Goal: Task Accomplishment & Management: Complete application form

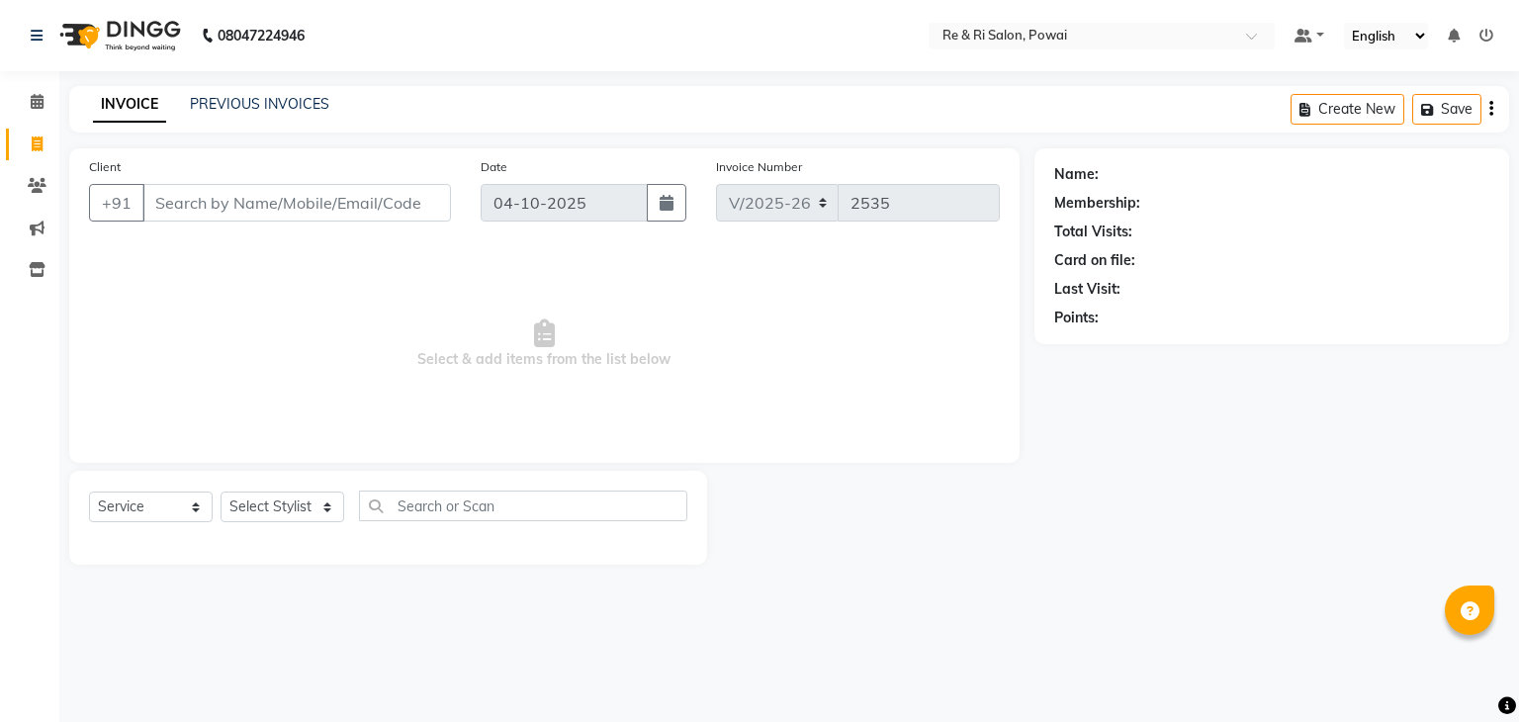
select select "5364"
select select "service"
click at [270, 509] on select "Select Stylist [PERSON_NAME] Danish Poonam [PERSON_NAME] [PERSON_NAME] [PERSON_…" at bounding box center [283, 507] width 124 height 31
select select "35434"
click at [221, 493] on select "Select Stylist [PERSON_NAME] Danish Poonam [PERSON_NAME] [PERSON_NAME] [PERSON_…" at bounding box center [283, 507] width 124 height 31
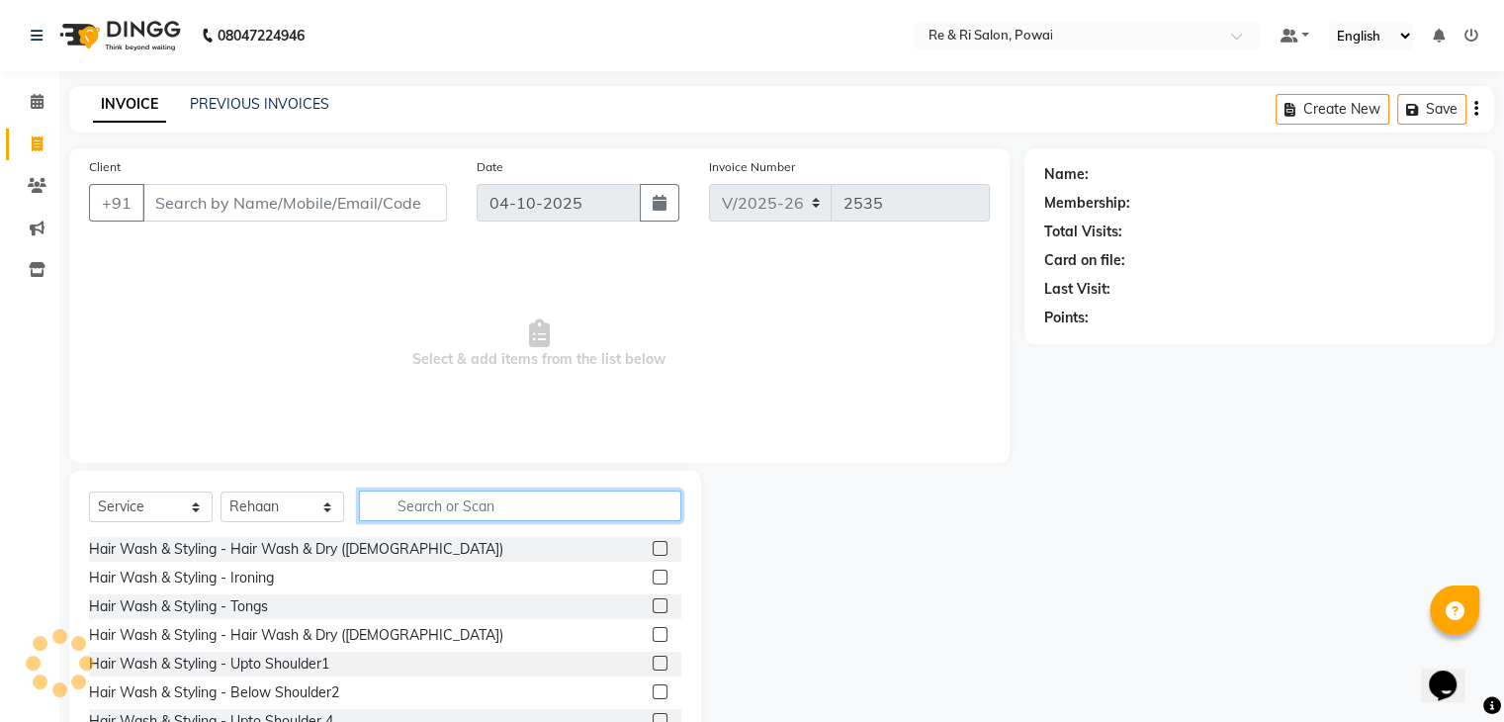
click at [427, 497] on input "text" at bounding box center [520, 506] width 322 height 31
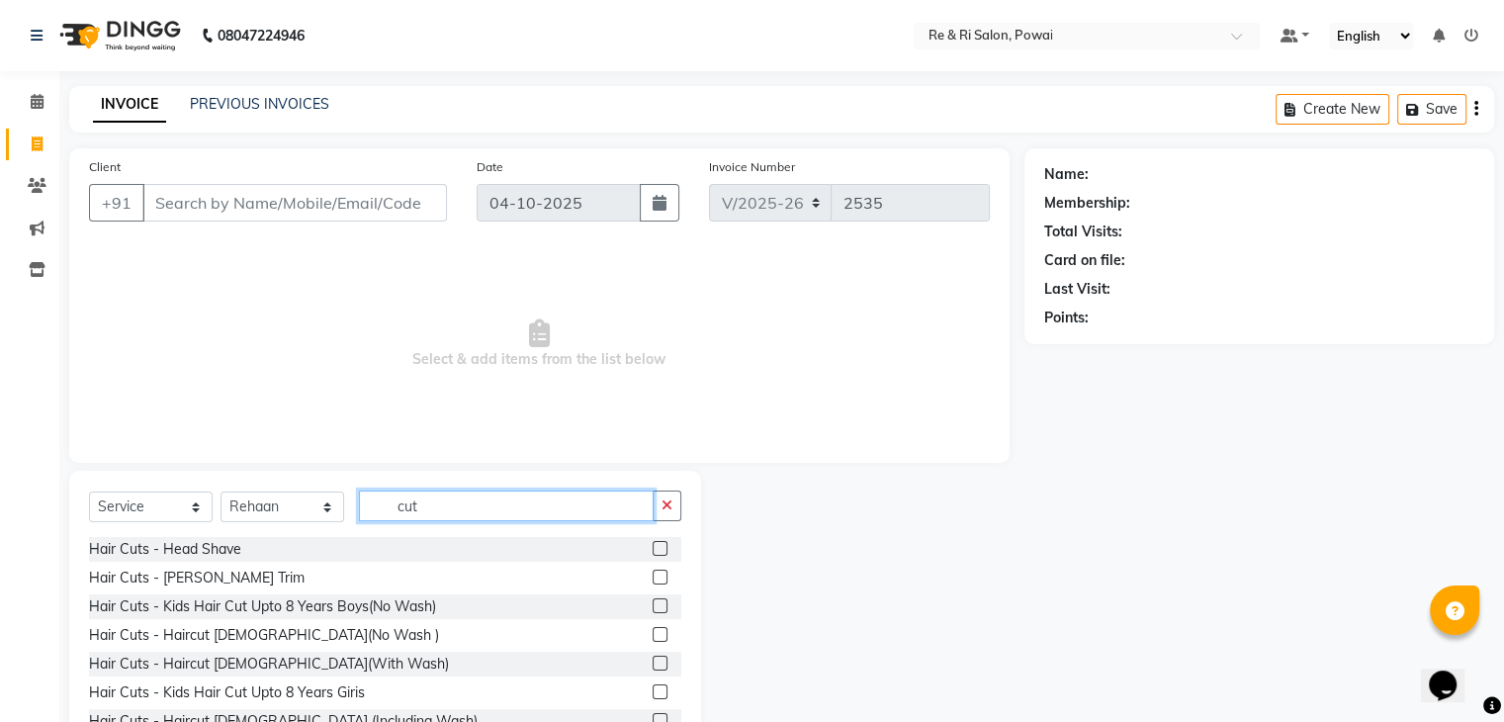
type input "cut"
click at [653, 573] on label at bounding box center [660, 577] width 15 height 15
click at [653, 573] on input "checkbox" at bounding box center [659, 578] width 13 height 13
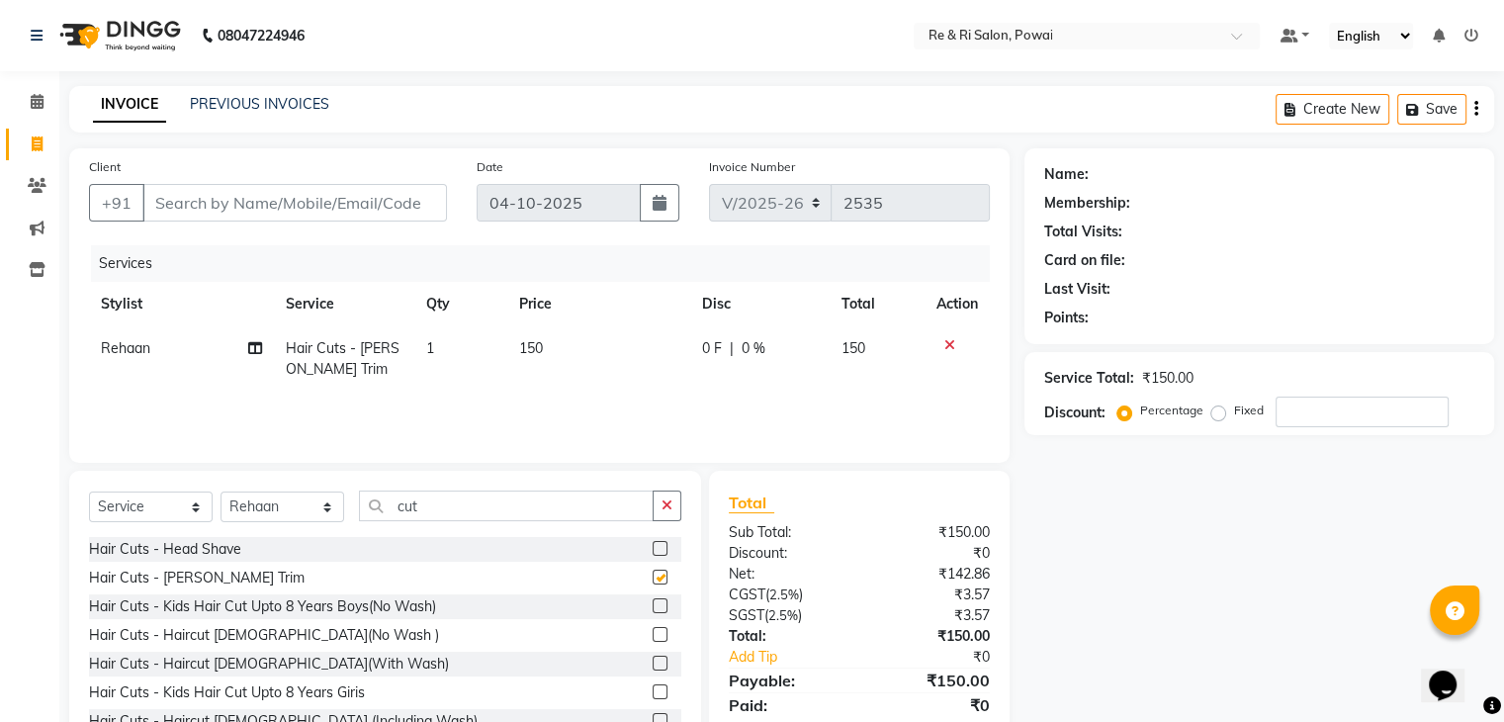
checkbox input "false"
click at [653, 637] on label at bounding box center [660, 634] width 15 height 15
click at [653, 637] on input "checkbox" at bounding box center [659, 635] width 13 height 13
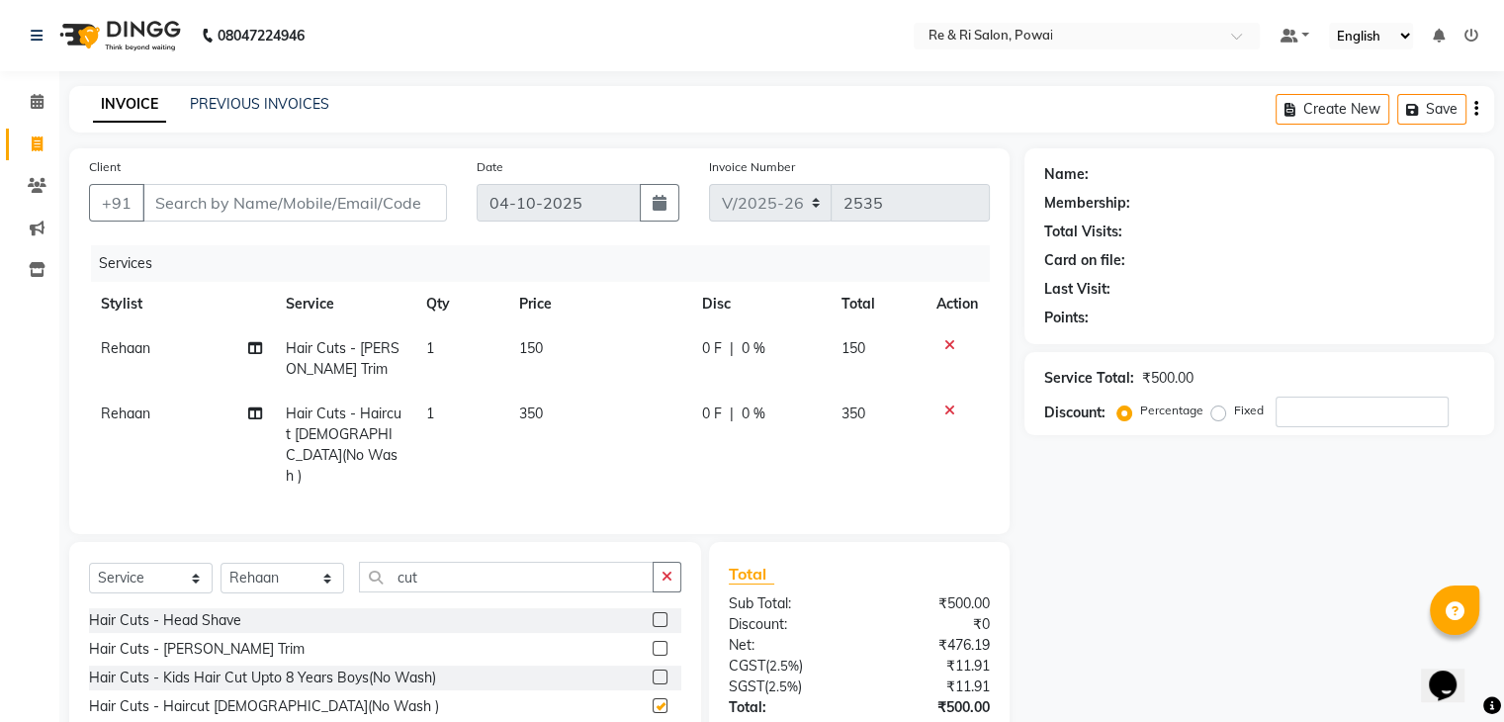
checkbox input "false"
click at [463, 562] on input "cut" at bounding box center [506, 577] width 295 height 31
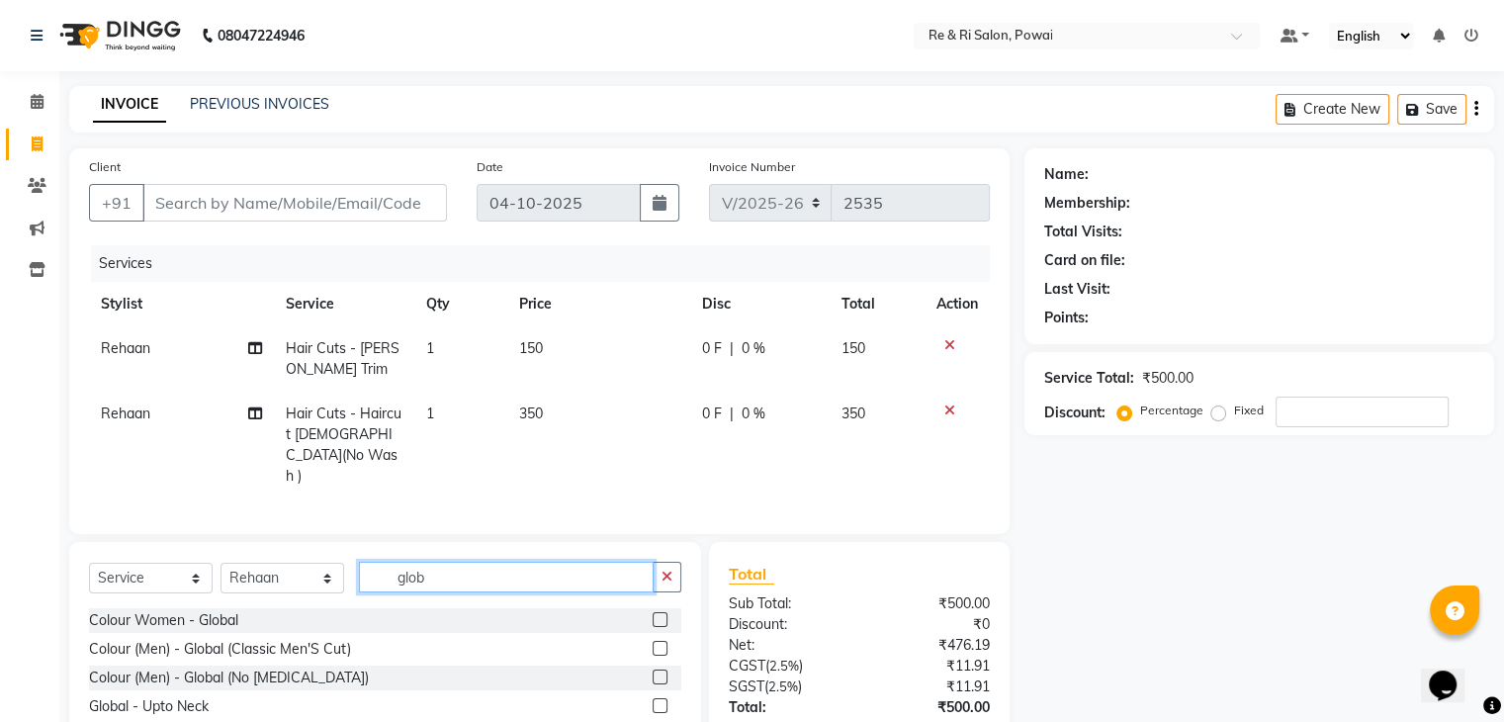
type input "glob"
click at [653, 641] on label at bounding box center [660, 648] width 15 height 15
click at [653, 643] on input "checkbox" at bounding box center [659, 649] width 13 height 13
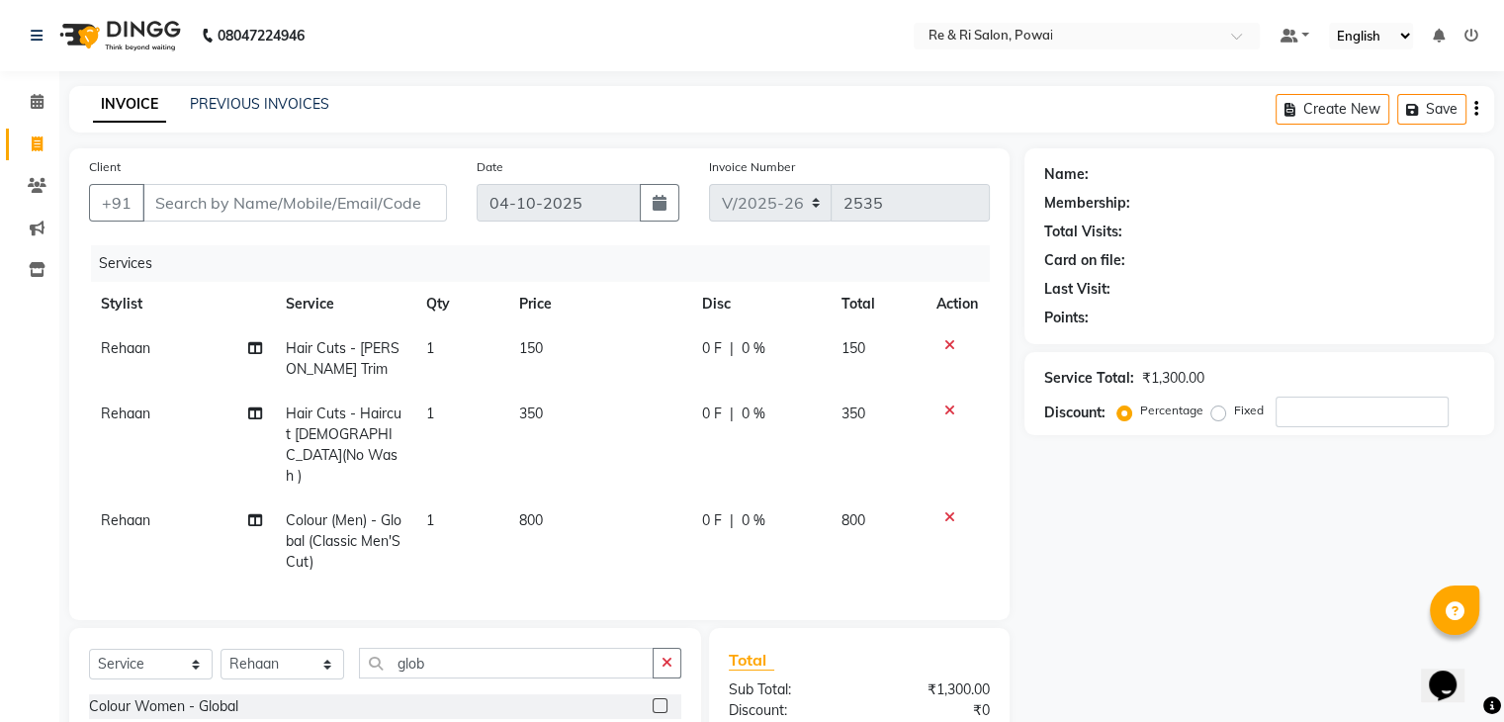
checkbox input "false"
click at [471, 648] on input "glob" at bounding box center [506, 663] width 295 height 31
type input "beard"
click at [655, 721] on label at bounding box center [660, 734] width 15 height 15
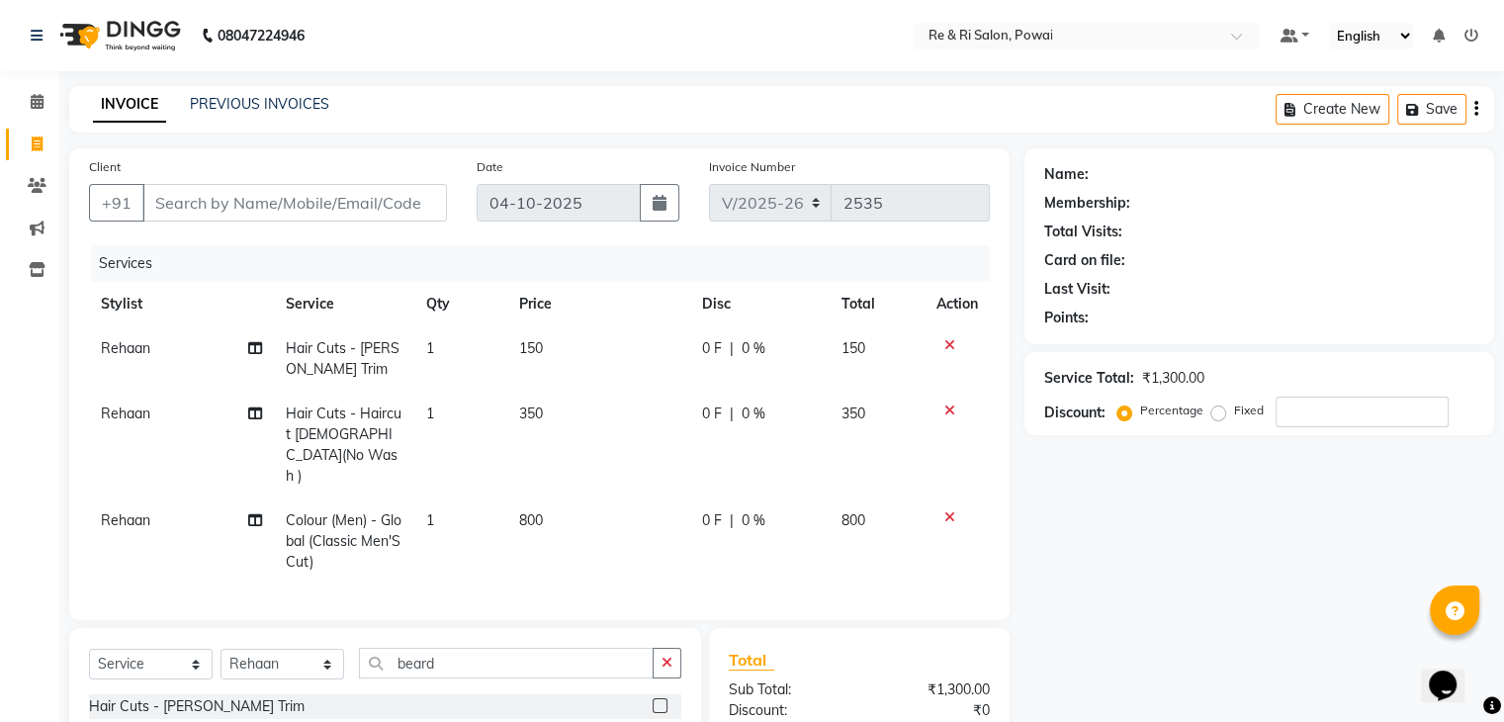
click at [655, 721] on input "checkbox" at bounding box center [659, 735] width 13 height 13
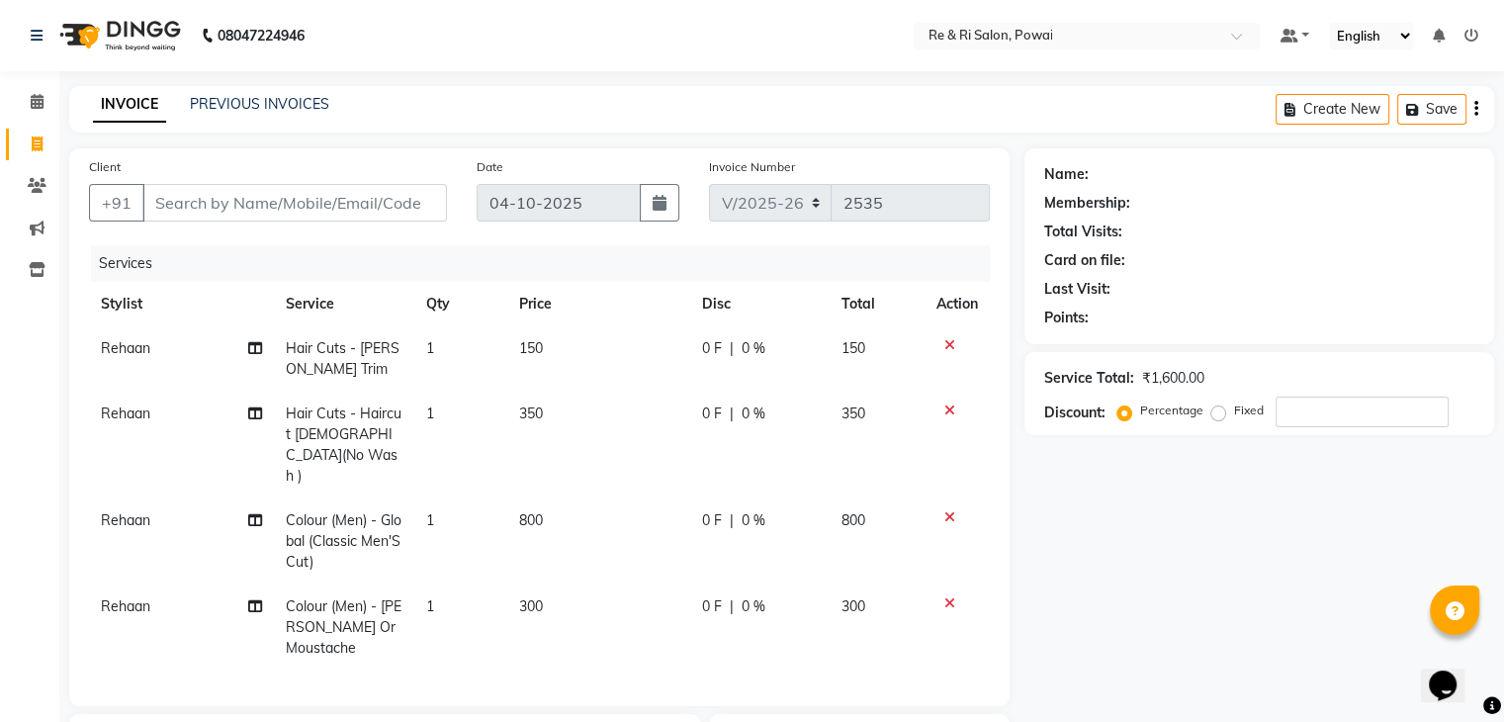
checkbox input "false"
click at [536, 597] on span "300" at bounding box center [531, 606] width 24 height 18
click at [536, 585] on td "300" at bounding box center [598, 628] width 183 height 86
select select "35434"
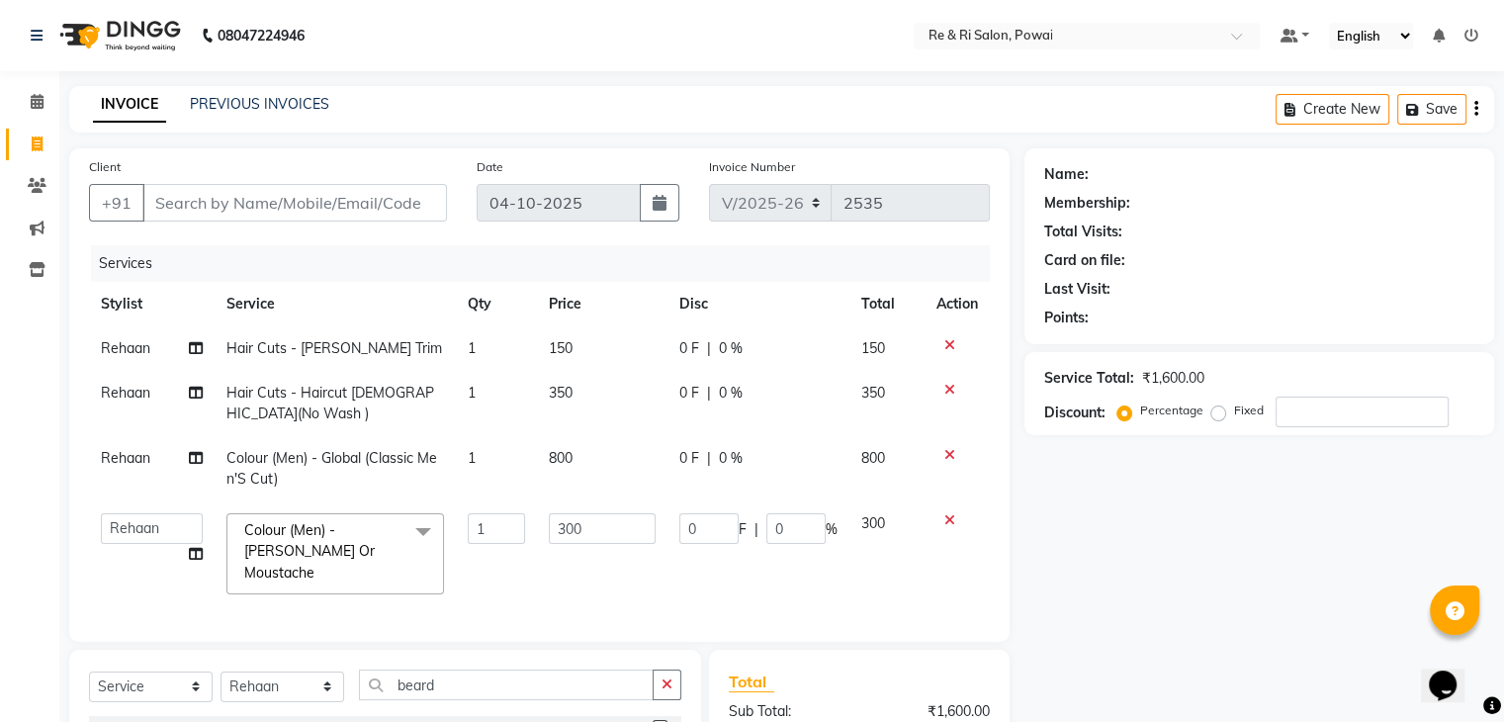
click at [537, 567] on td "300" at bounding box center [602, 553] width 131 height 105
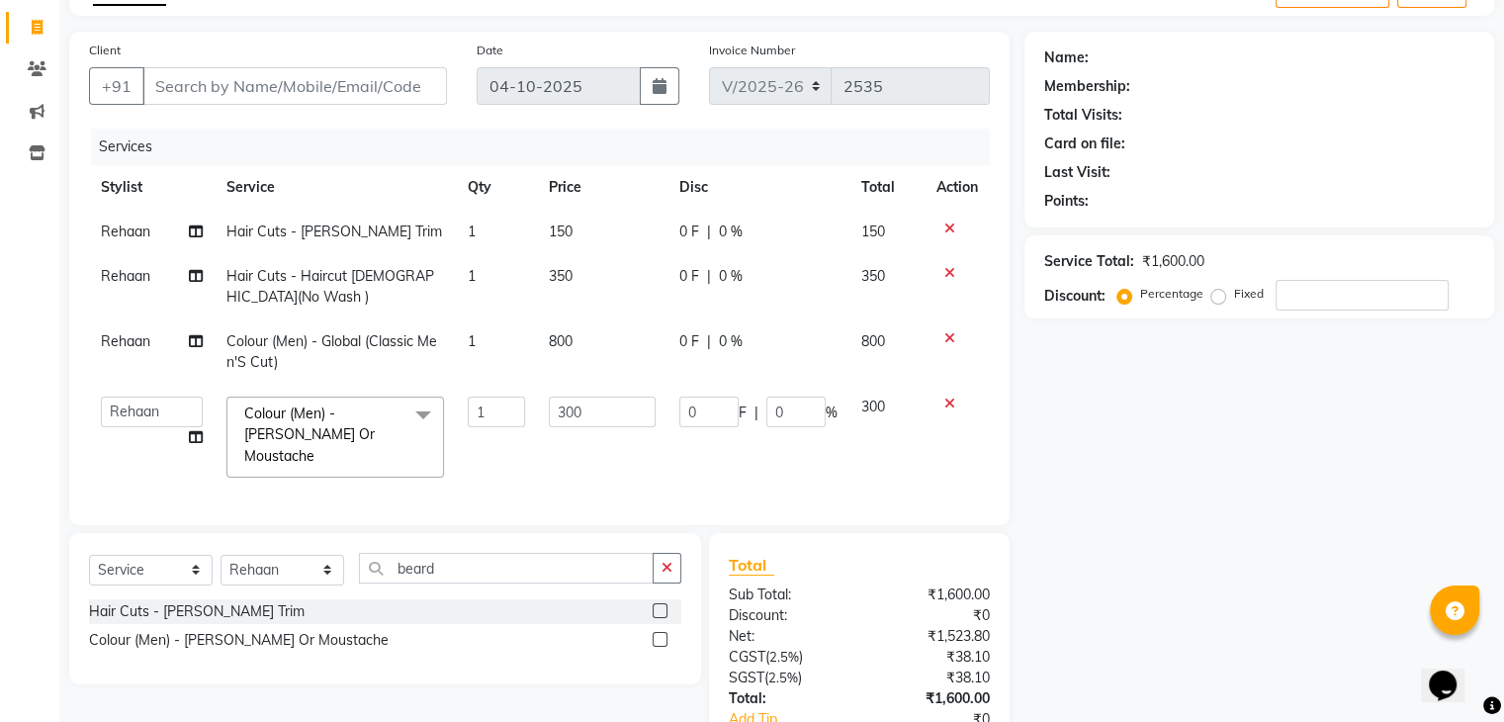
scroll to position [119, 0]
click at [593, 412] on input "300" at bounding box center [602, 410] width 107 height 31
type input "400"
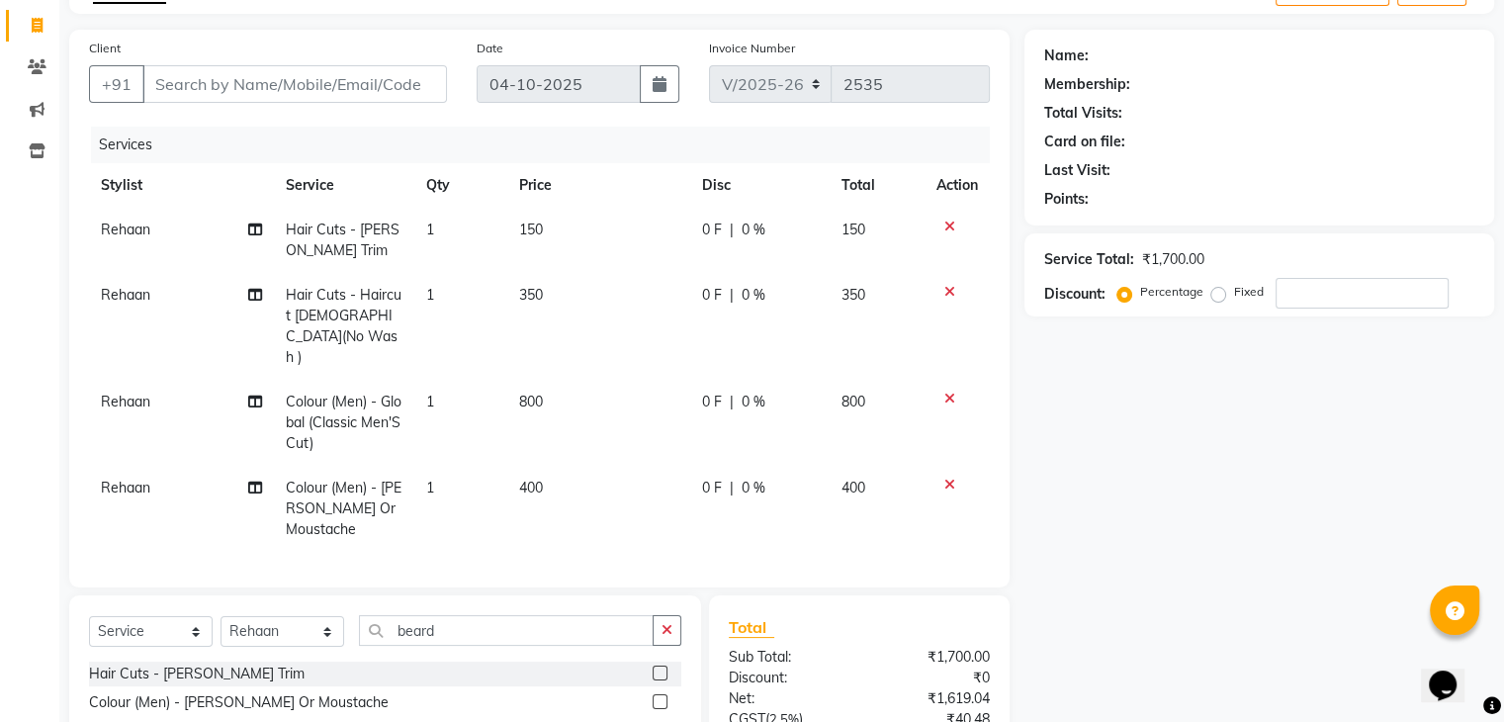
click at [635, 257] on tbody "Rehaan Hair Cuts - [PERSON_NAME] Trim 1 150 0 F | 0 % 150 Rehaan Hair Cuts - Ha…" at bounding box center [539, 380] width 901 height 344
click at [705, 288] on span "0 F" at bounding box center [712, 295] width 20 height 21
select select "35434"
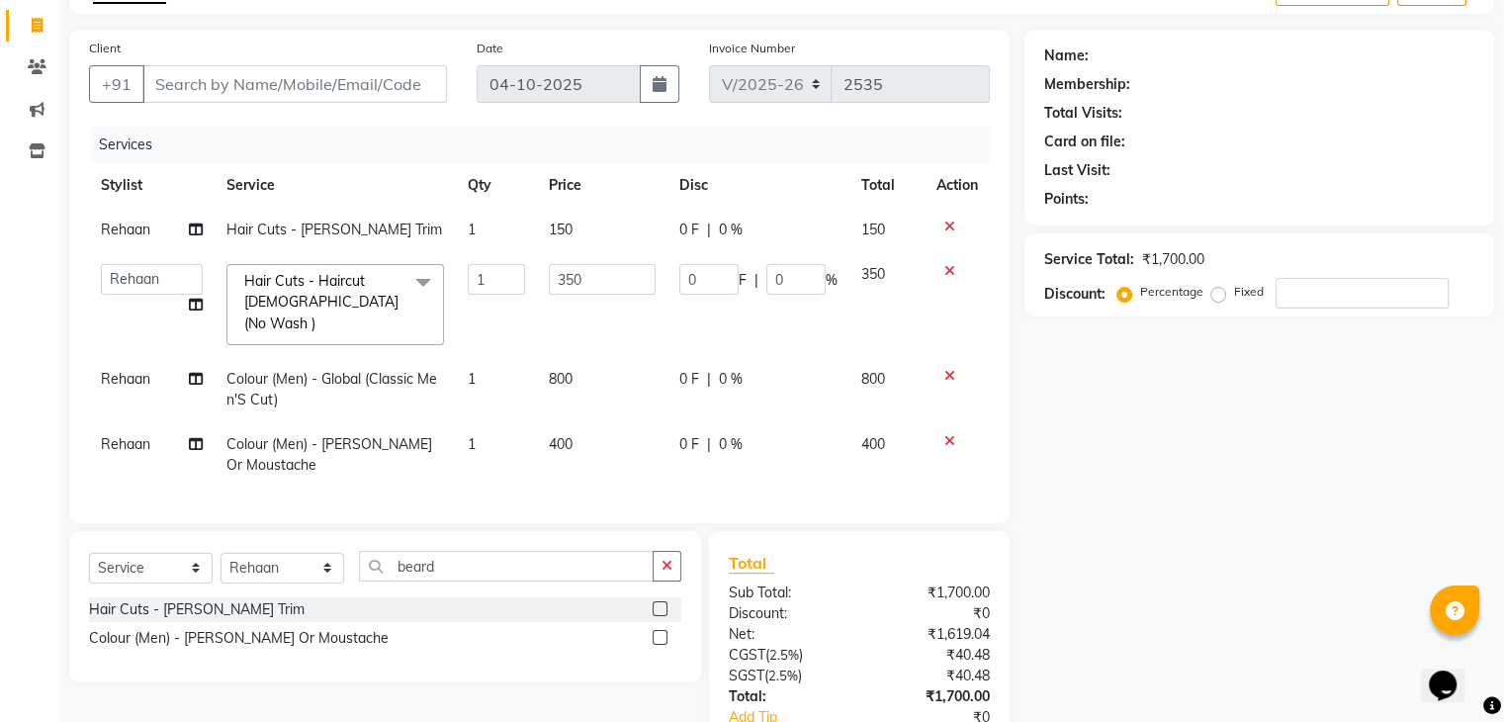
click at [705, 288] on input "0" at bounding box center [708, 279] width 59 height 31
type input "0100"
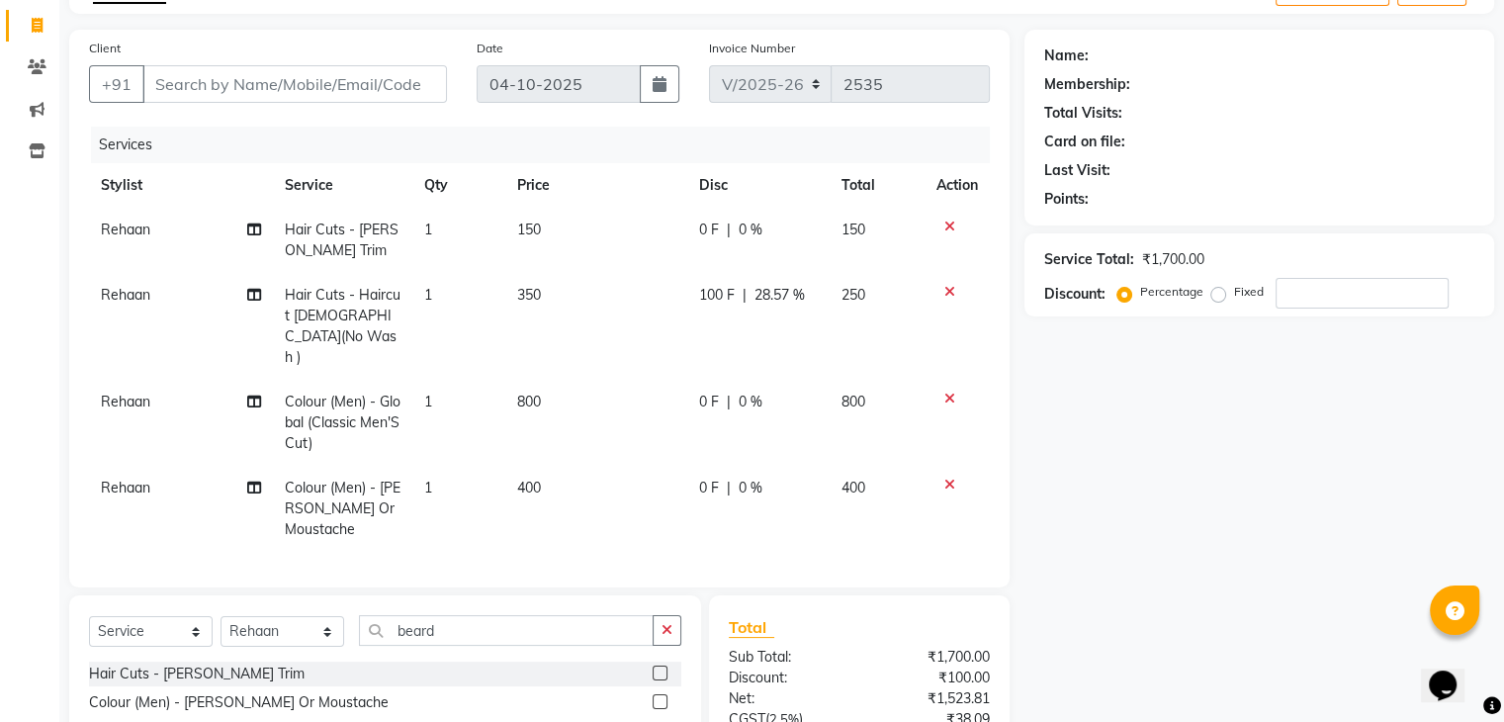
click at [679, 311] on tr "Rehaan Hair Cuts - Haircut [DEMOGRAPHIC_DATA](No Wash ) 1 350 100 F | 28.57 % 2…" at bounding box center [539, 326] width 901 height 107
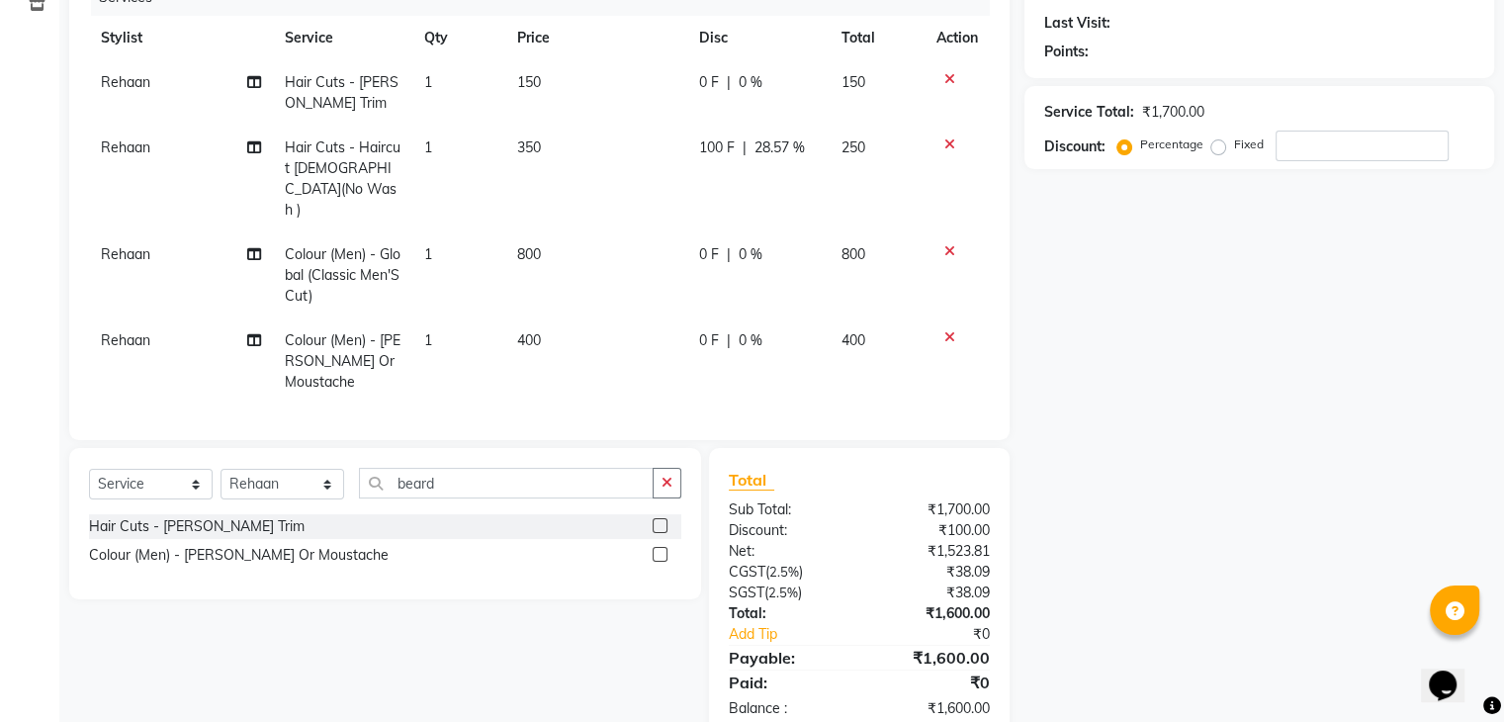
scroll to position [0, 0]
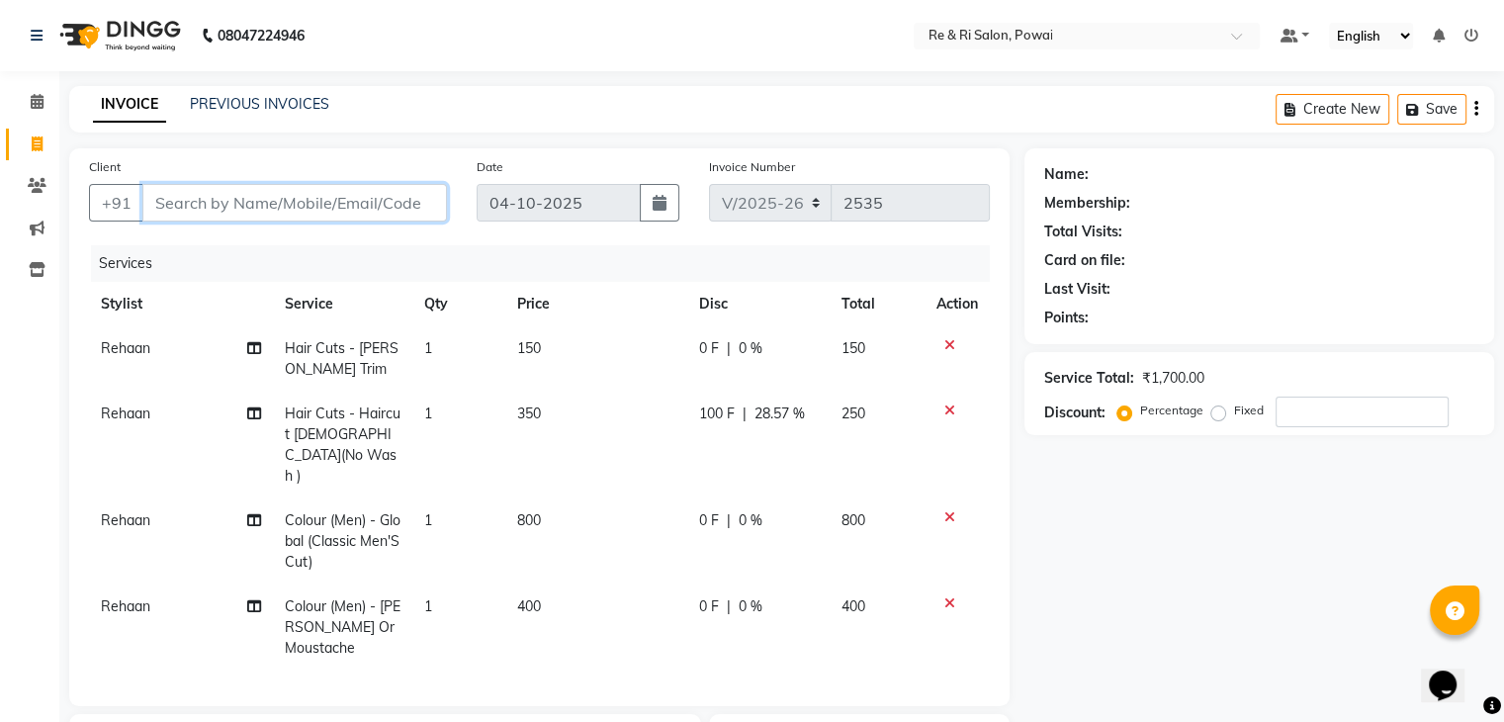
click at [332, 219] on input "Client" at bounding box center [294, 203] width 305 height 38
type input "c"
type input "0"
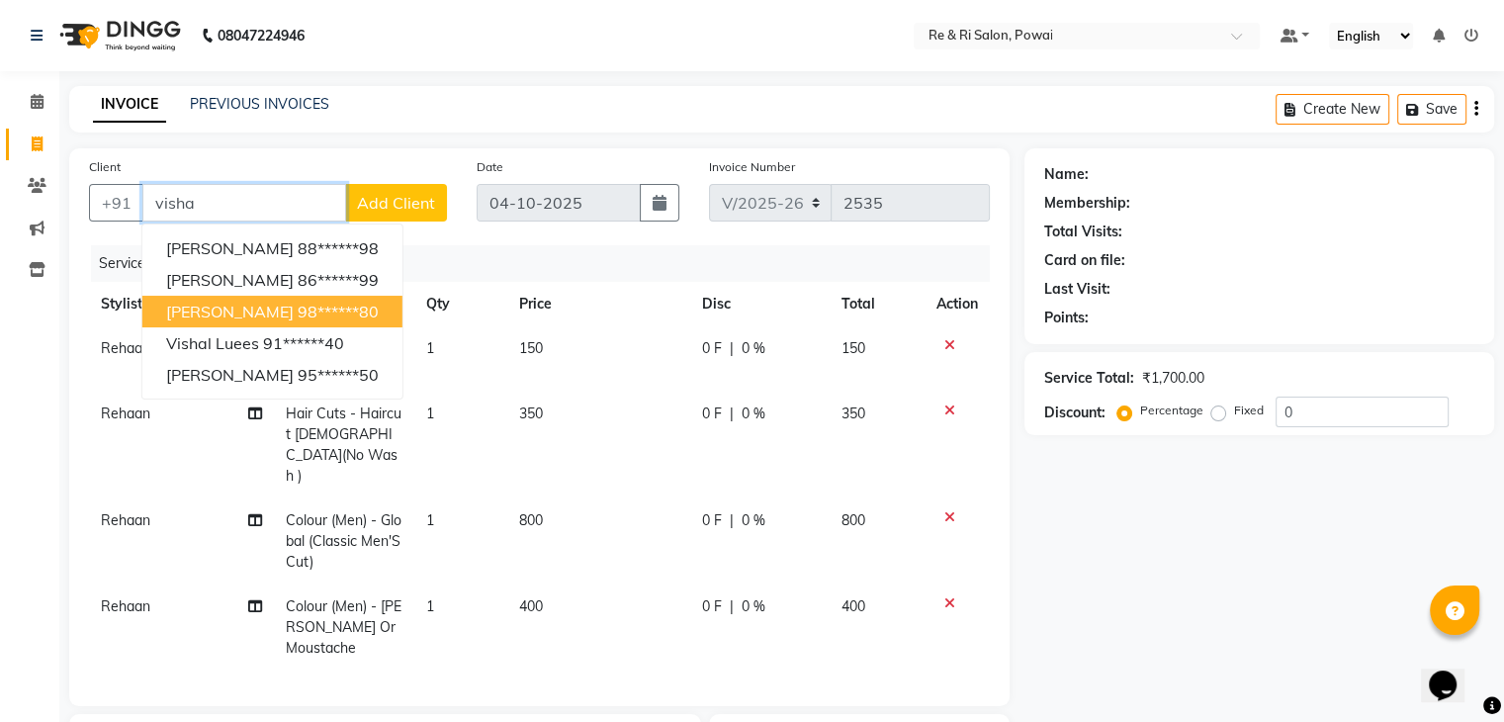
click at [298, 318] on ngb-highlight "98******80" at bounding box center [338, 312] width 81 height 20
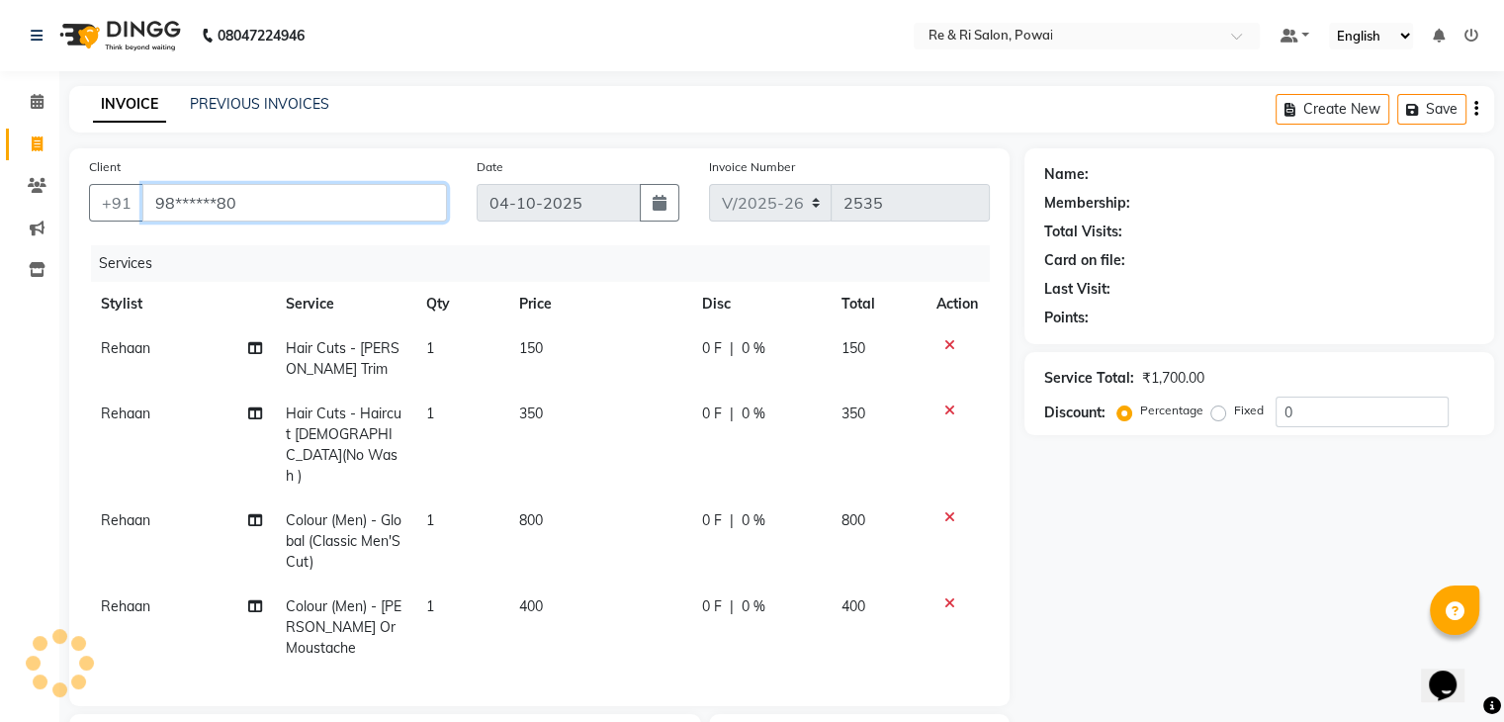
type input "98******80"
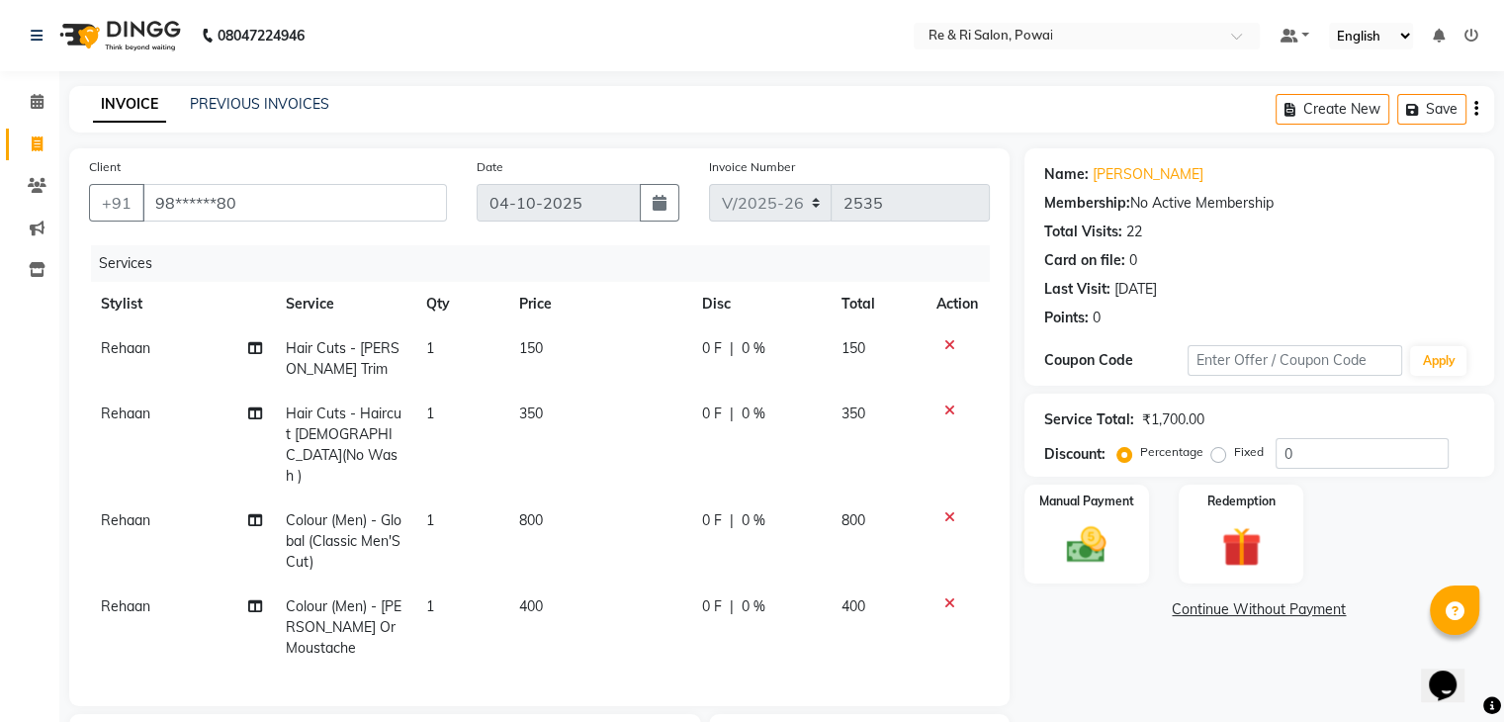
click at [690, 420] on td "0 F | 0 %" at bounding box center [759, 445] width 139 height 107
select select "35434"
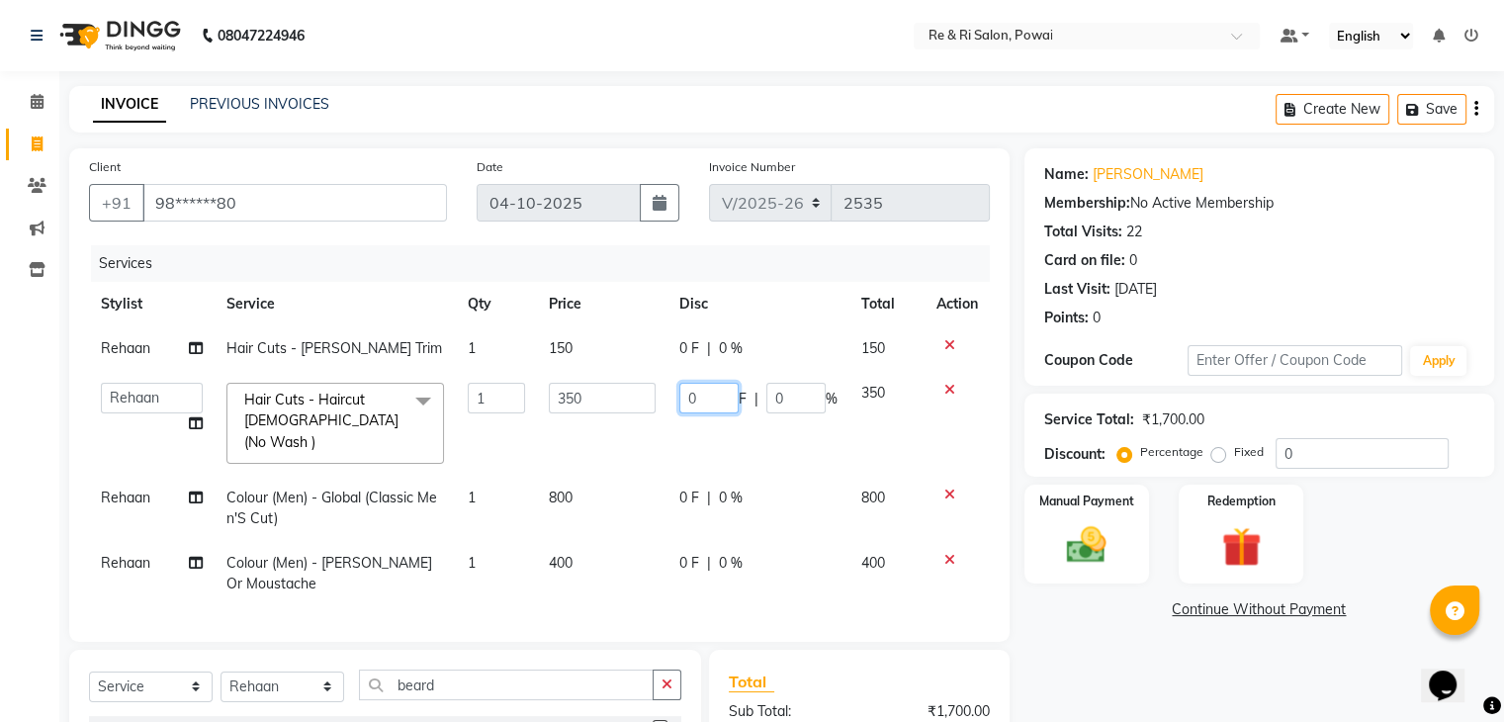
click at [705, 407] on input "0" at bounding box center [708, 398] width 59 height 31
type input "0100"
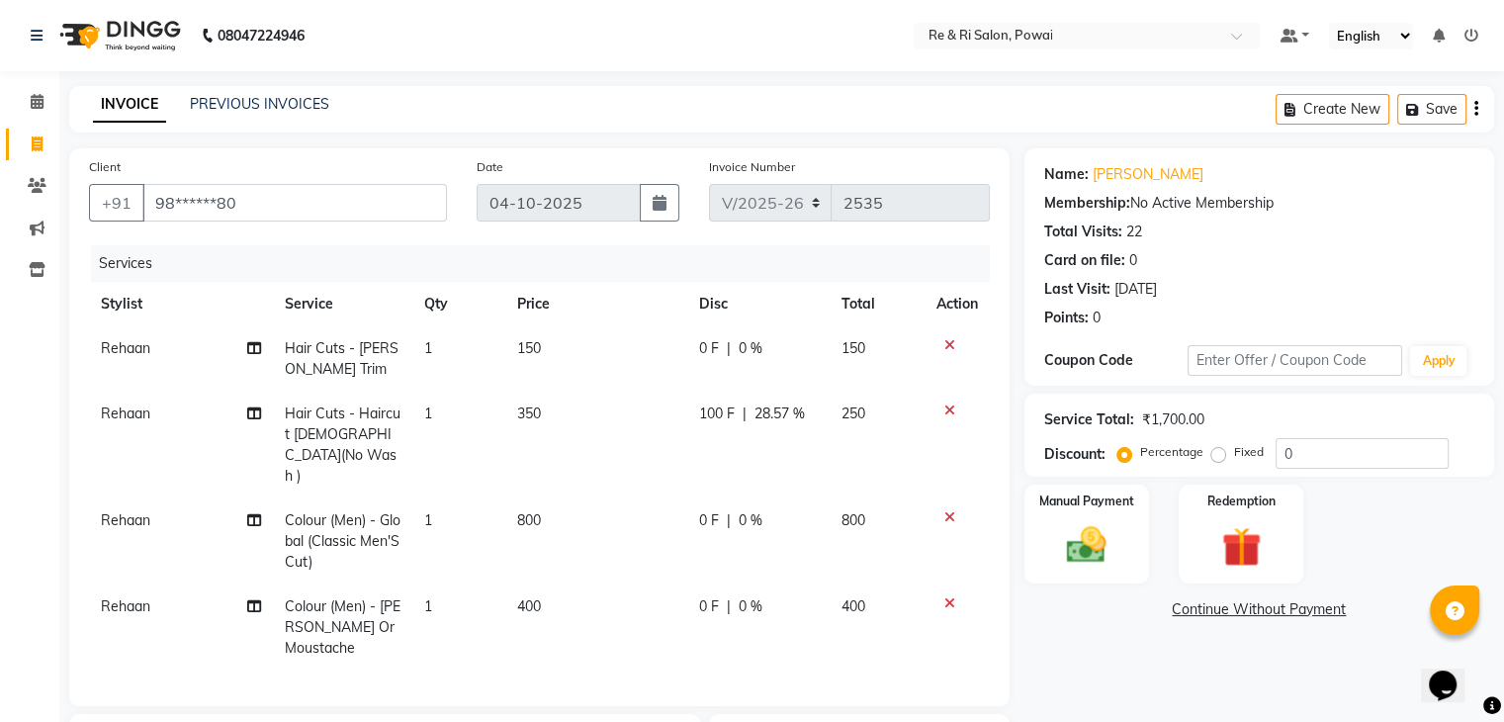
click at [667, 442] on tr "Rehaan Hair Cuts - Haircut [DEMOGRAPHIC_DATA](No Wash ) 1 350 100 F | 28.57 % 2…" at bounding box center [539, 445] width 901 height 107
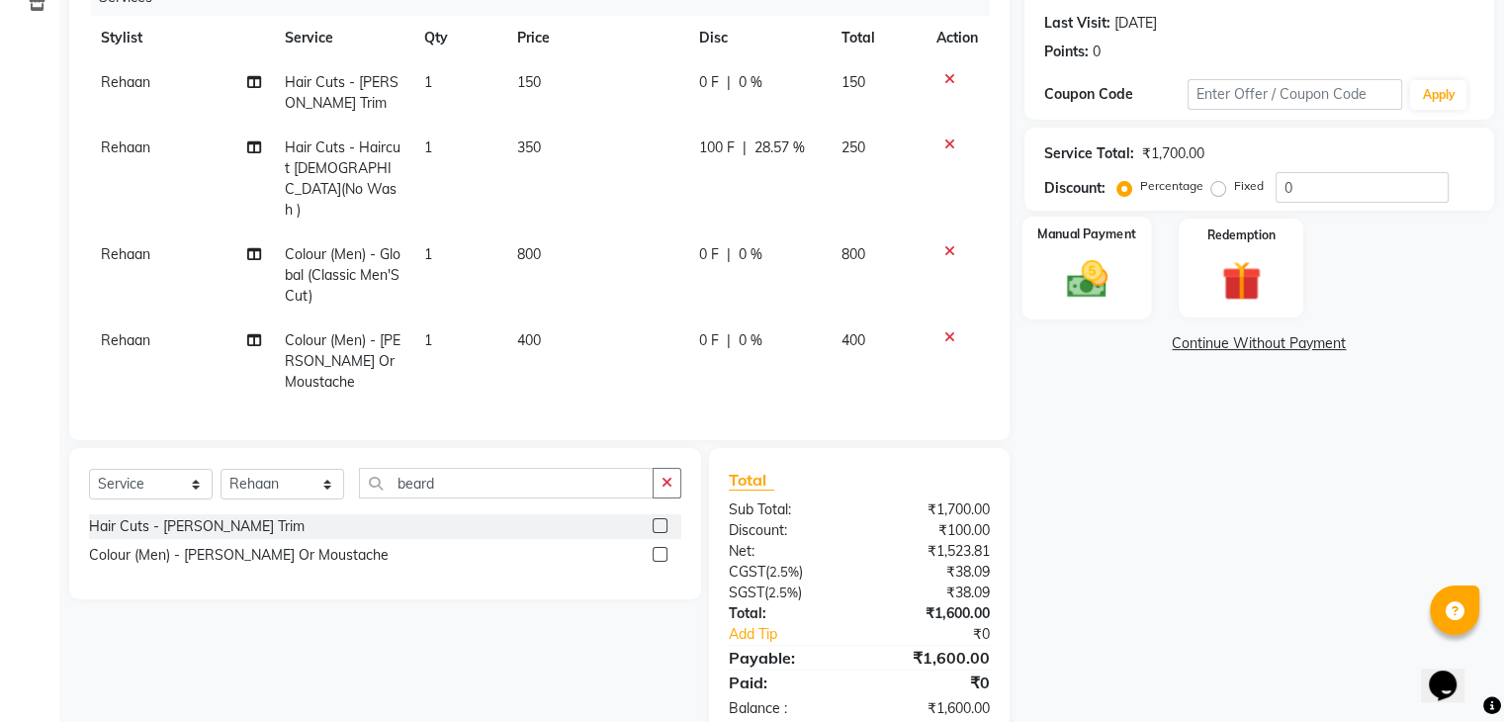
click at [1082, 273] on img at bounding box center [1086, 279] width 66 height 47
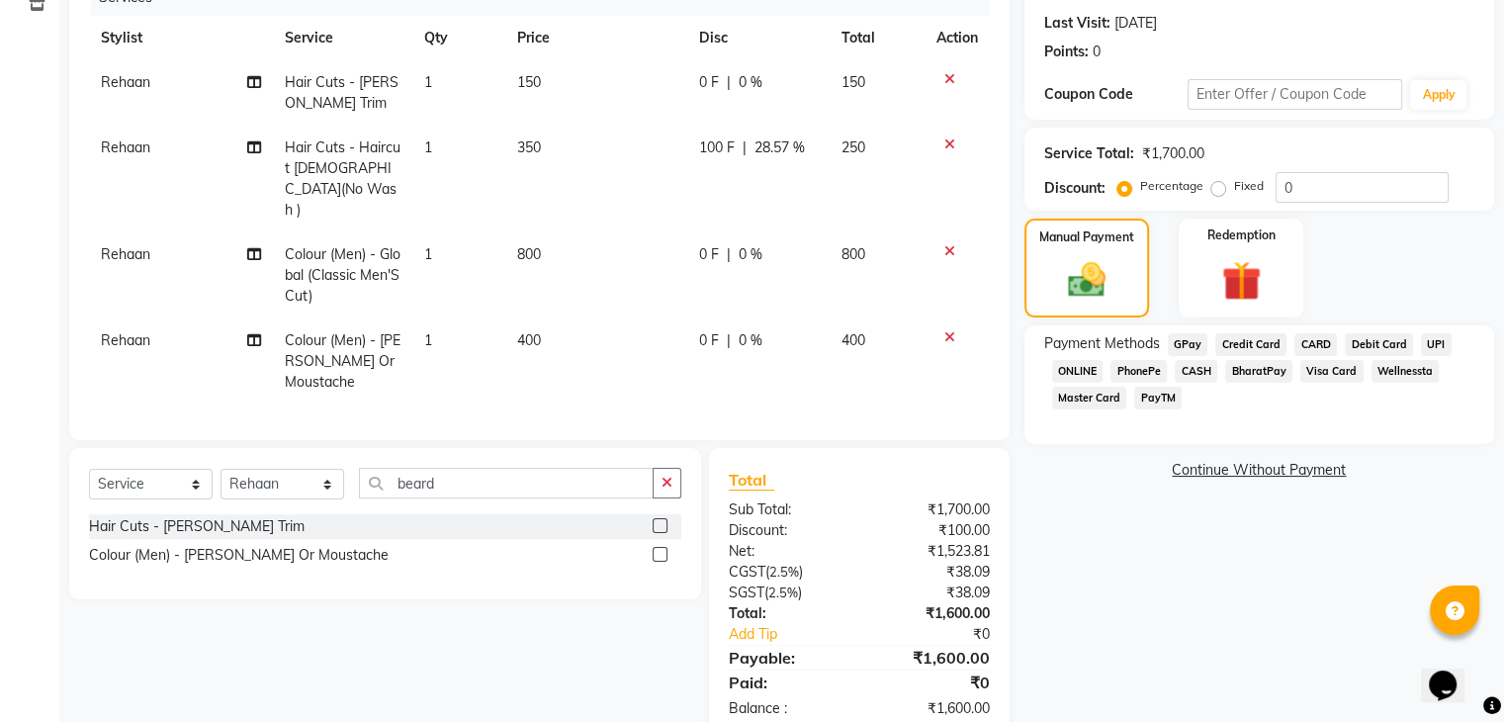
click at [1185, 337] on span "GPay" at bounding box center [1188, 344] width 41 height 23
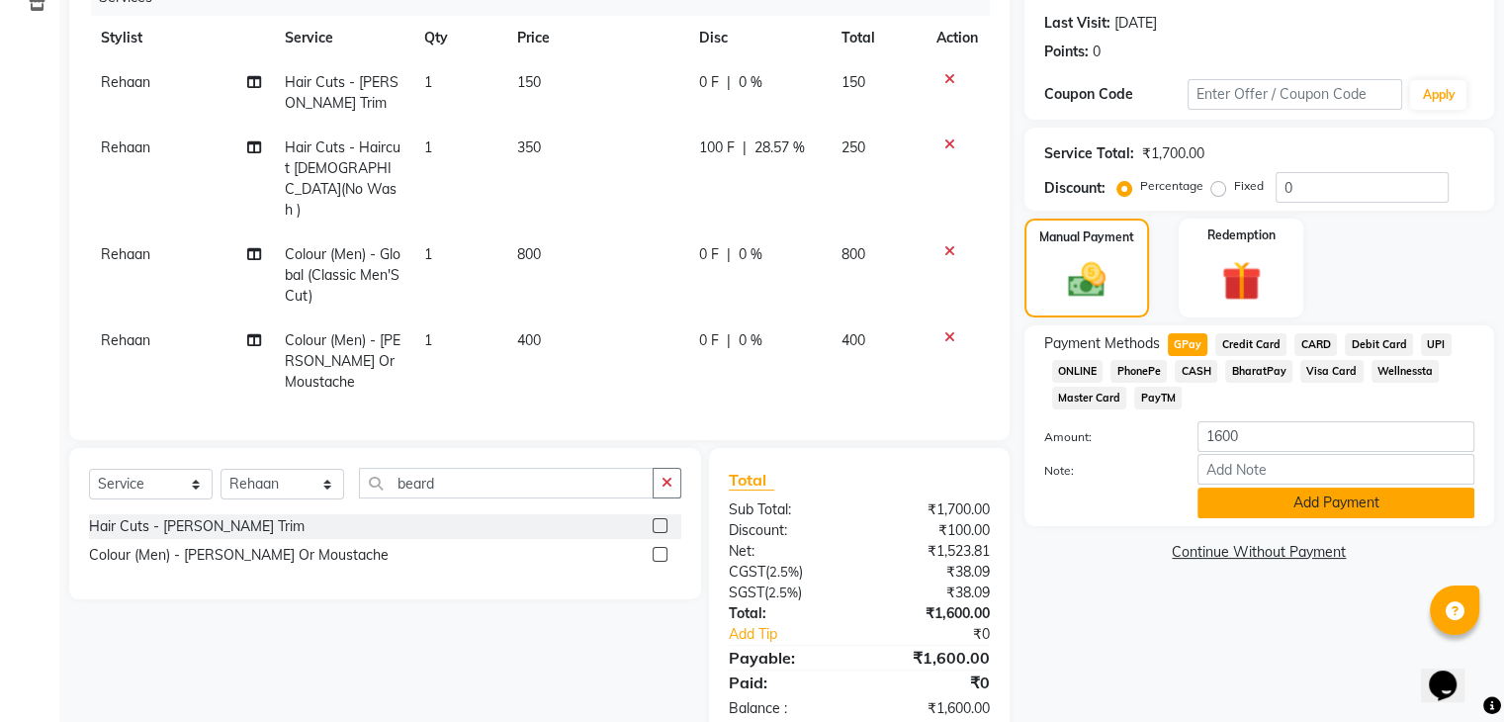
click at [1231, 507] on button "Add Payment" at bounding box center [1336, 503] width 277 height 31
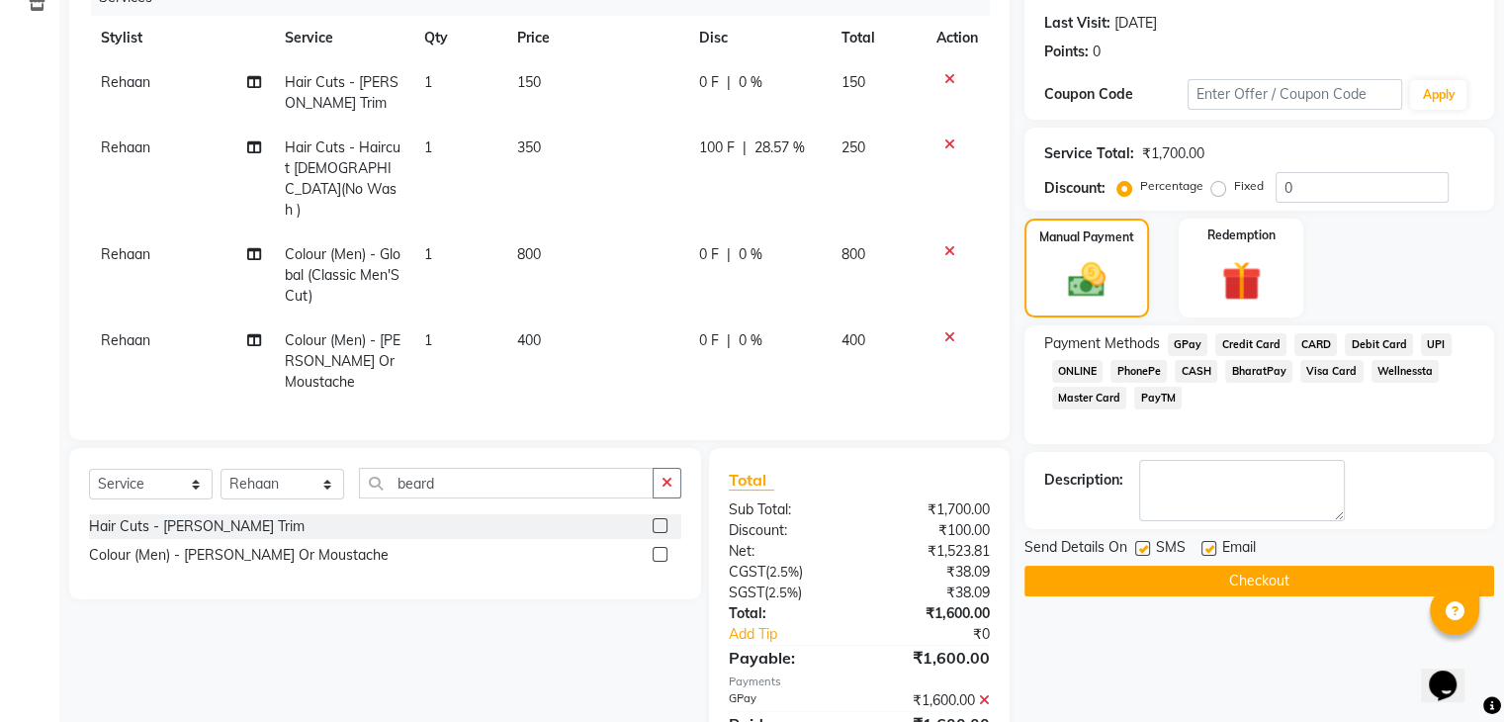
scroll to position [308, 0]
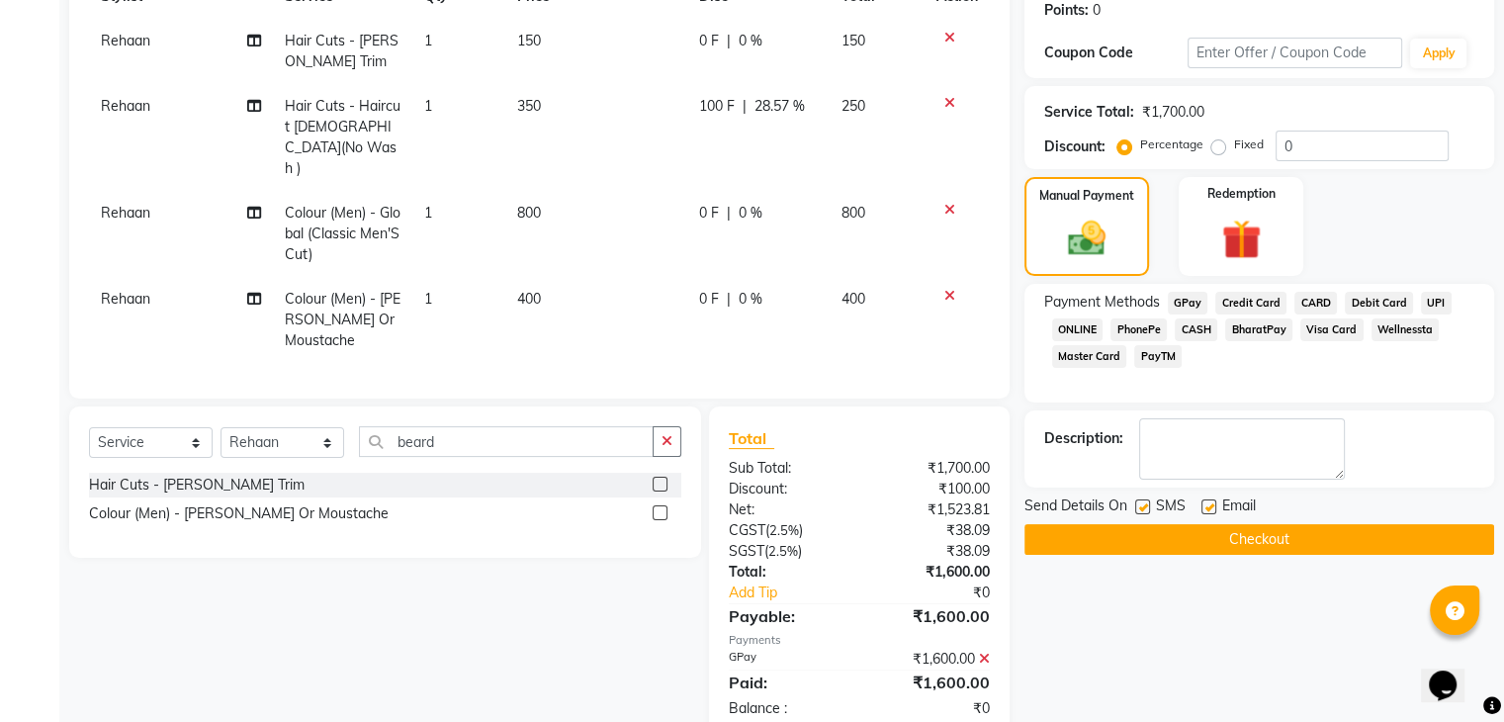
click at [1135, 504] on label at bounding box center [1142, 506] width 15 height 15
click at [1135, 504] on input "checkbox" at bounding box center [1141, 507] width 13 height 13
checkbox input "false"
click at [1209, 500] on label at bounding box center [1209, 506] width 15 height 15
click at [1209, 501] on input "checkbox" at bounding box center [1208, 507] width 13 height 13
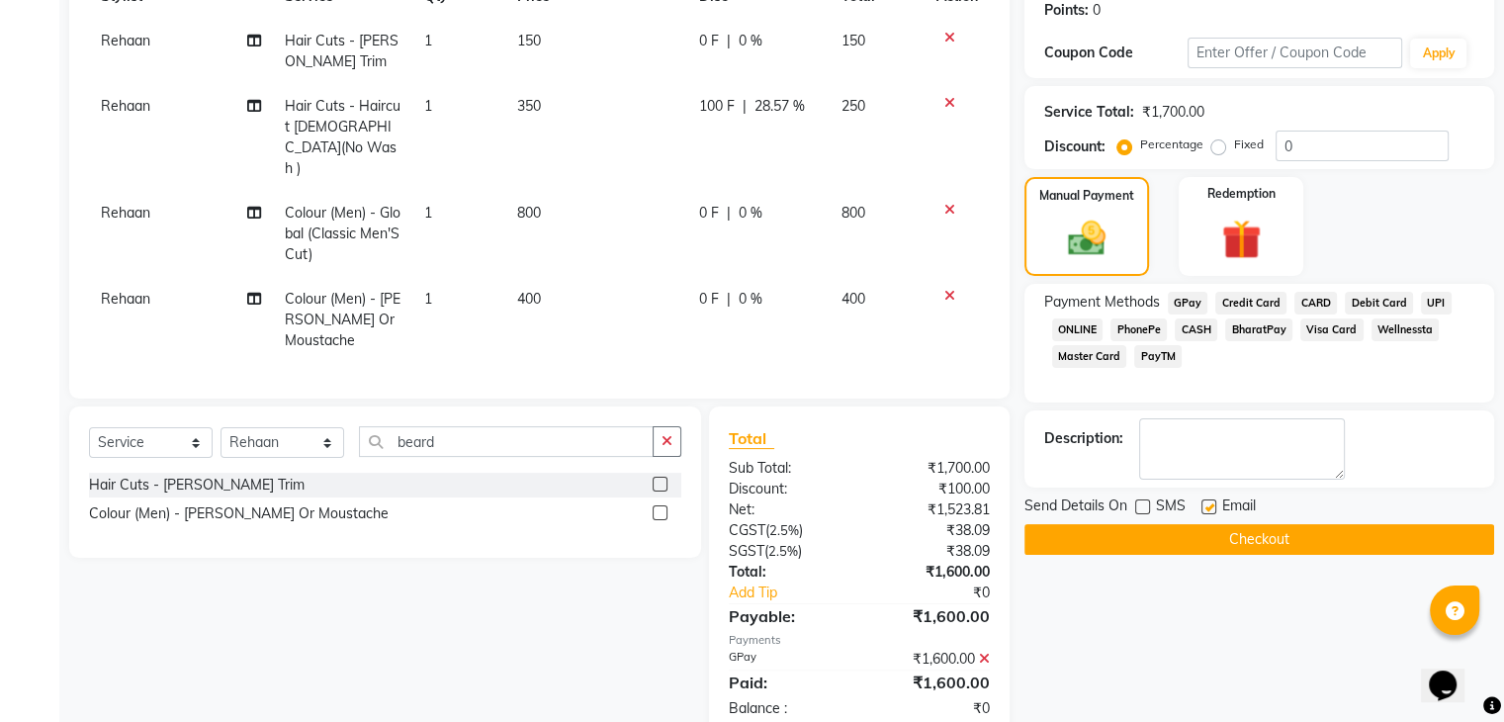
checkbox input "false"
click at [1185, 543] on button "Checkout" at bounding box center [1260, 539] width 470 height 31
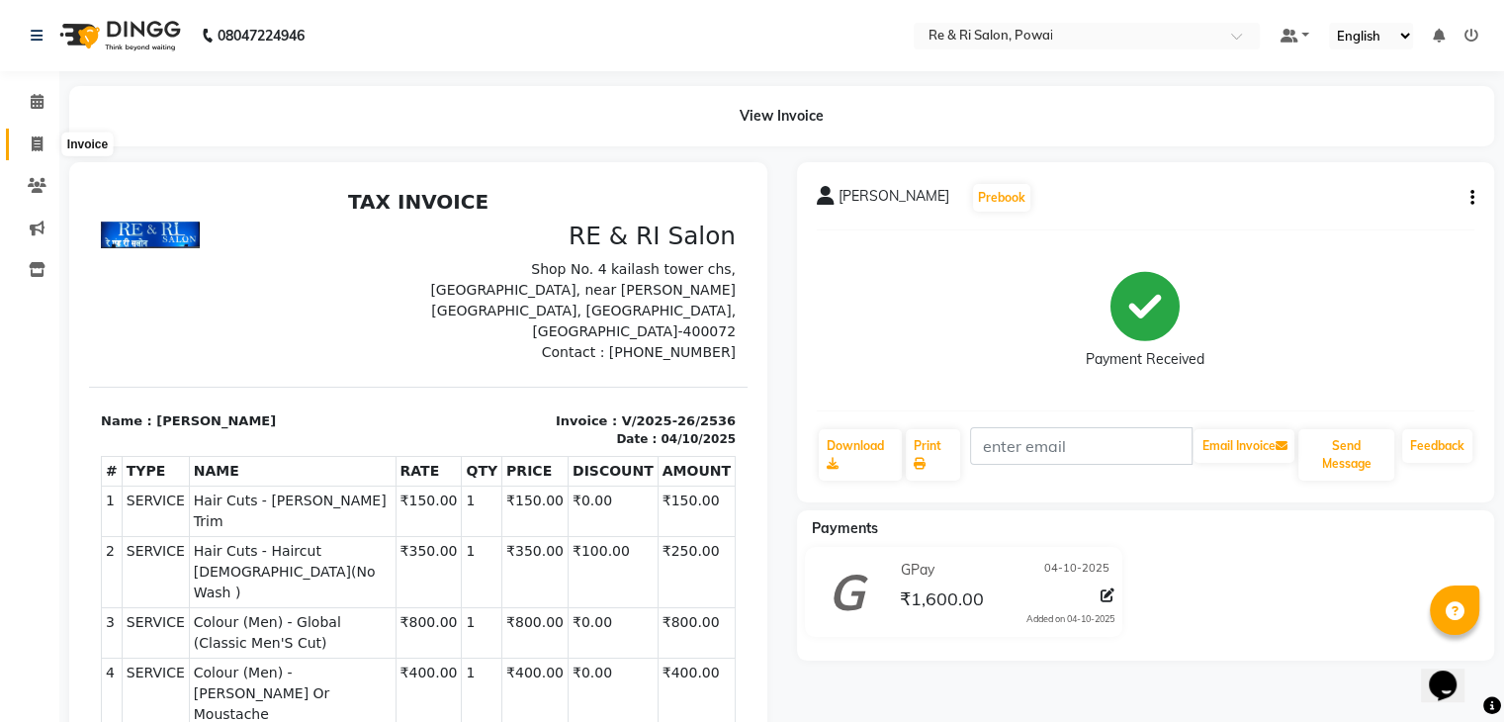
click at [44, 134] on span at bounding box center [37, 145] width 35 height 23
select select "service"
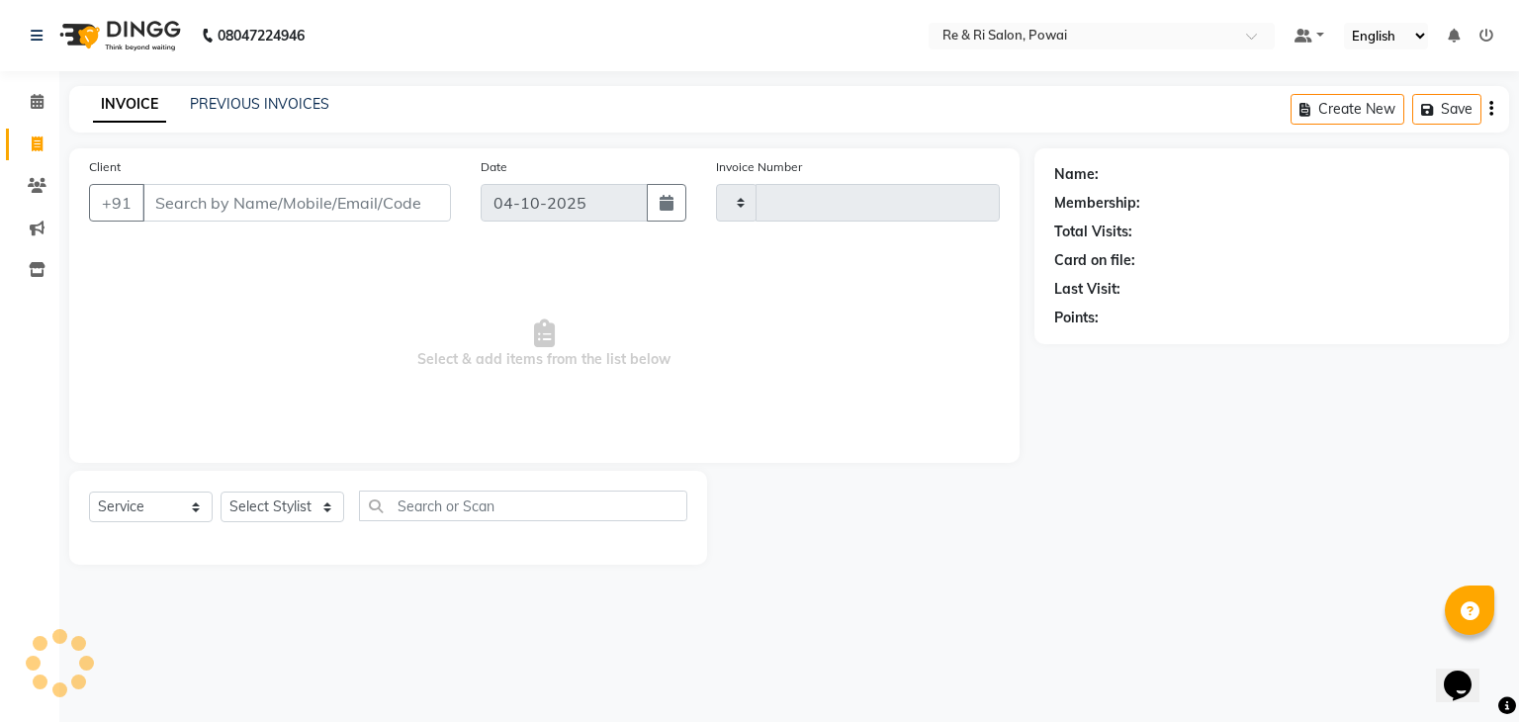
type input "2537"
select select "5364"
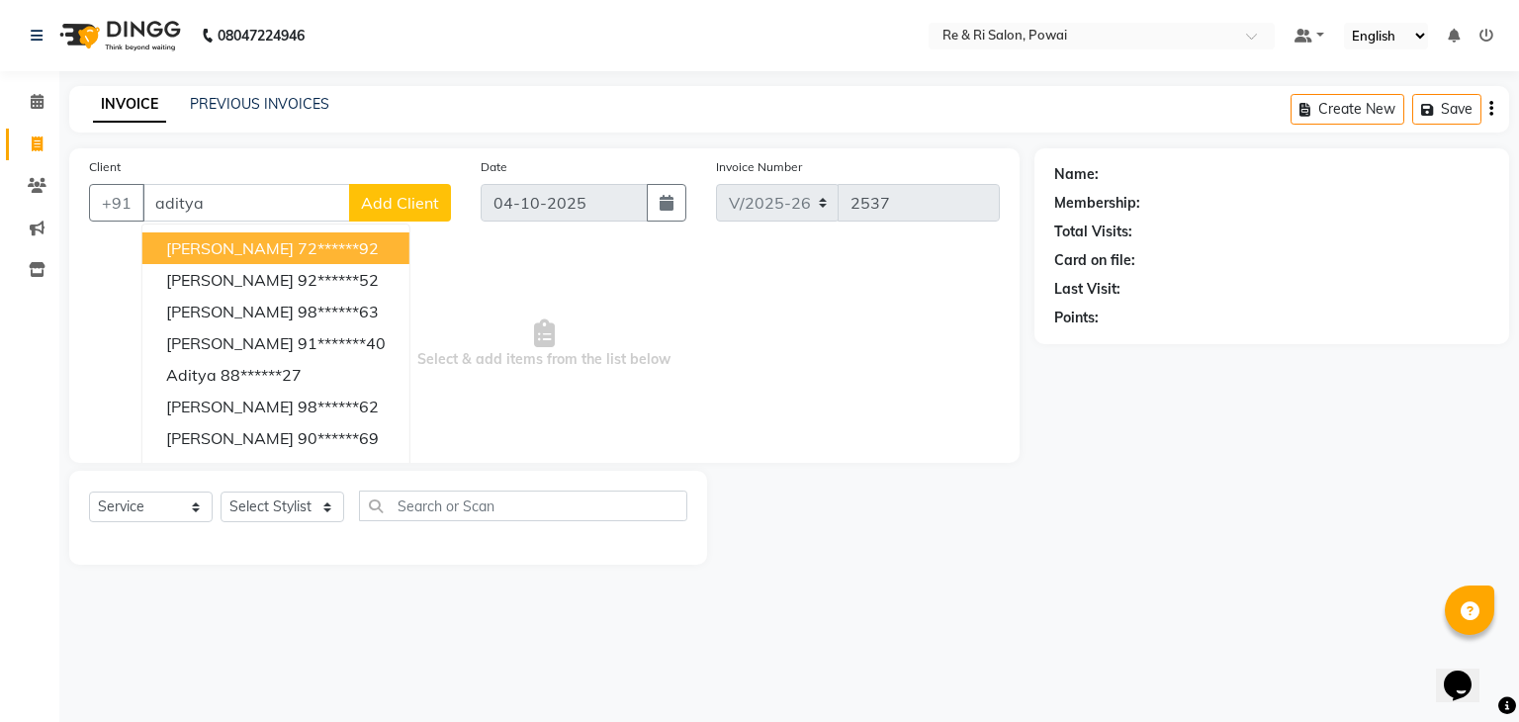
click at [250, 247] on span "[PERSON_NAME]" at bounding box center [230, 248] width 128 height 20
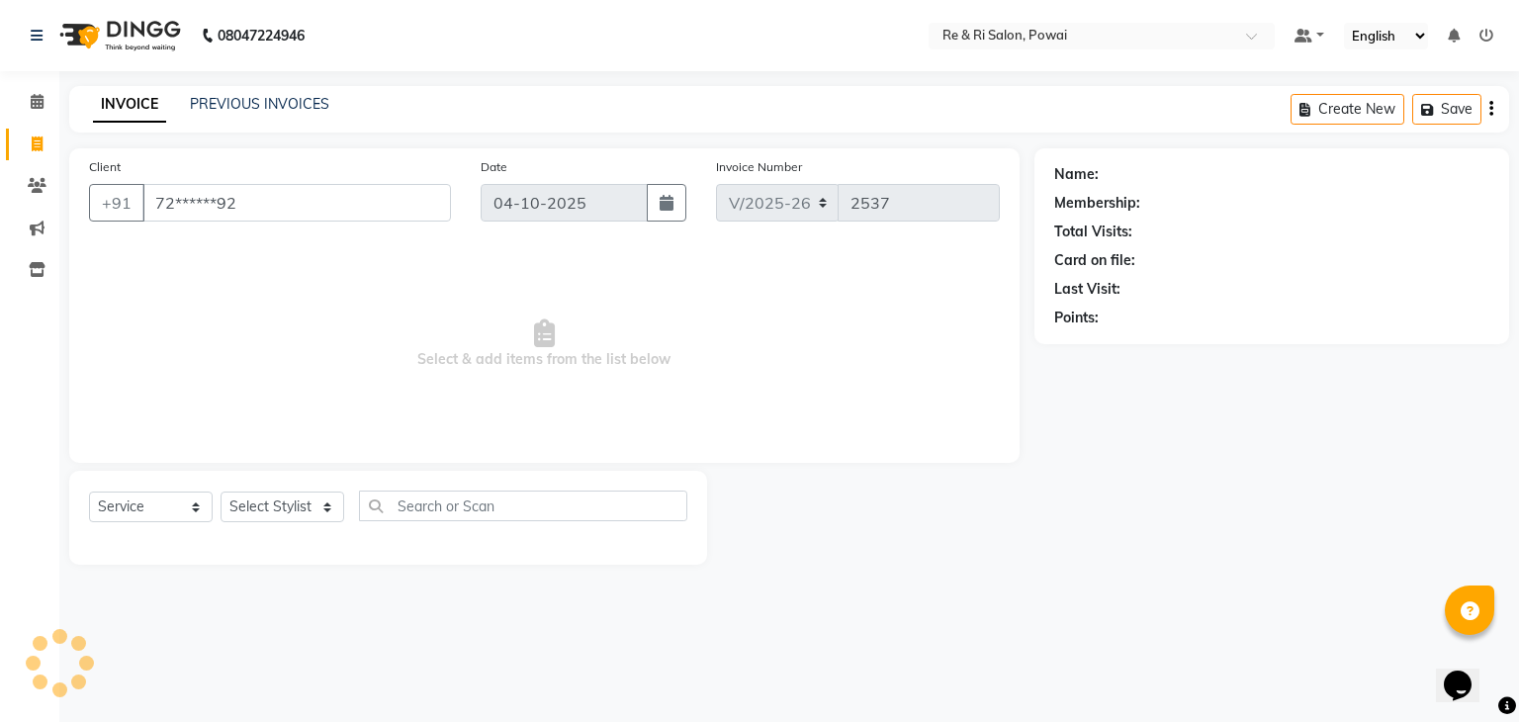
type input "72******92"
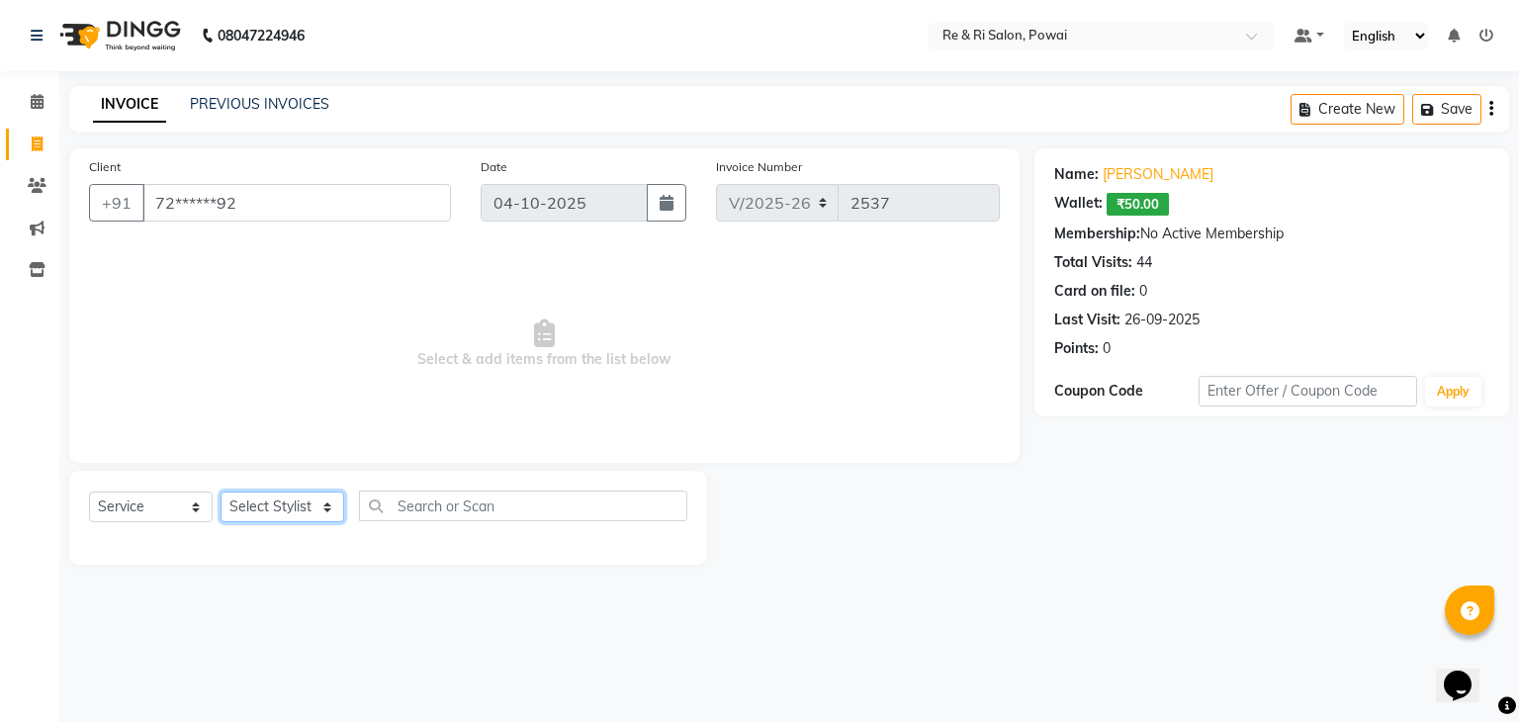
click at [300, 501] on select "Select Stylist [PERSON_NAME] Danish Poonam [PERSON_NAME] [PERSON_NAME] [PERSON_…" at bounding box center [283, 507] width 124 height 31
select select "35434"
click at [221, 493] on select "Select Stylist [PERSON_NAME] Danish Poonam [PERSON_NAME] [PERSON_NAME] [PERSON_…" at bounding box center [283, 507] width 124 height 31
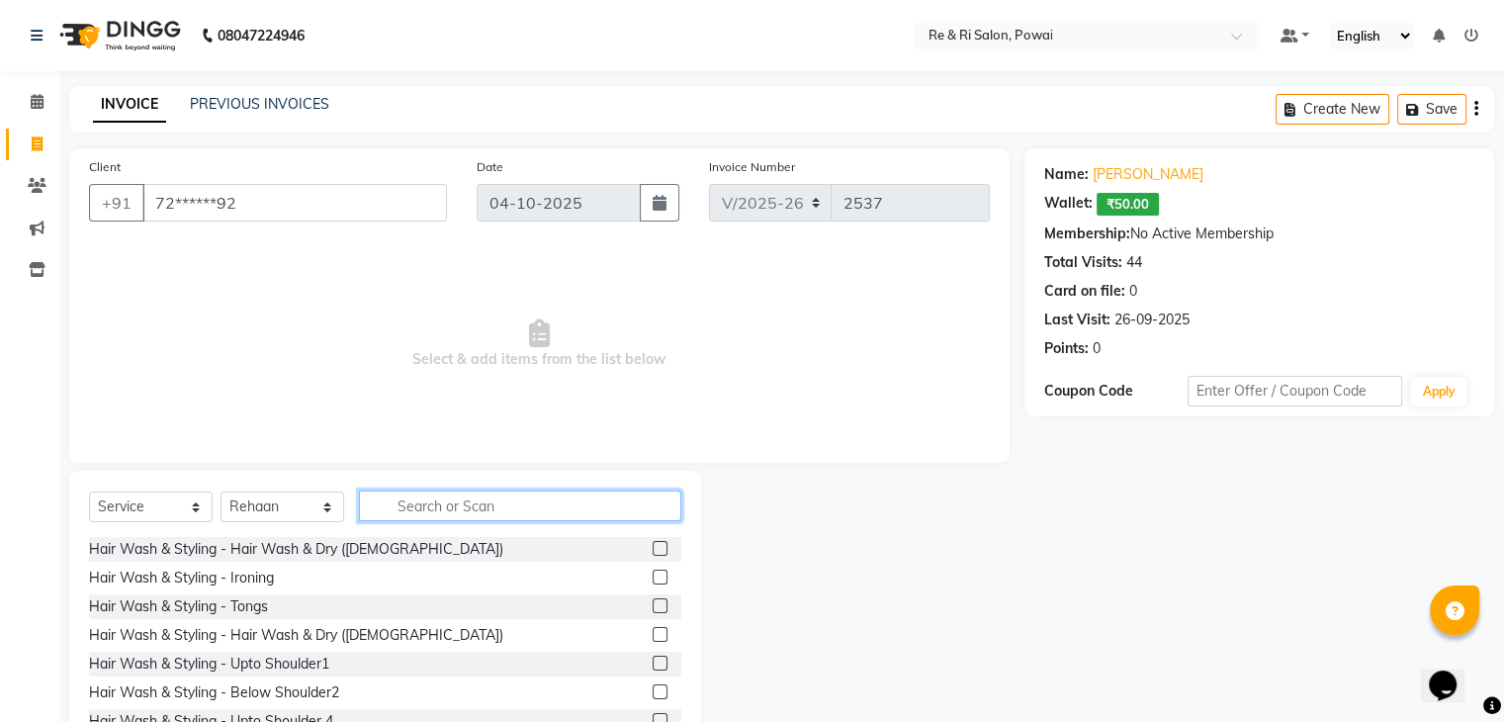
click at [411, 518] on input "text" at bounding box center [520, 506] width 322 height 31
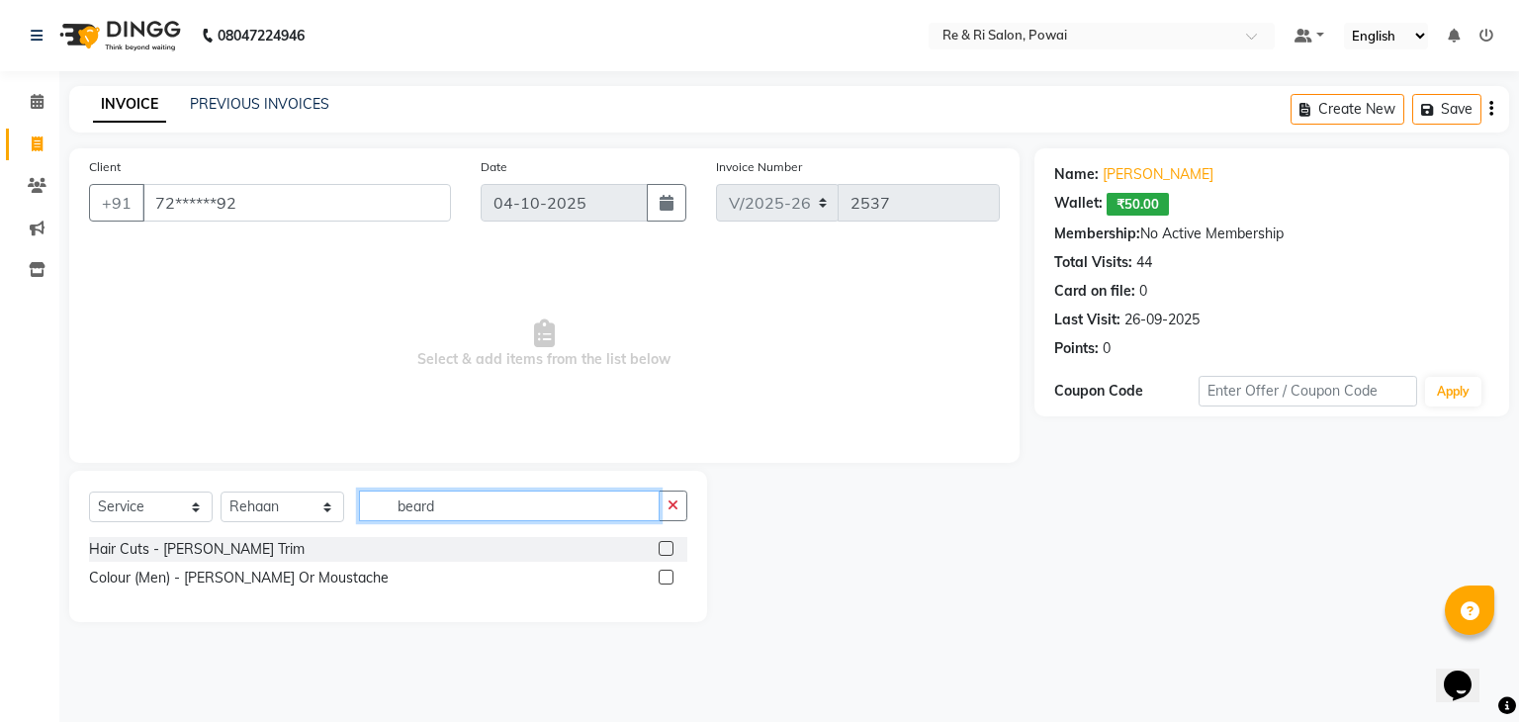
type input "beard"
click at [667, 547] on label at bounding box center [666, 548] width 15 height 15
click at [667, 547] on input "checkbox" at bounding box center [665, 549] width 13 height 13
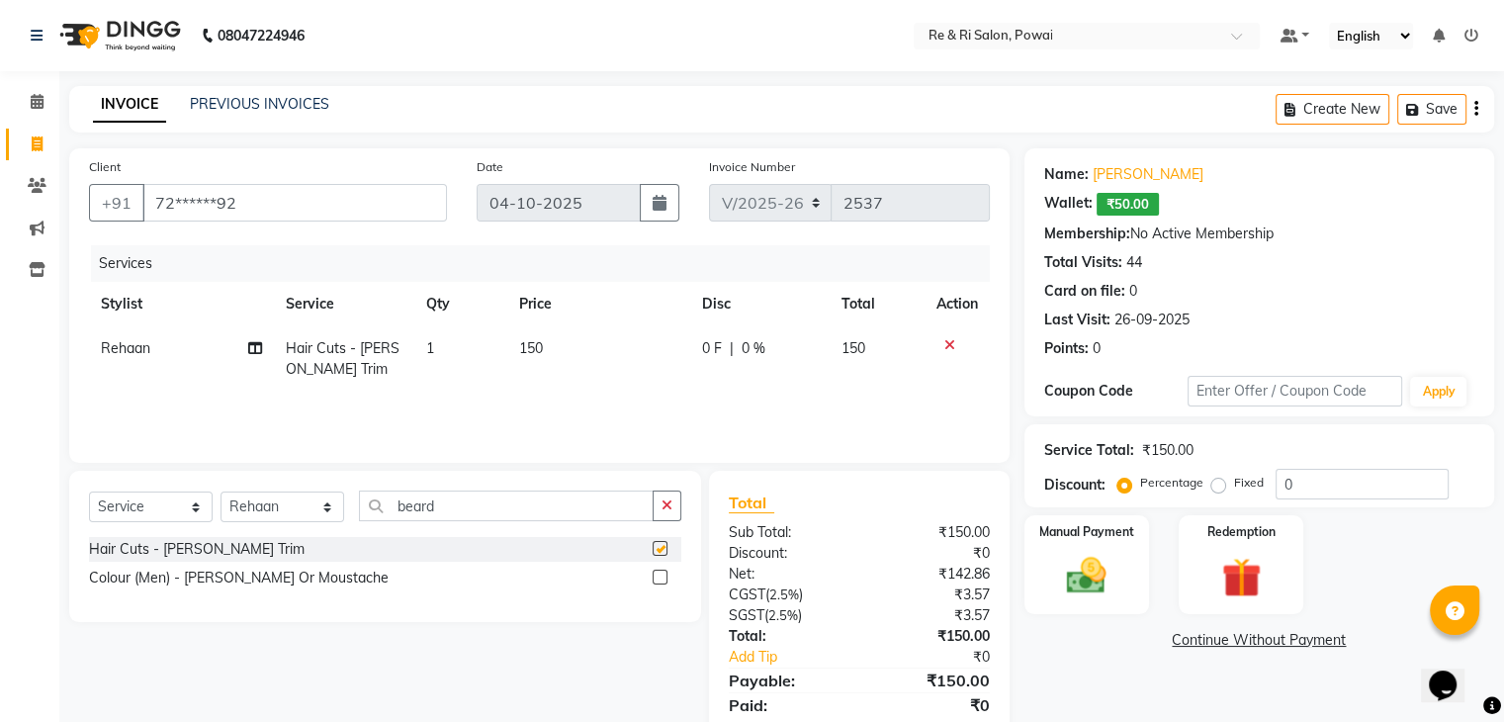
checkbox input "false"
click at [1092, 587] on img at bounding box center [1086, 576] width 66 height 47
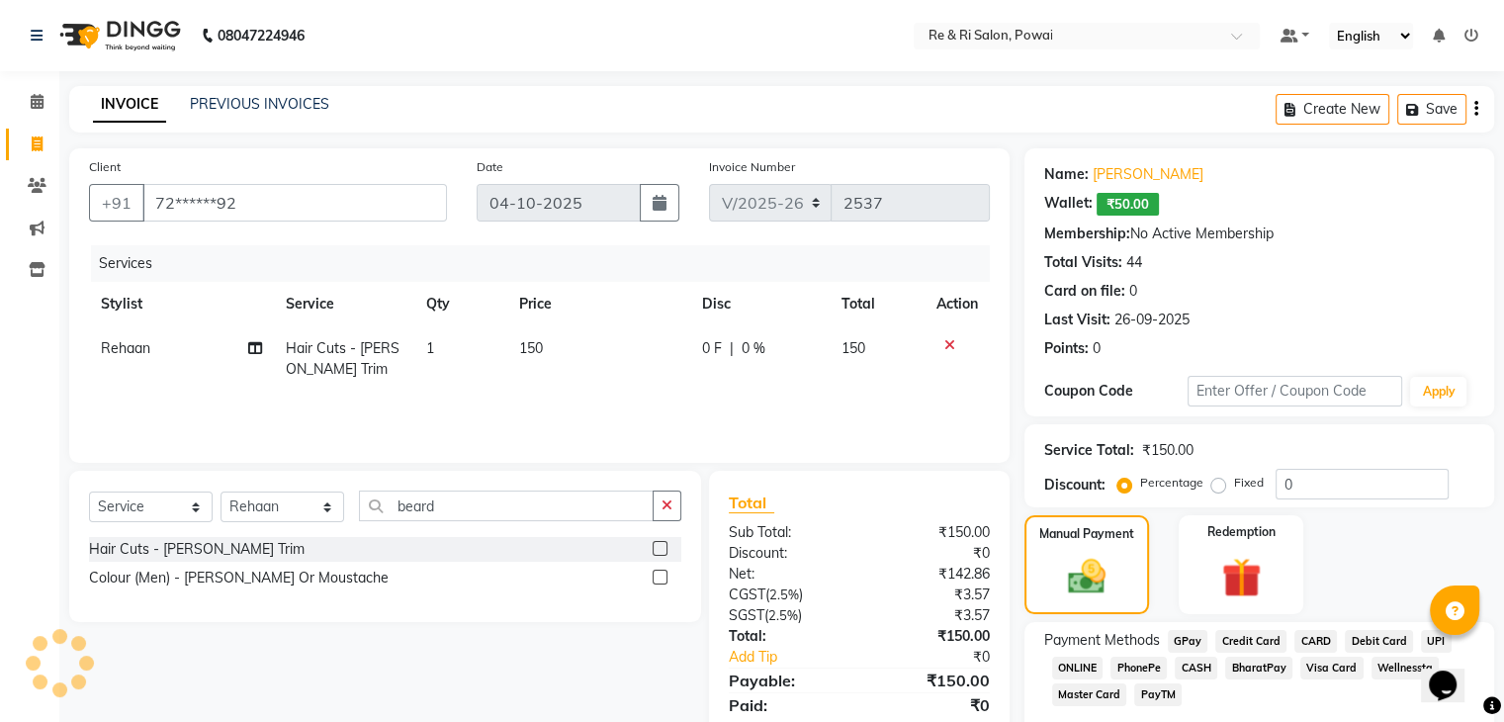
click at [1178, 641] on span "GPay" at bounding box center [1188, 641] width 41 height 23
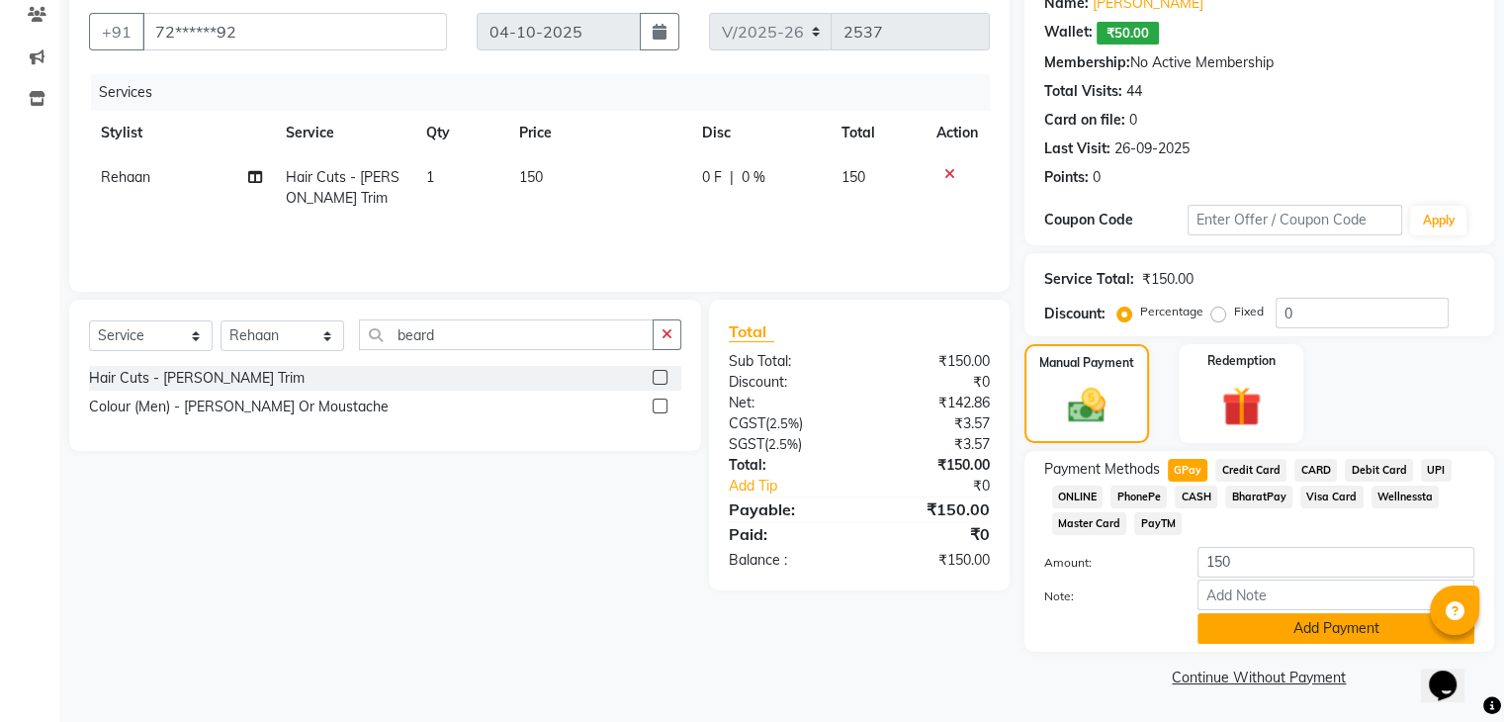
click at [1235, 621] on button "Add Payment" at bounding box center [1336, 628] width 277 height 31
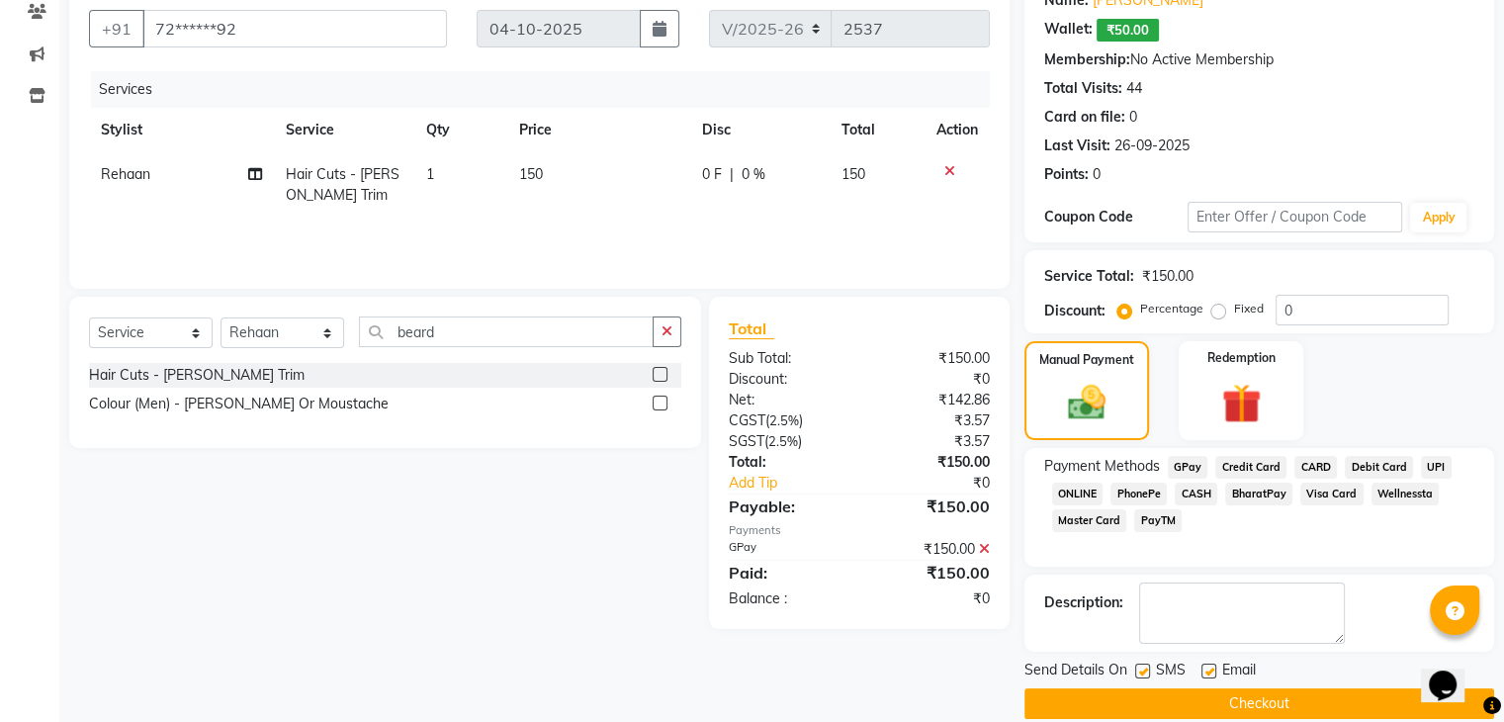
scroll to position [199, 0]
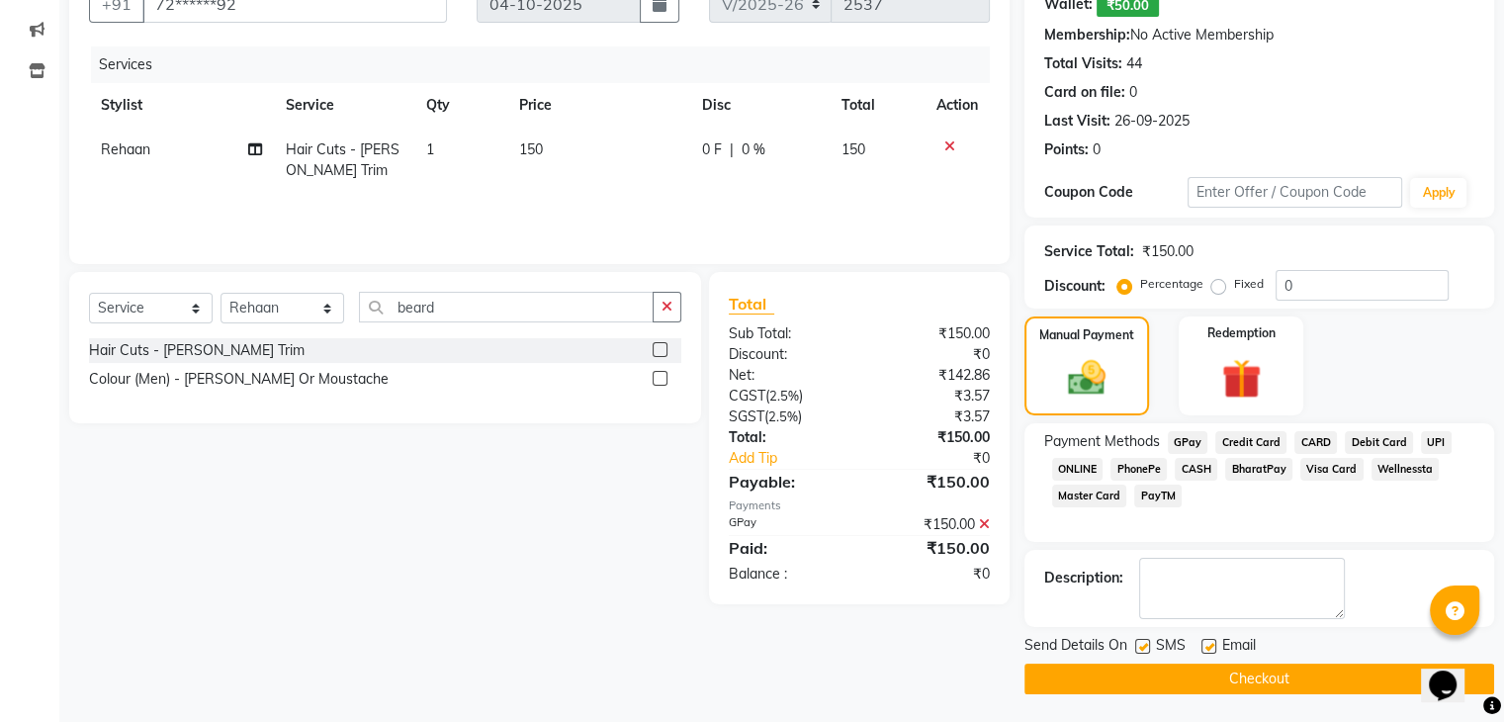
click at [1141, 649] on label at bounding box center [1142, 646] width 15 height 15
click at [1141, 649] on input "checkbox" at bounding box center [1141, 647] width 13 height 13
checkbox input "false"
click at [1207, 645] on label at bounding box center [1209, 646] width 15 height 15
click at [1207, 645] on input "checkbox" at bounding box center [1208, 647] width 13 height 13
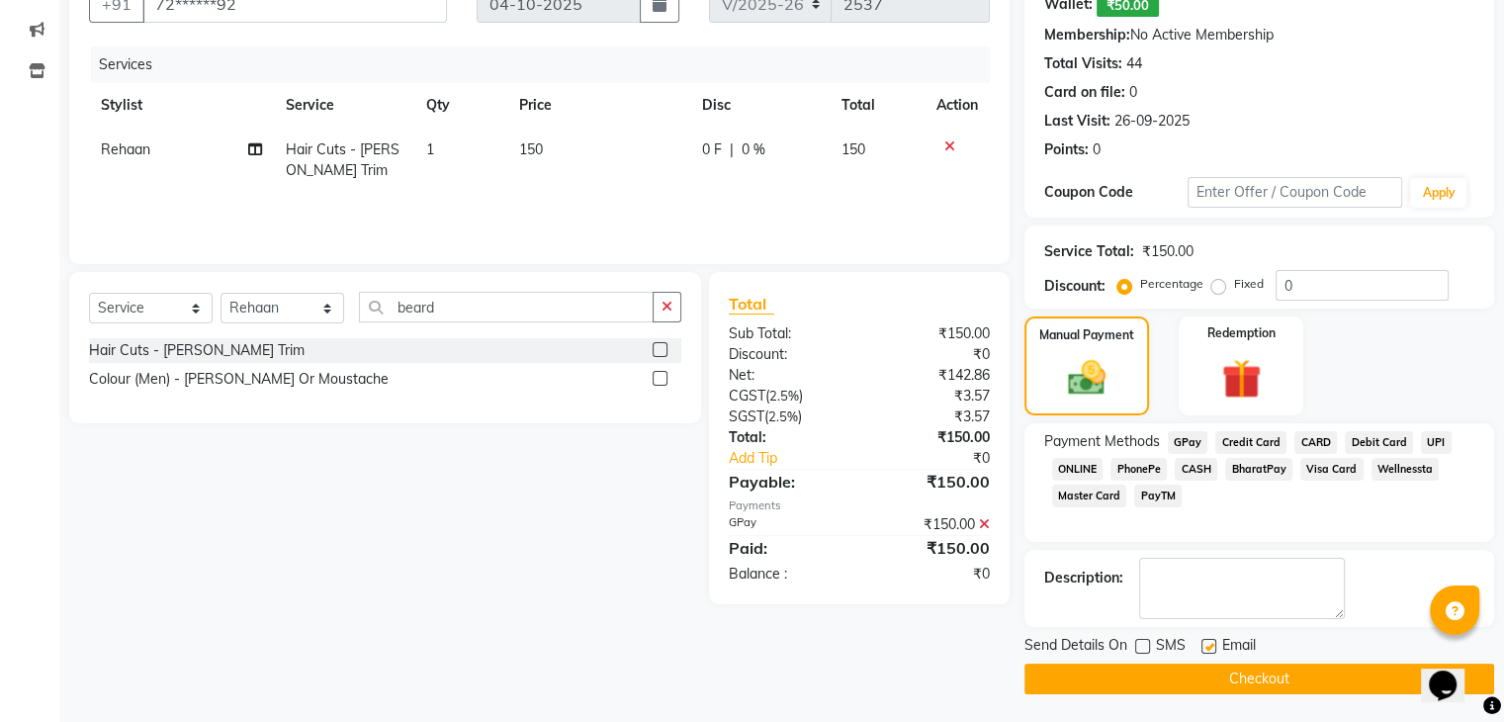
checkbox input "false"
click at [1178, 676] on button "Checkout" at bounding box center [1260, 679] width 470 height 31
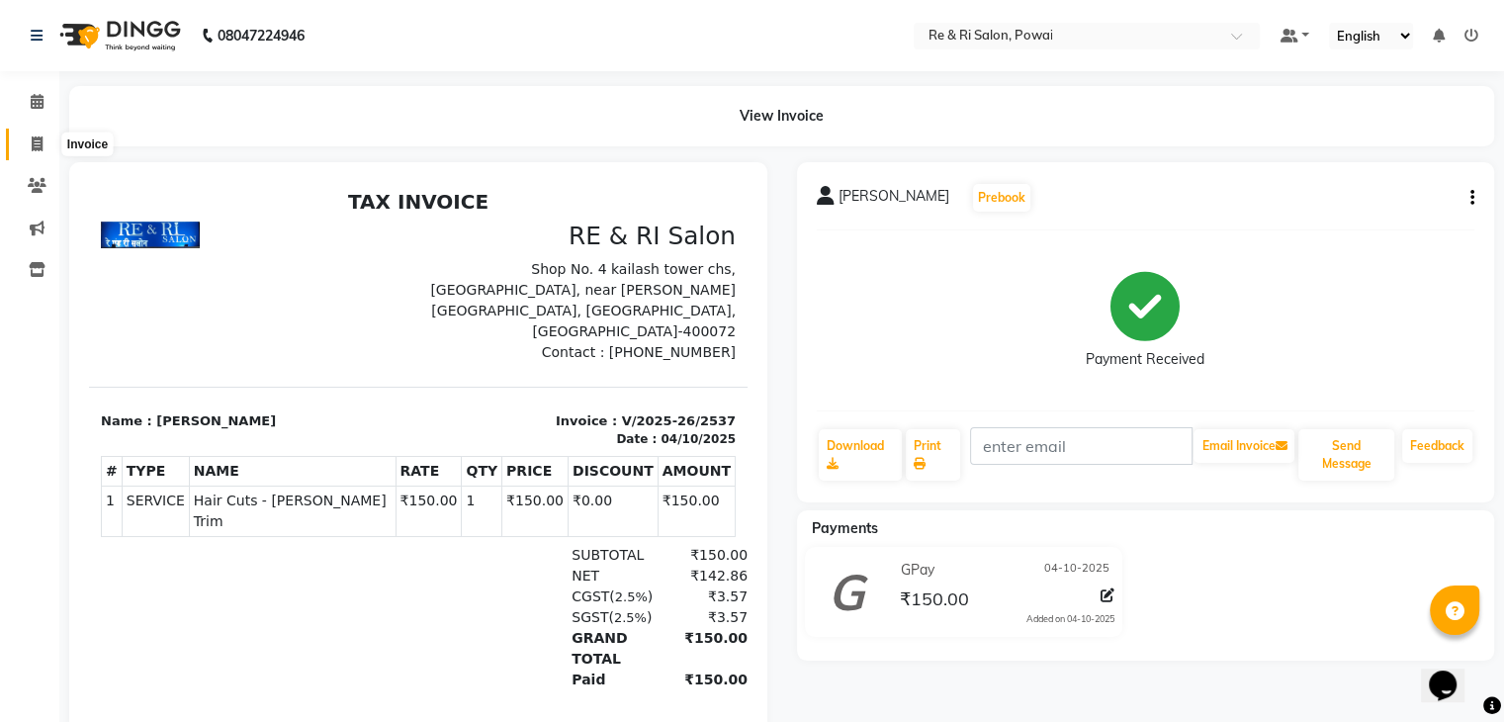
click at [40, 136] on icon at bounding box center [37, 143] width 11 height 15
select select "service"
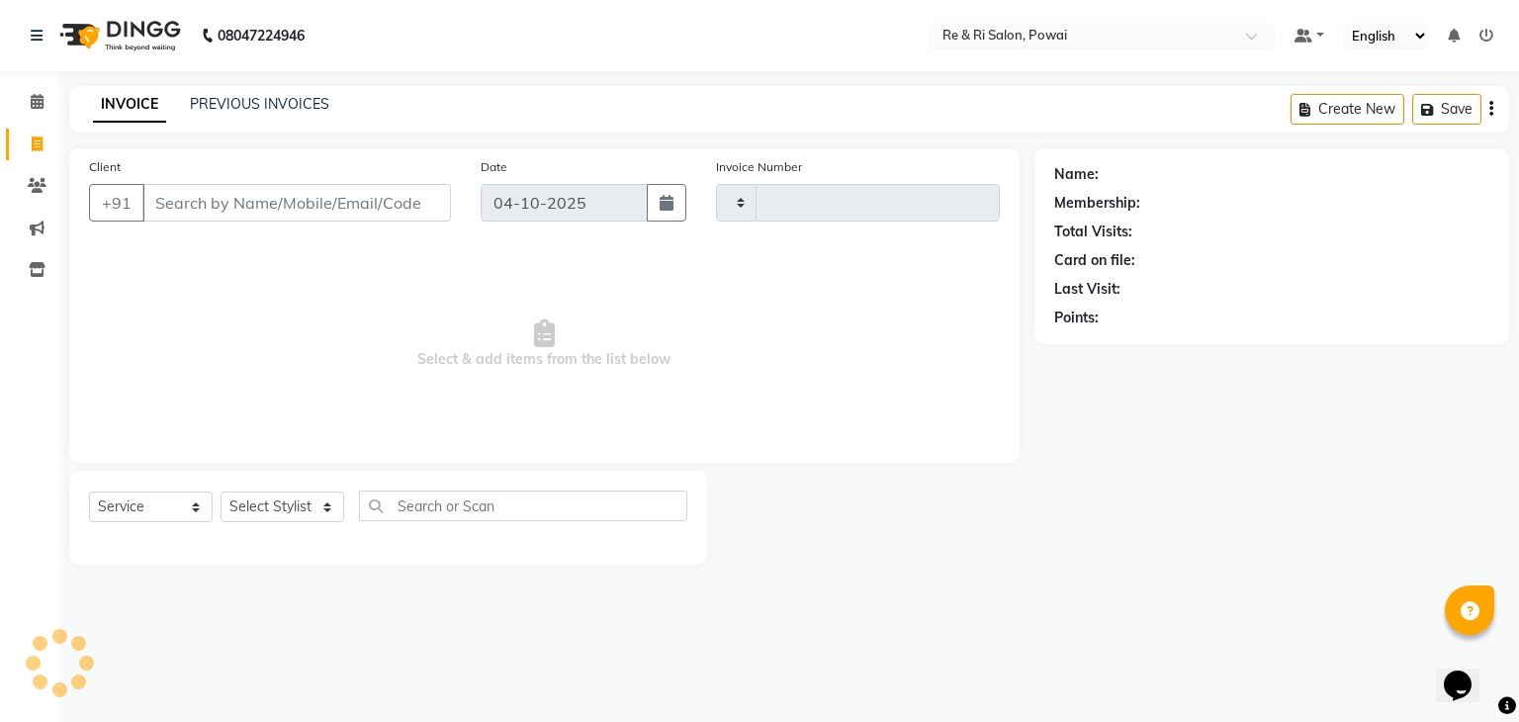
type input "2538"
select select "5364"
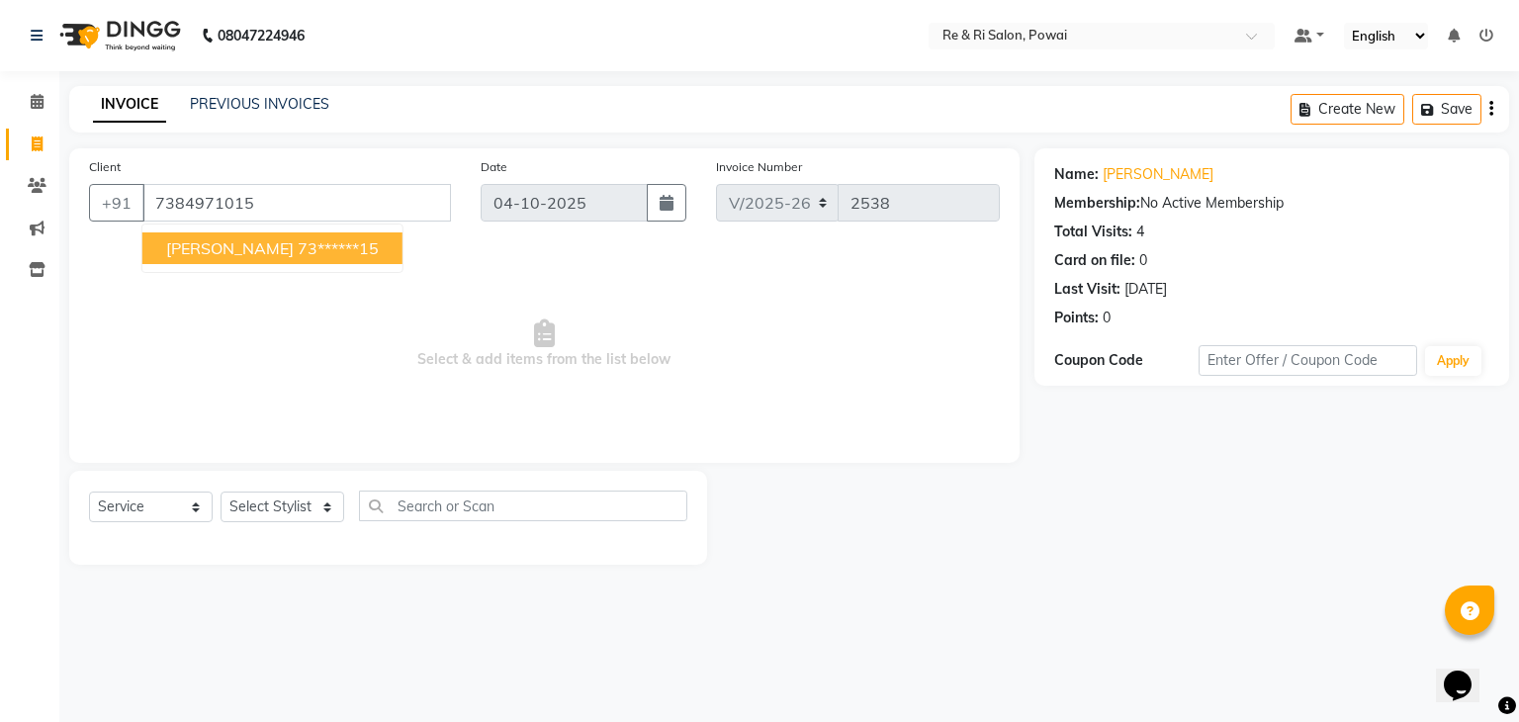
click at [298, 246] on ngb-highlight "73******15" at bounding box center [338, 248] width 81 height 20
type input "73******15"
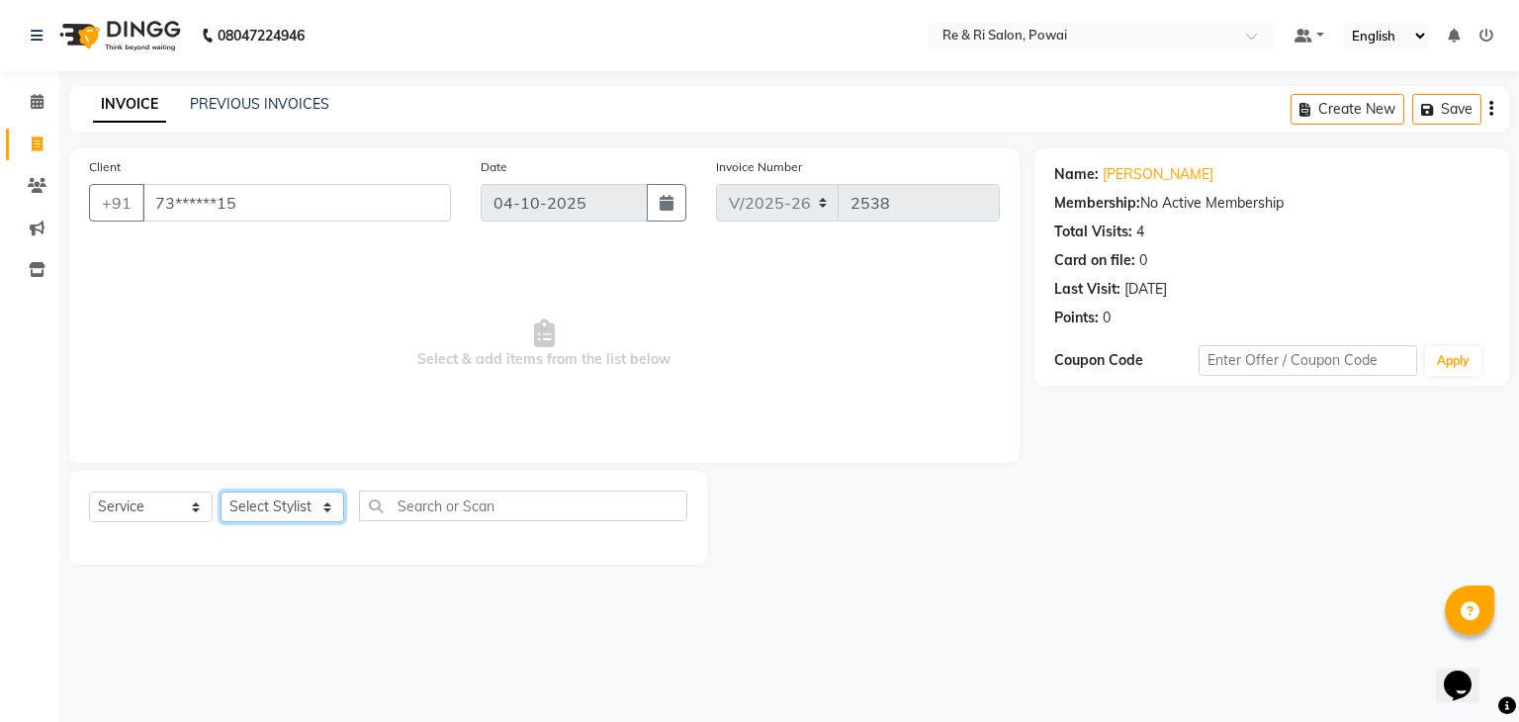
click at [300, 509] on select "Select Stylist [PERSON_NAME] Danish Poonam [PERSON_NAME] [PERSON_NAME] [PERSON_…" at bounding box center [283, 507] width 124 height 31
select select "63988"
click at [221, 493] on select "Select Stylist [PERSON_NAME] Danish Poonam [PERSON_NAME] [PERSON_NAME] [PERSON_…" at bounding box center [283, 507] width 124 height 31
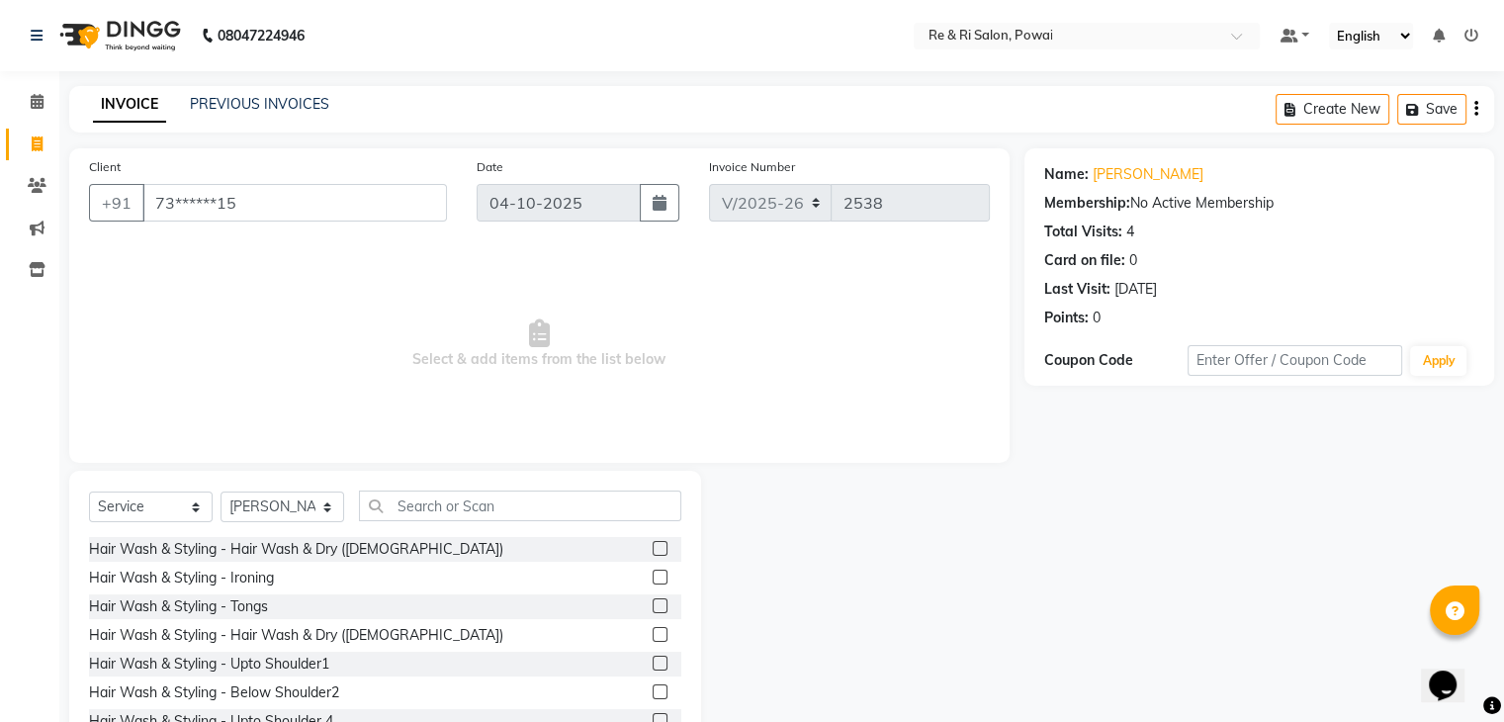
drag, startPoint x: 428, startPoint y: 523, endPoint x: 430, endPoint y: 513, distance: 10.1
click at [430, 513] on div "Select Service Product Membership Package Voucher Prepaid Gift Card Select Styl…" at bounding box center [385, 514] width 592 height 46
click at [430, 513] on input "text" at bounding box center [520, 506] width 322 height 31
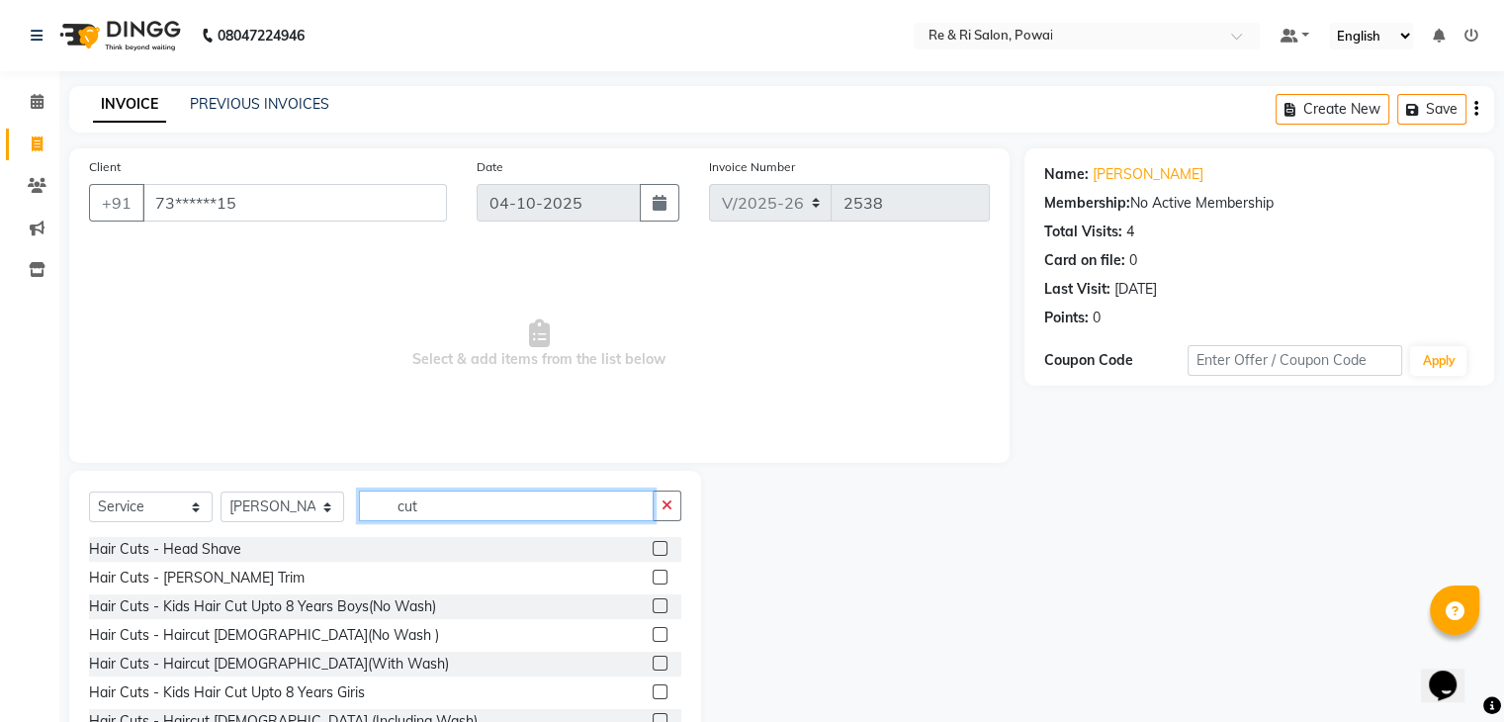
type input "cut"
click at [653, 633] on label at bounding box center [660, 634] width 15 height 15
click at [653, 633] on input "checkbox" at bounding box center [659, 635] width 13 height 13
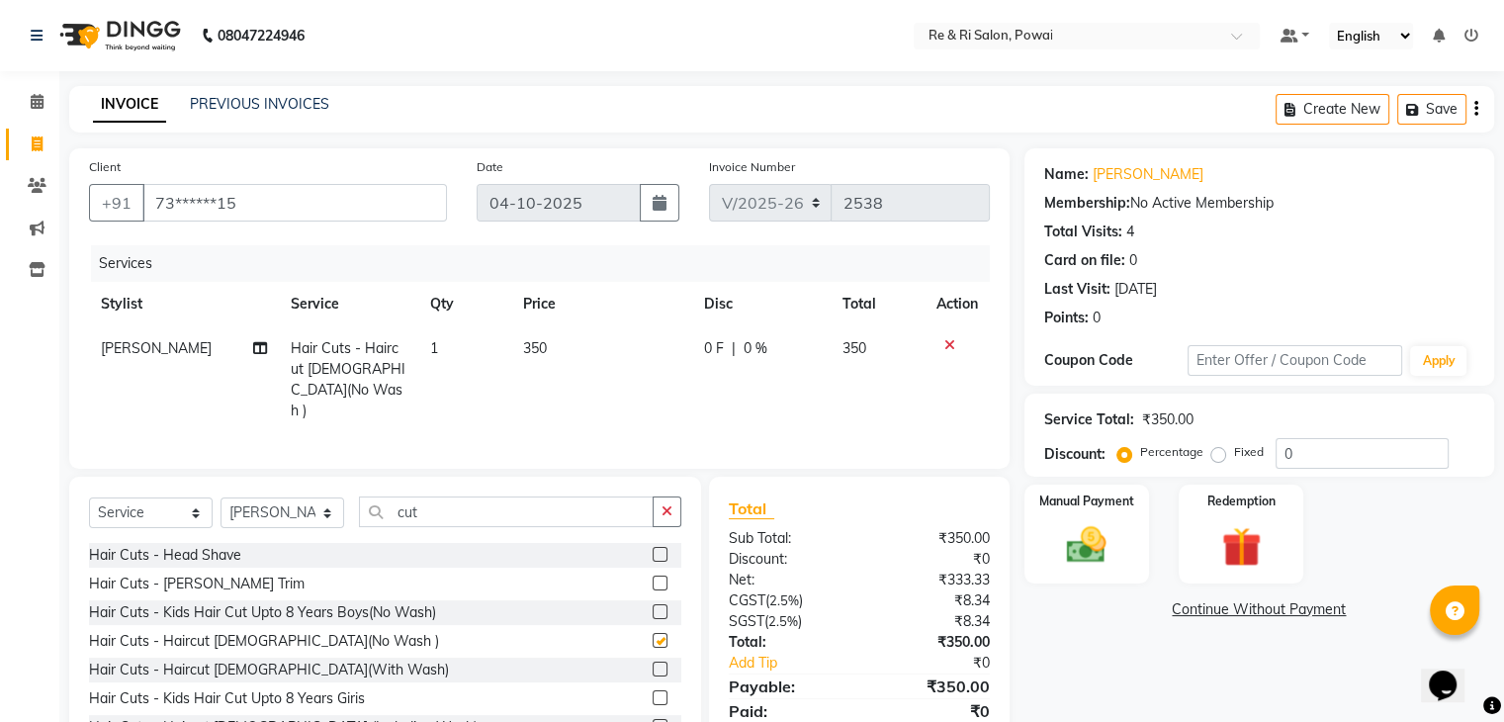
checkbox input "false"
click at [489, 510] on input "cut" at bounding box center [506, 512] width 295 height 31
click at [653, 580] on label at bounding box center [660, 583] width 15 height 15
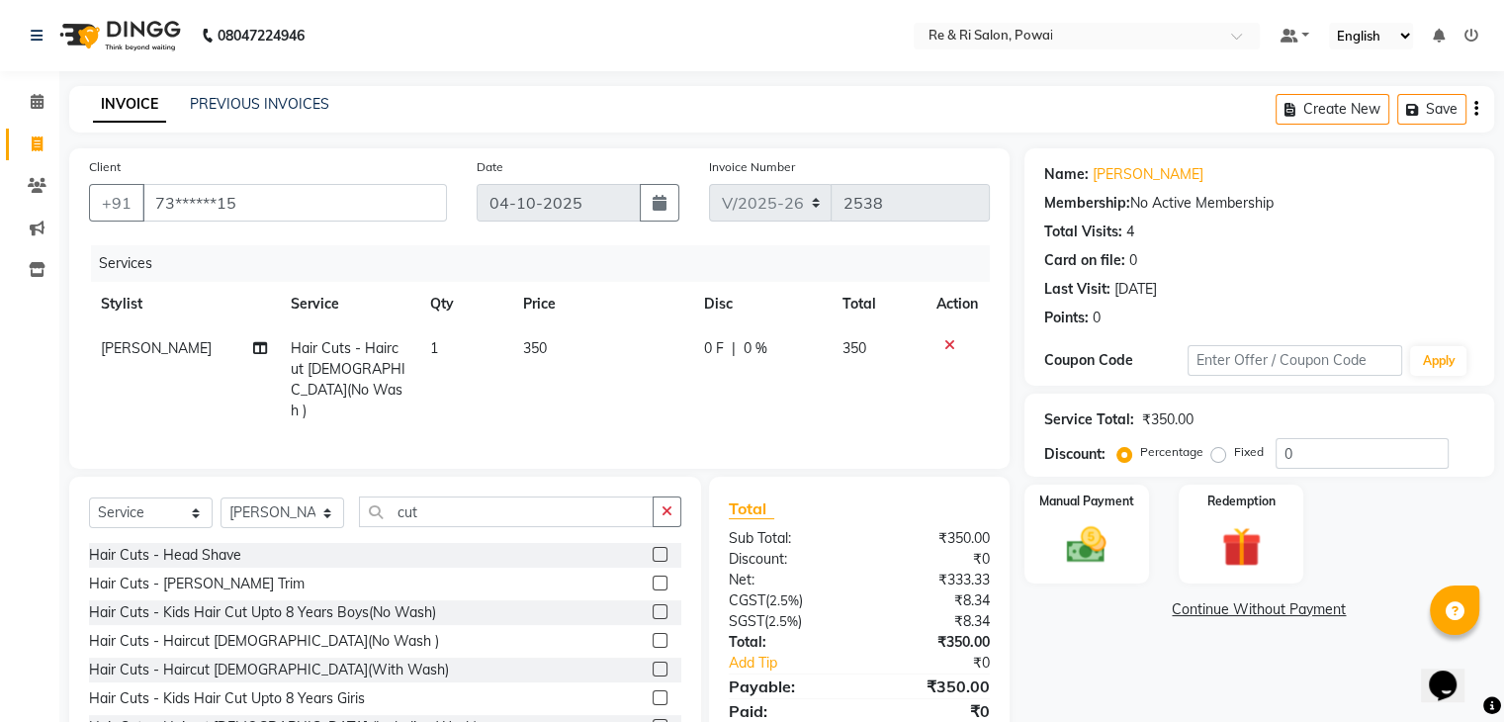
click at [653, 580] on input "checkbox" at bounding box center [659, 584] width 13 height 13
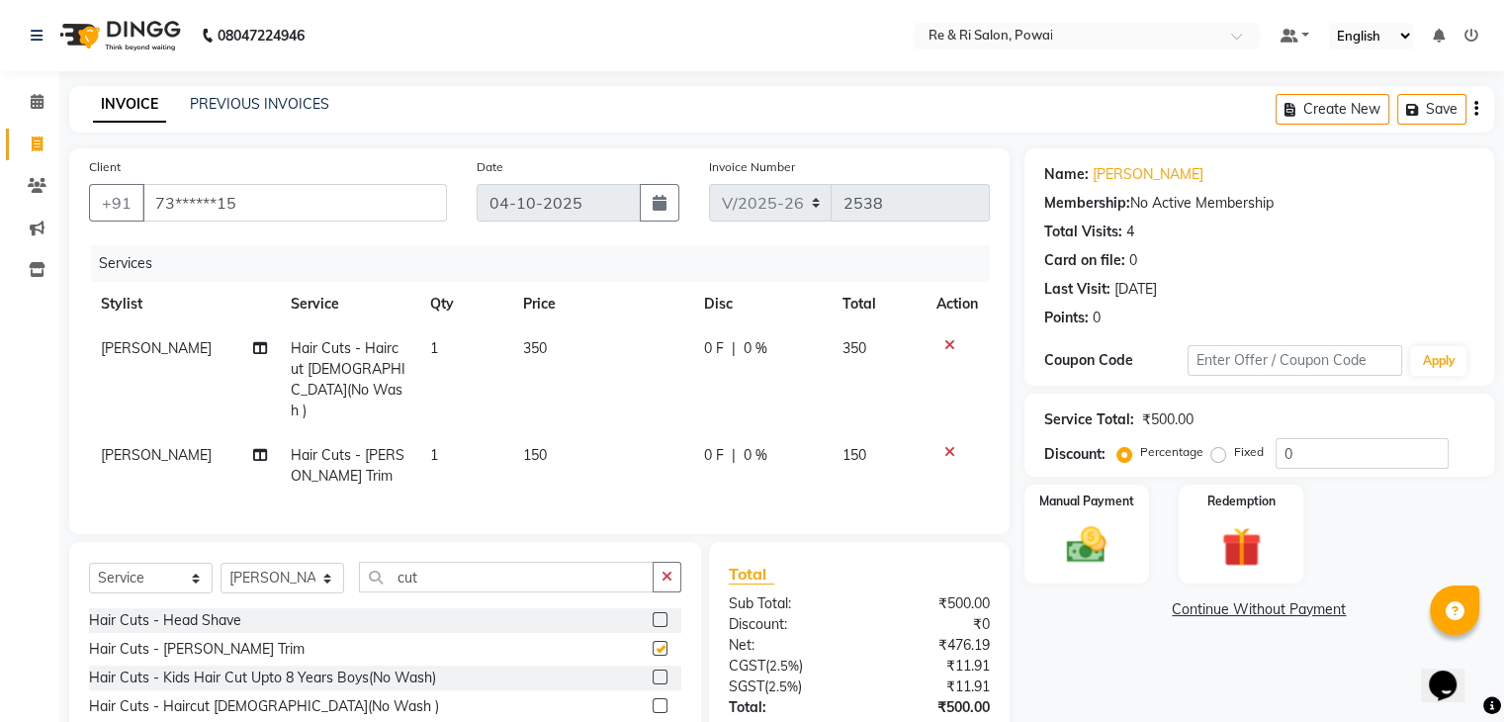
checkbox input "false"
click at [708, 351] on span "0 F" at bounding box center [714, 348] width 20 height 21
select select "63988"
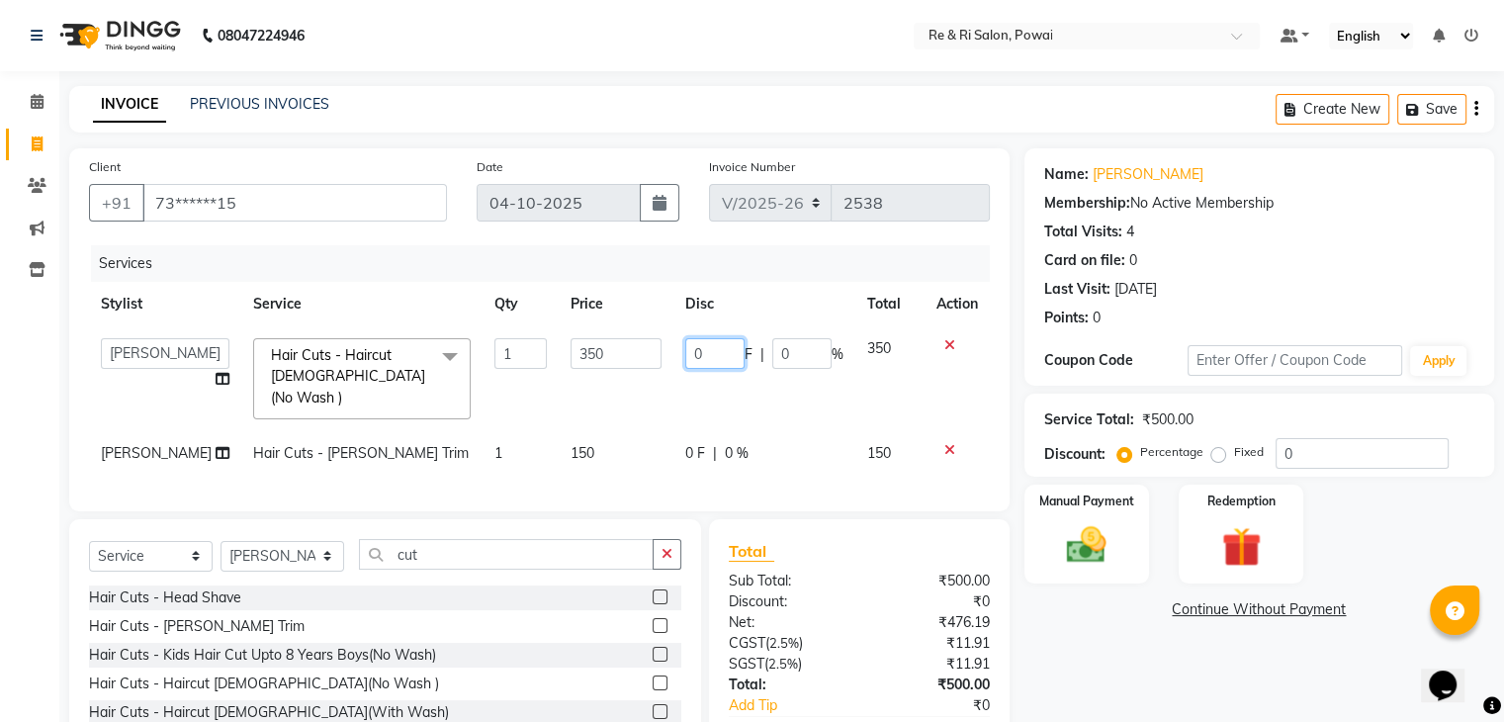
click at [708, 351] on input "0" at bounding box center [714, 353] width 59 height 31
type input "100"
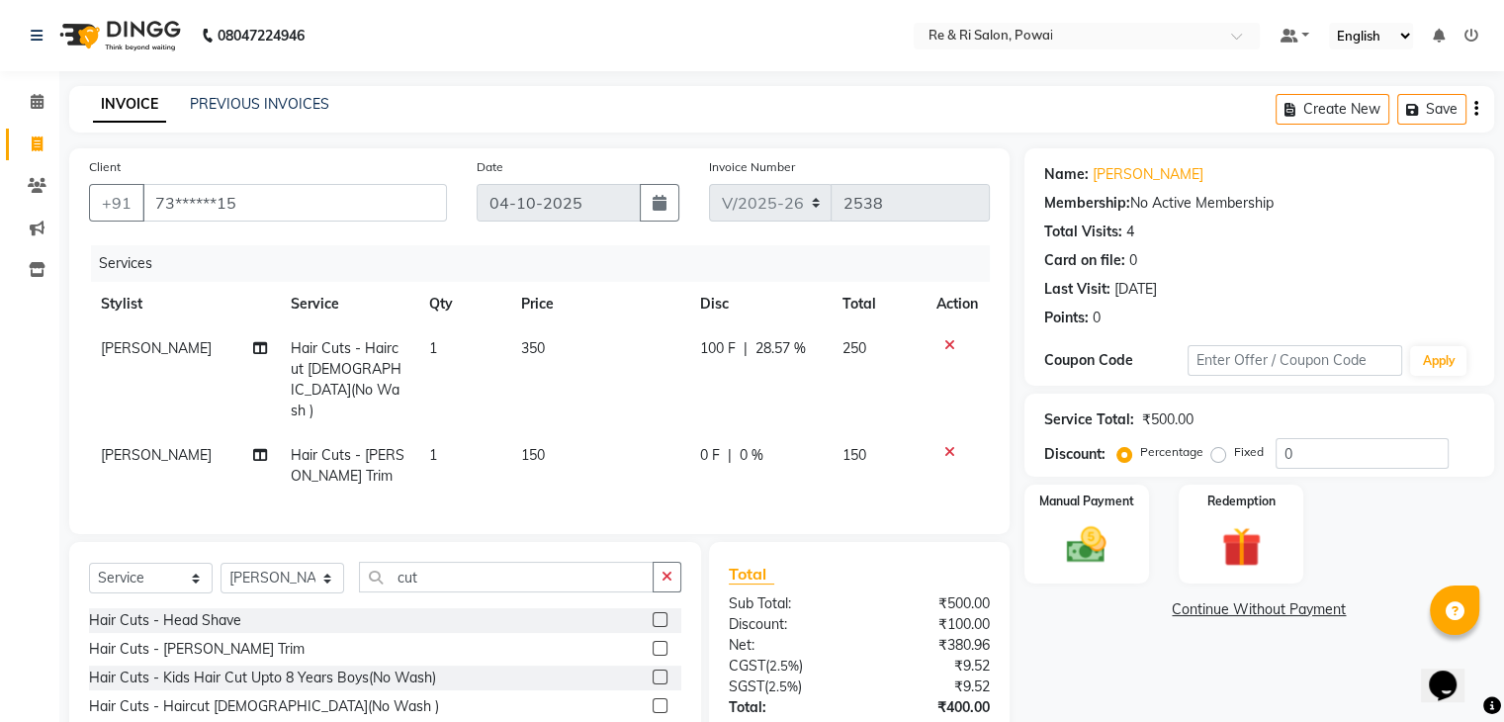
click at [678, 380] on tr "Salman Hair Cuts - Haircut [DEMOGRAPHIC_DATA](No Wash ) 1 350 100 F | 28.57 % 2…" at bounding box center [539, 379] width 901 height 107
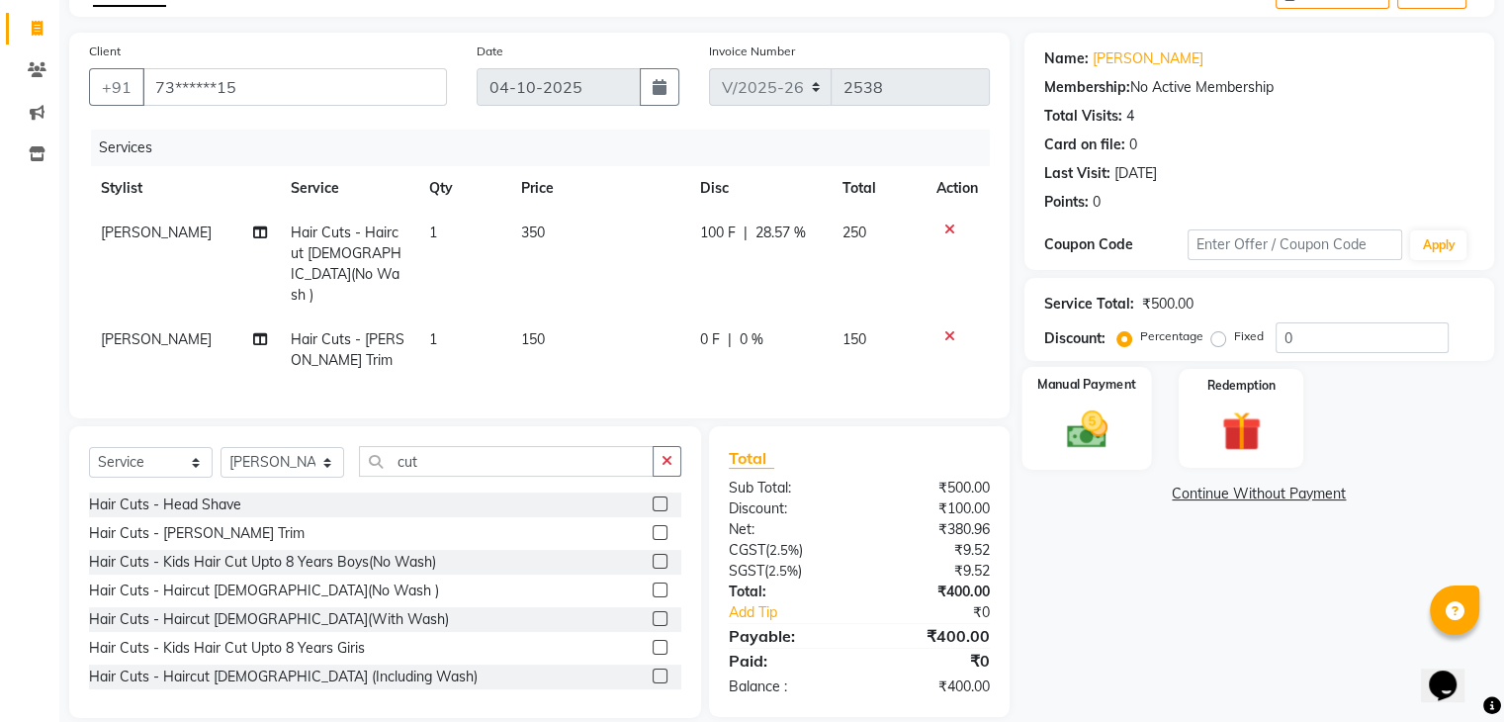
click at [1083, 408] on img at bounding box center [1086, 430] width 66 height 47
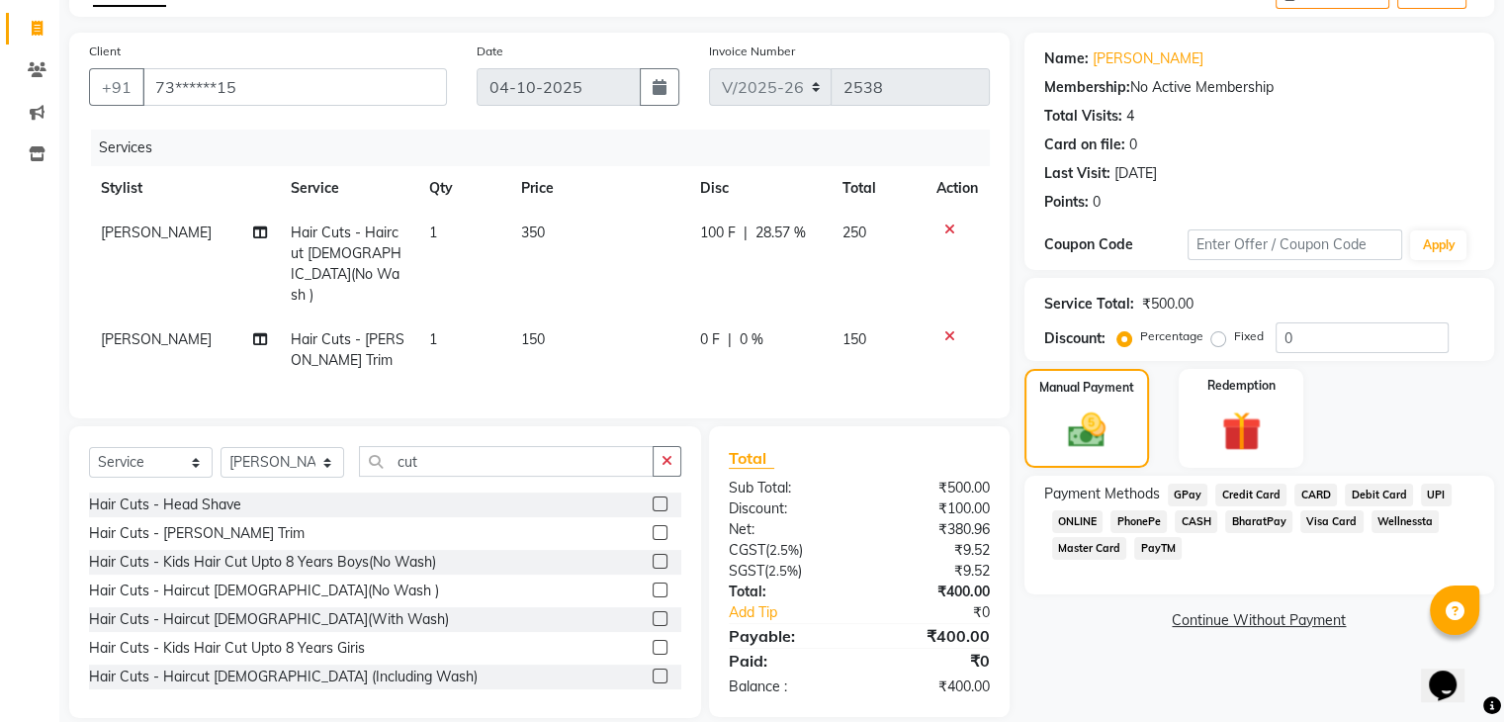
click at [1176, 495] on span "GPay" at bounding box center [1188, 495] width 41 height 23
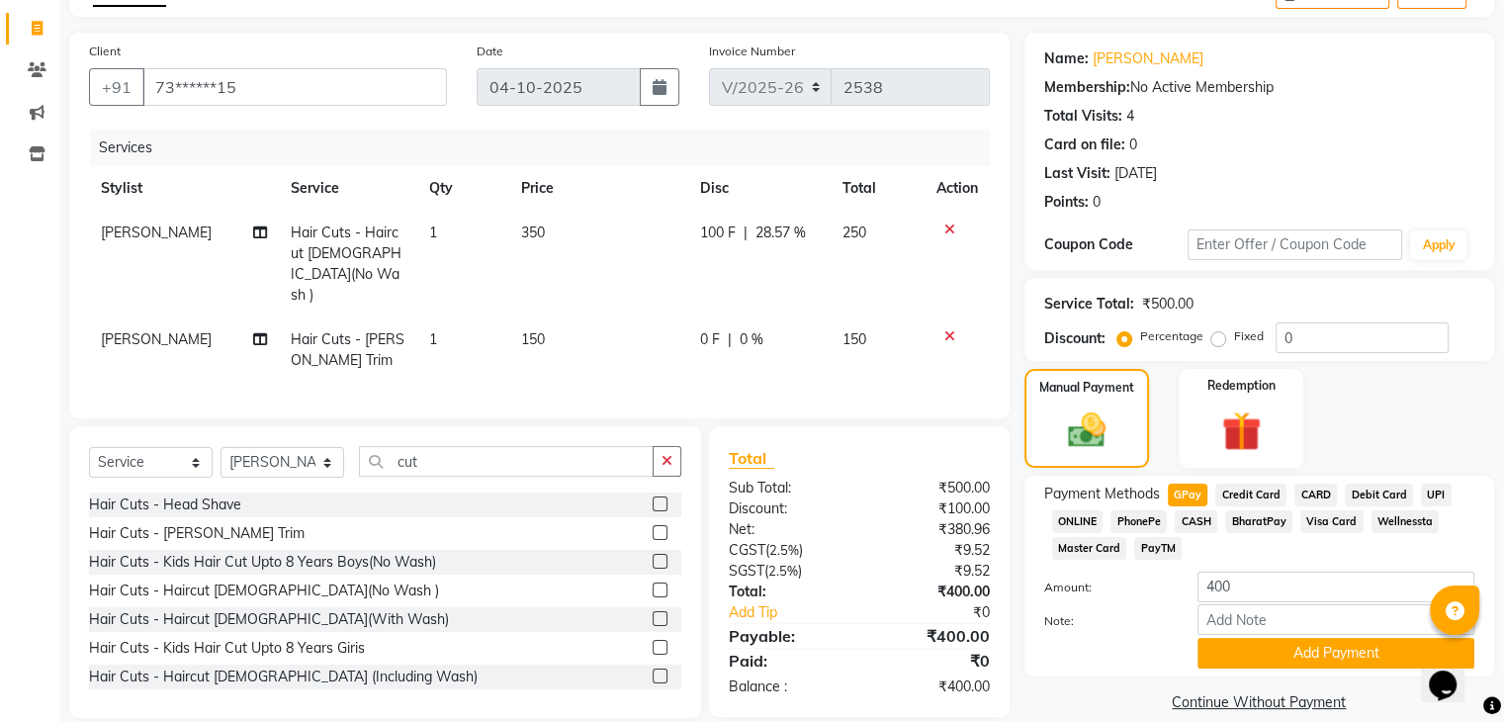
scroll to position [143, 0]
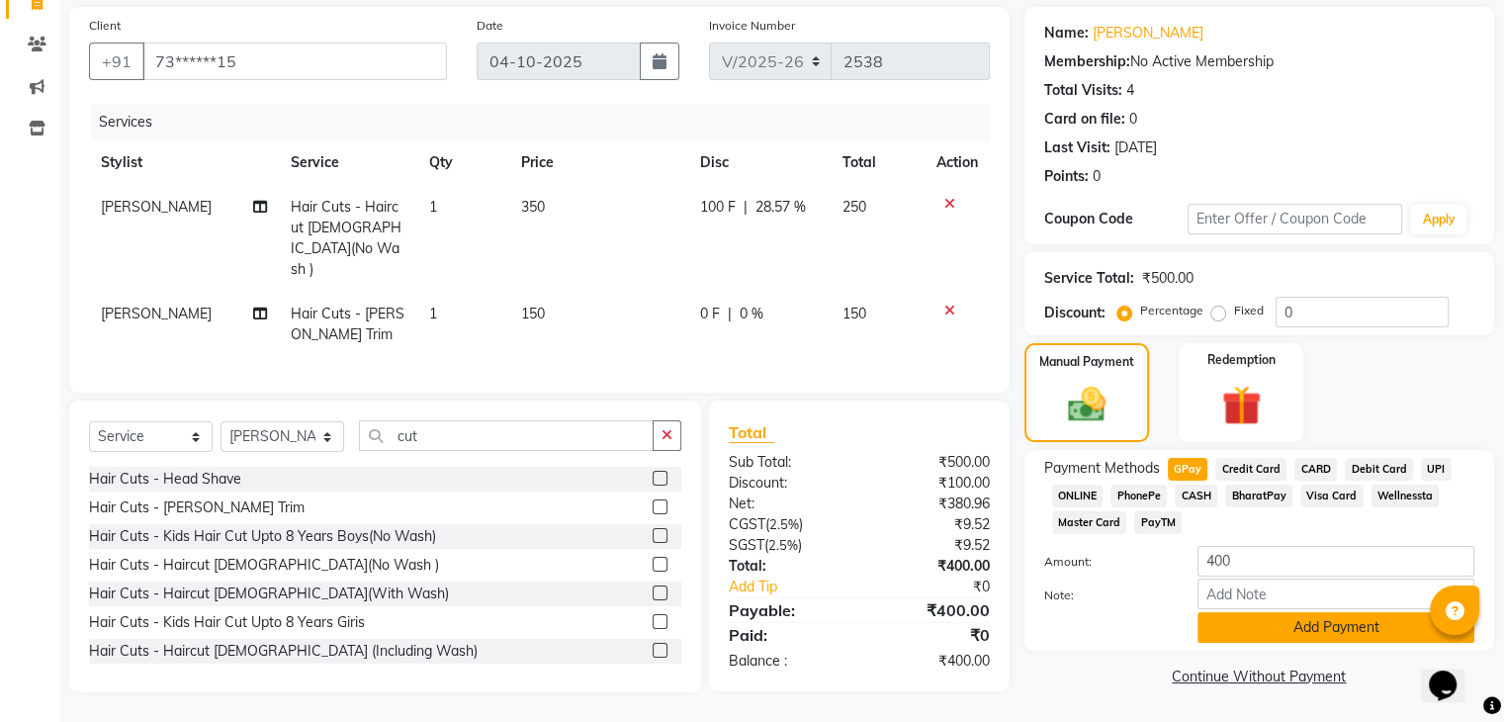
click at [1239, 631] on button "Add Payment" at bounding box center [1336, 627] width 277 height 31
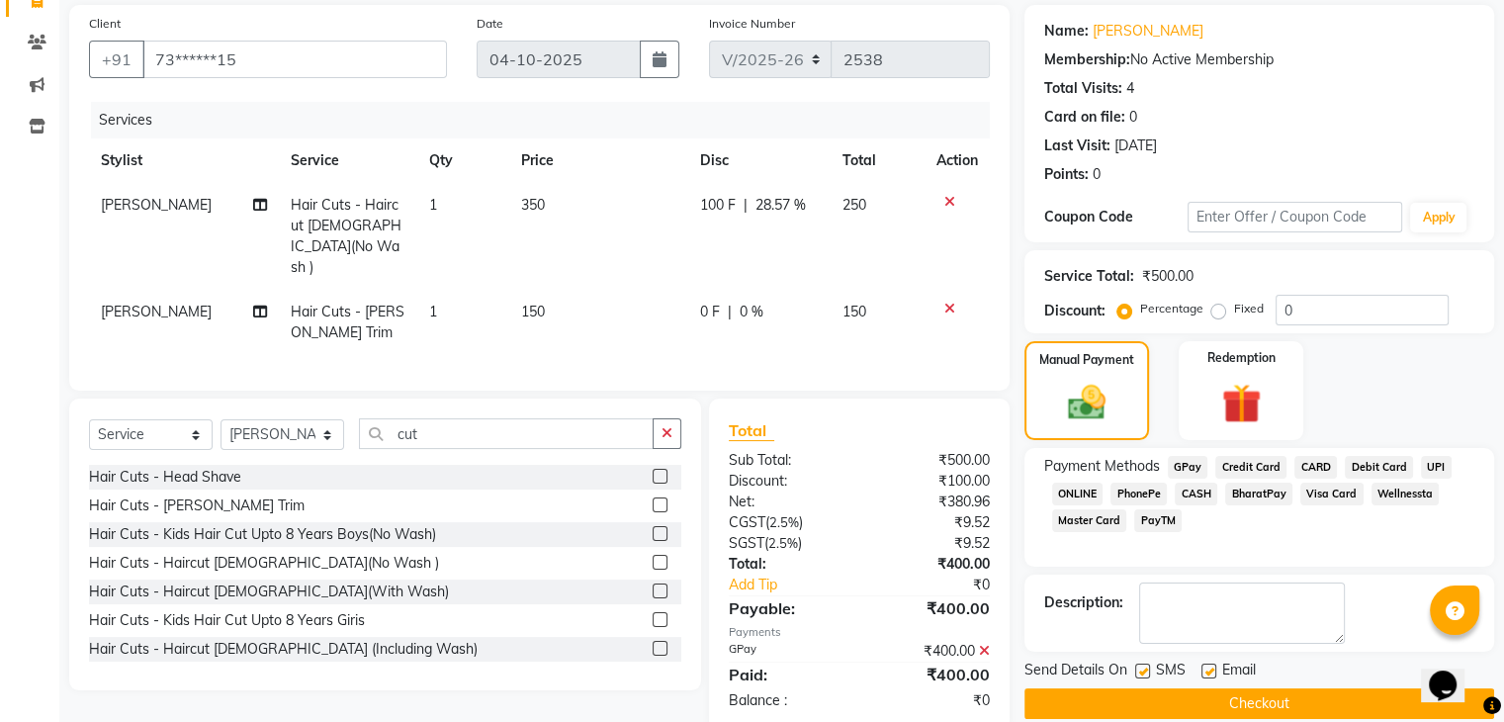
scroll to position [169, 0]
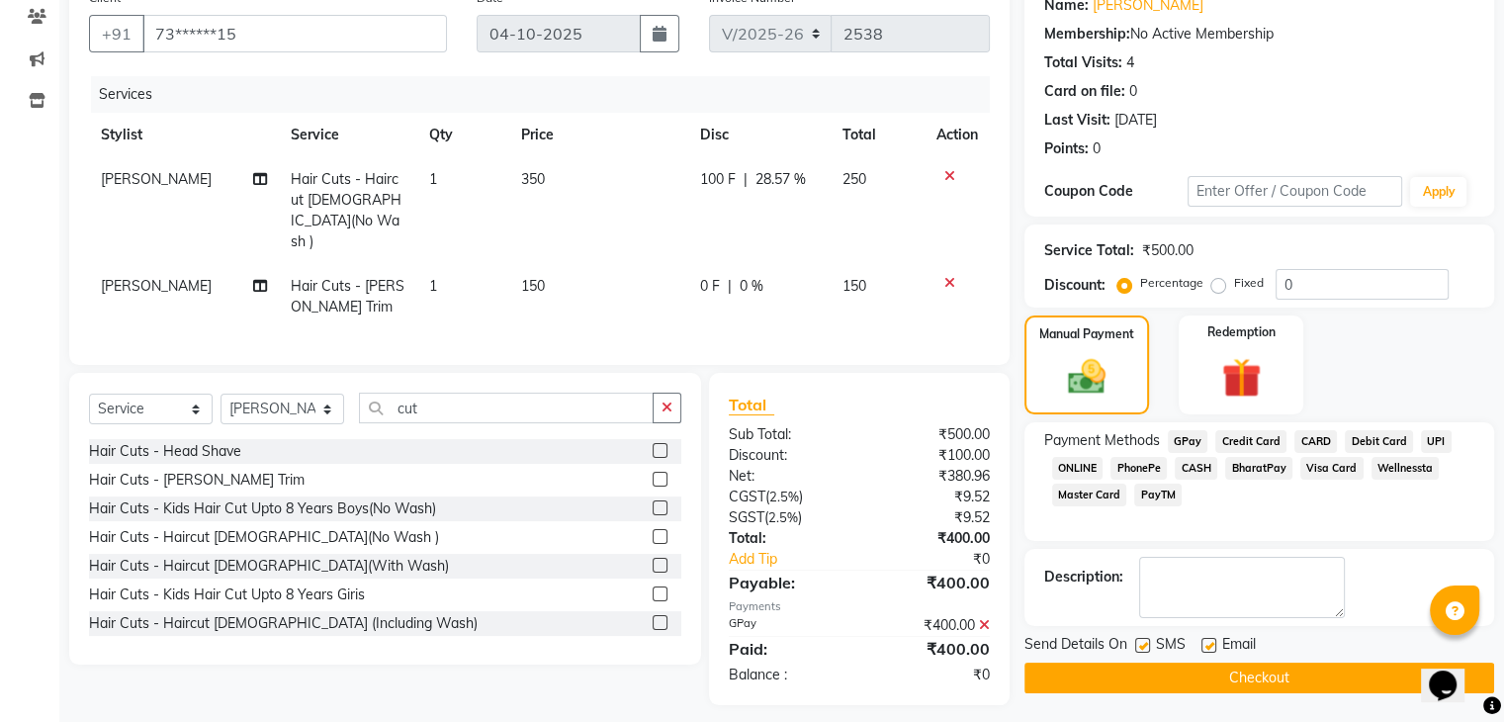
click at [1139, 647] on label at bounding box center [1142, 645] width 15 height 15
click at [1139, 647] on input "checkbox" at bounding box center [1141, 646] width 13 height 13
checkbox input "false"
click at [1209, 646] on label at bounding box center [1209, 645] width 15 height 15
click at [1209, 646] on input "checkbox" at bounding box center [1208, 646] width 13 height 13
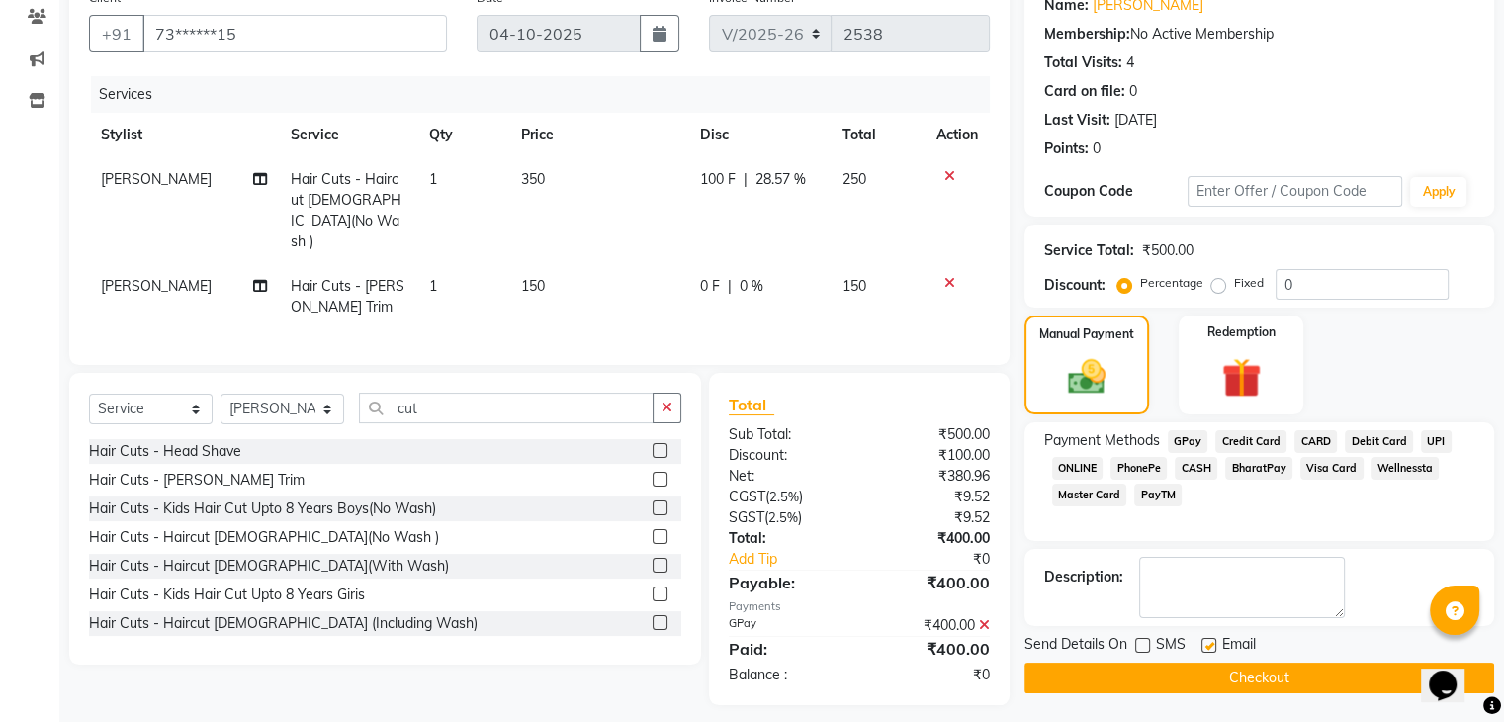
checkbox input "false"
click at [1191, 678] on button "Checkout" at bounding box center [1260, 678] width 470 height 31
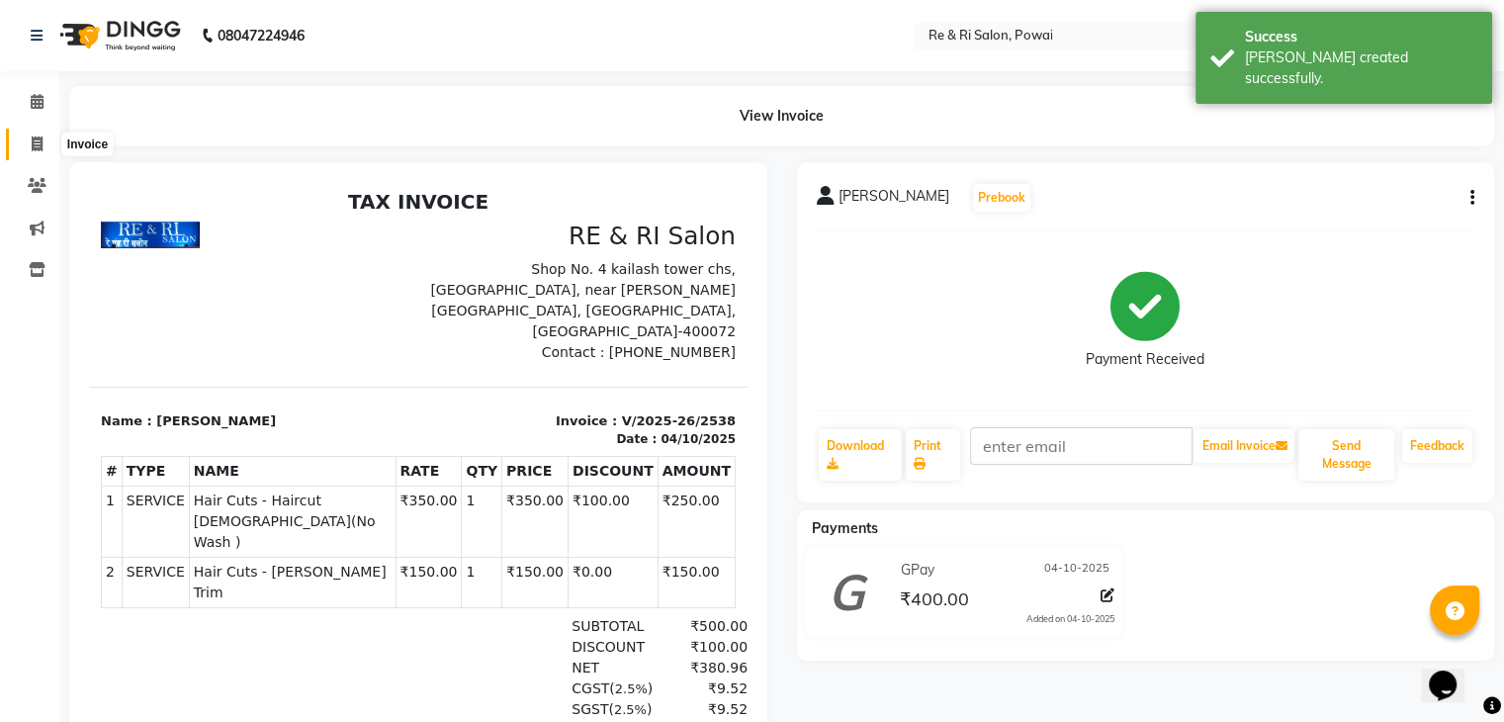
click at [45, 146] on span at bounding box center [37, 145] width 35 height 23
select select "5364"
select select "service"
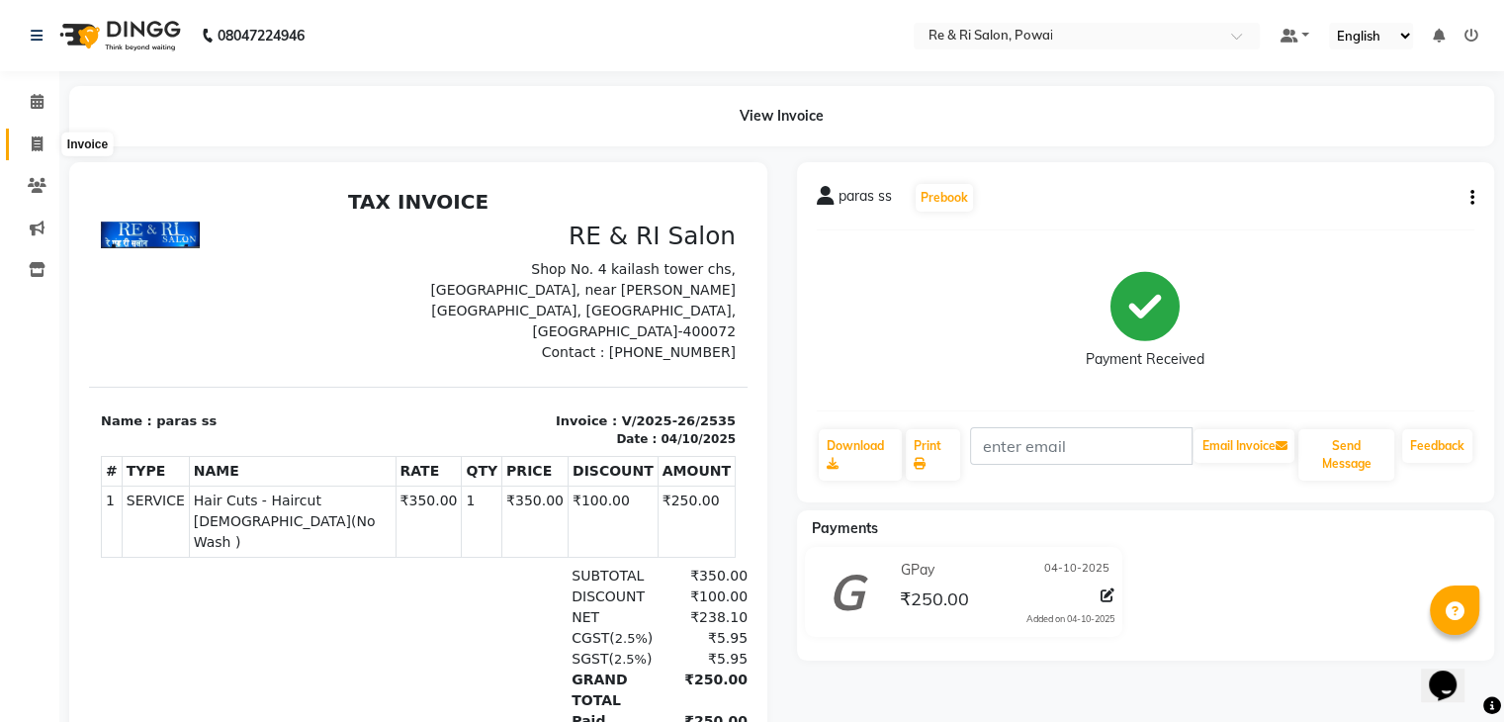
drag, startPoint x: 0, startPoint y: 0, endPoint x: 37, endPoint y: 136, distance: 140.4
click at [37, 136] on icon at bounding box center [37, 143] width 11 height 15
select select "service"
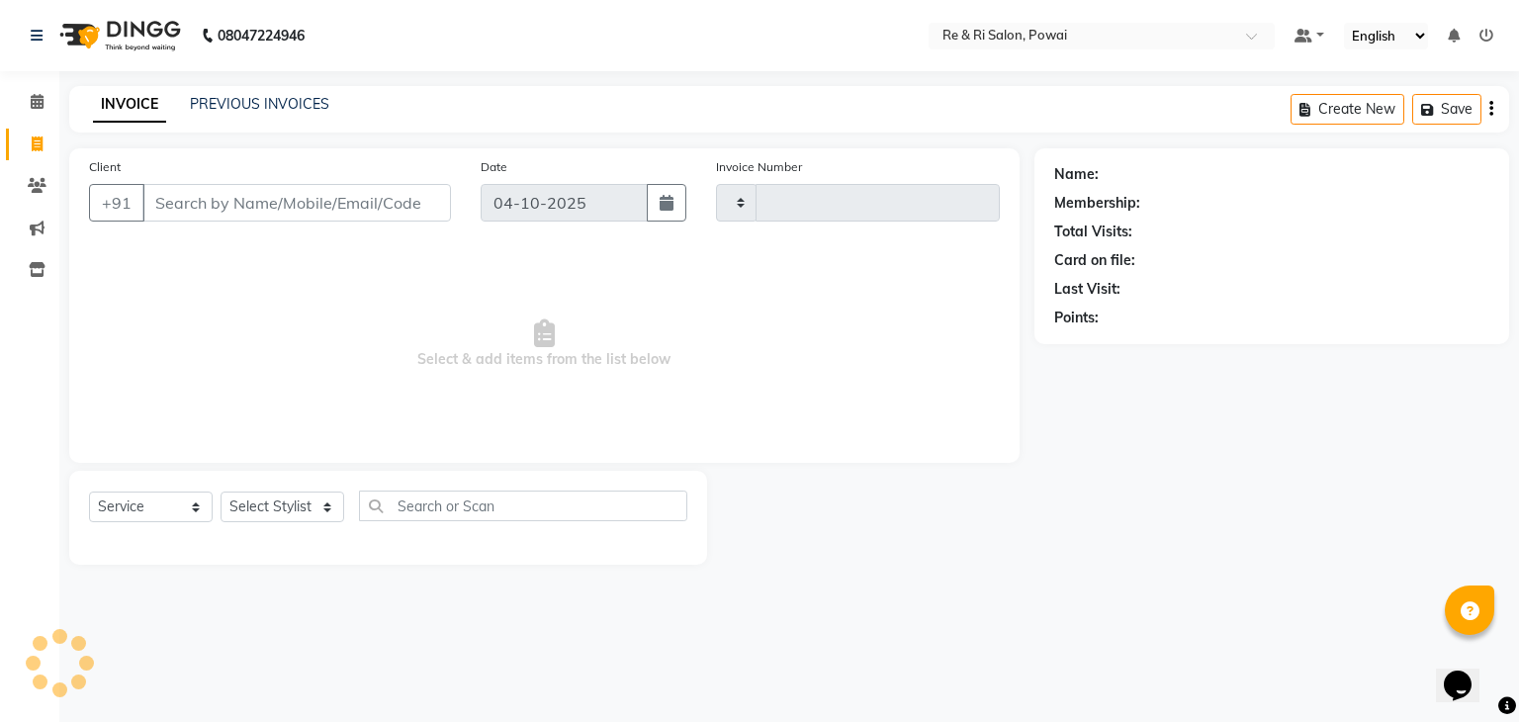
type input "2539"
select select "5364"
click at [218, 107] on link "PREVIOUS INVOICES" at bounding box center [259, 104] width 139 height 18
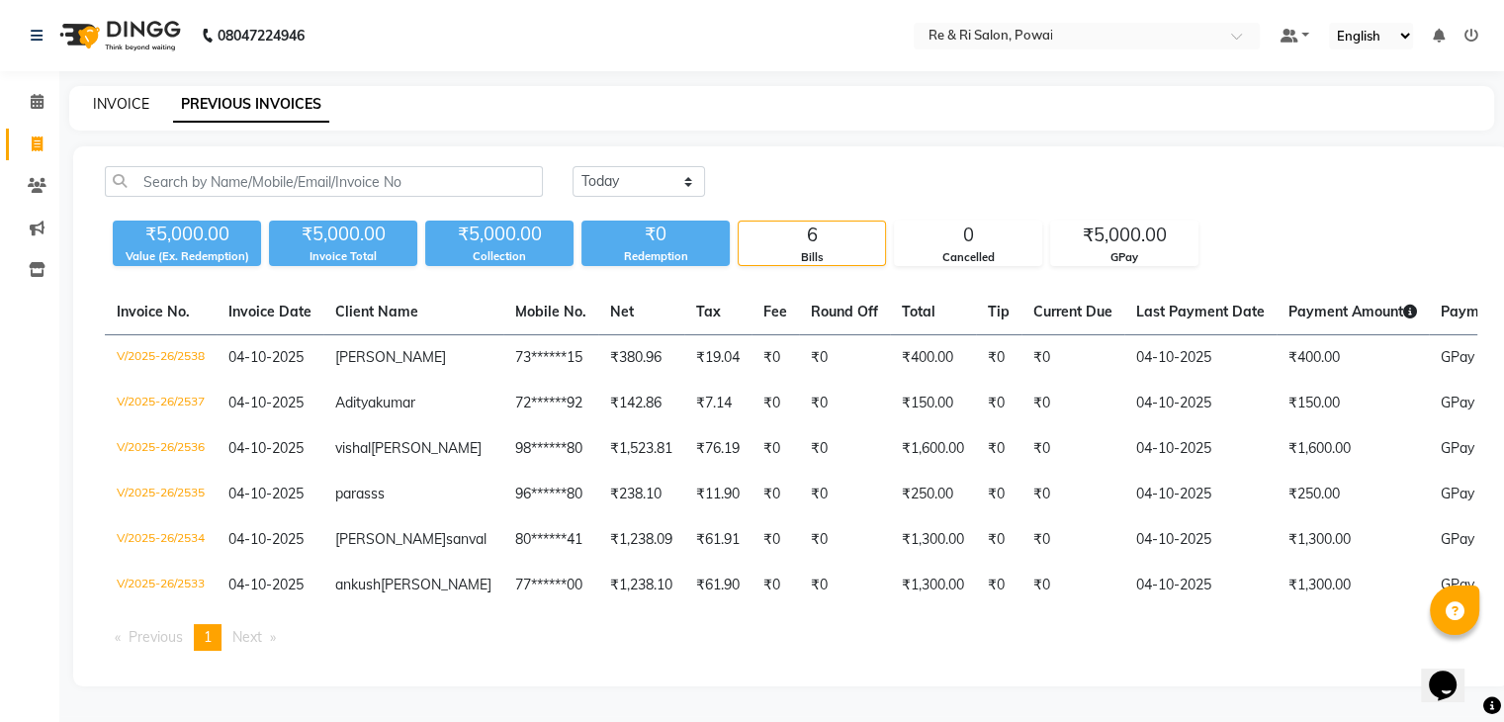
click at [115, 103] on link "INVOICE" at bounding box center [121, 104] width 56 height 18
select select "service"
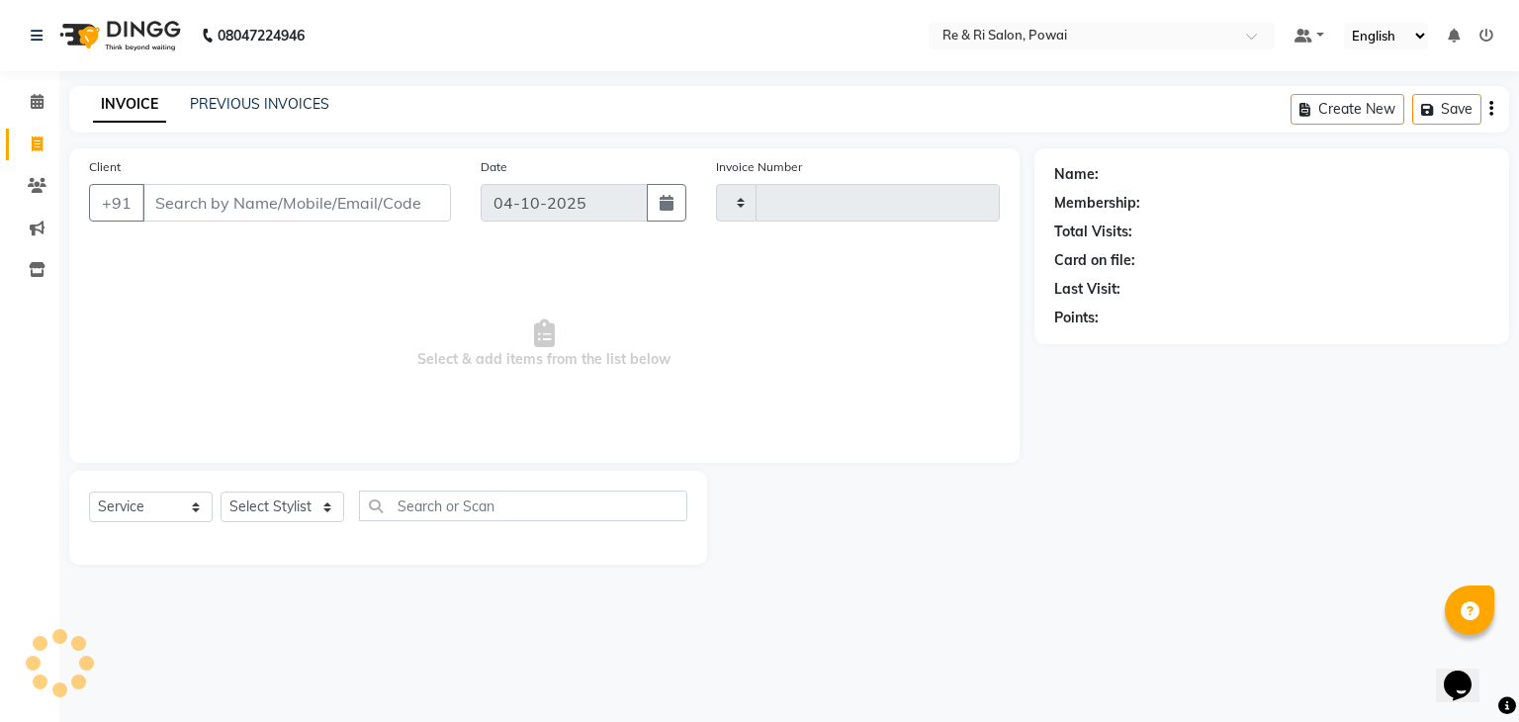
type input "2539"
select select "5364"
click at [205, 100] on link "PREVIOUS INVOICES" at bounding box center [259, 104] width 139 height 18
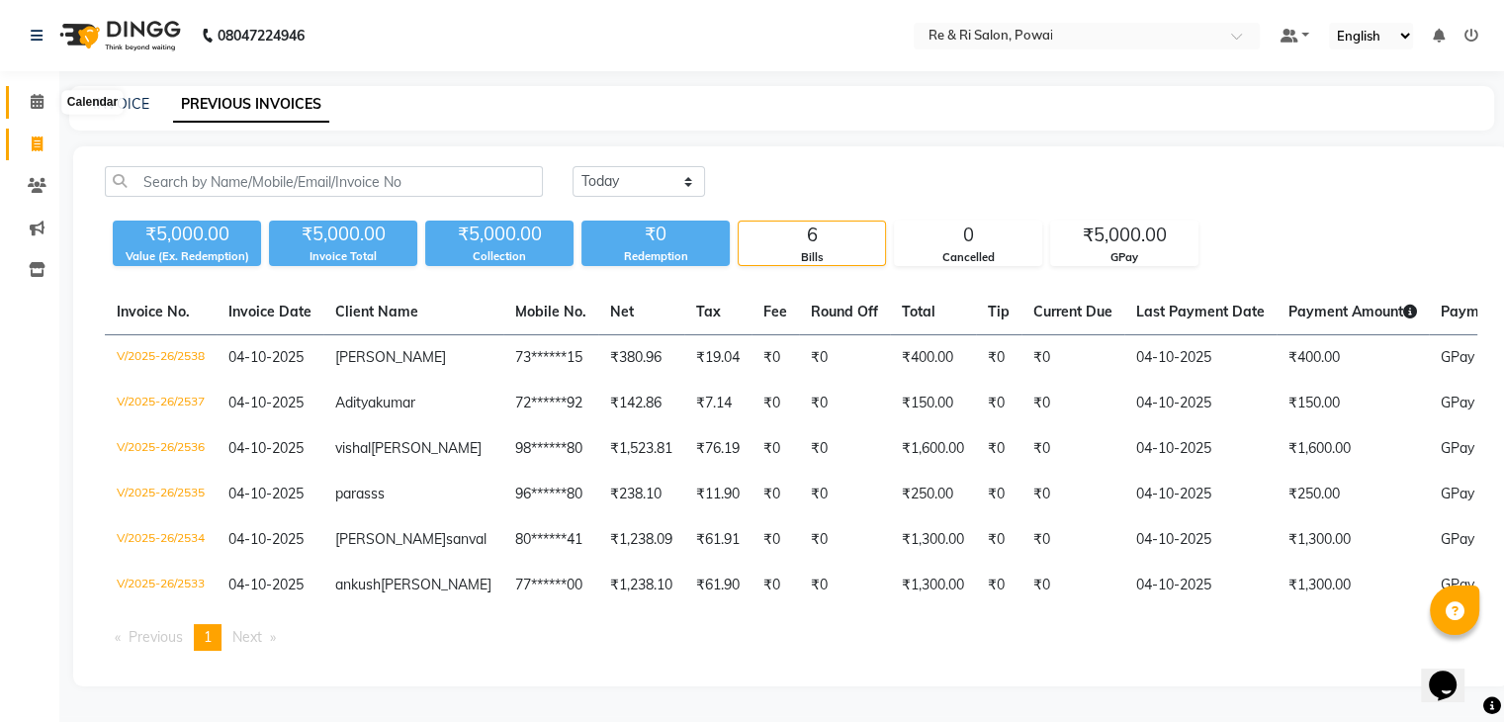
click at [37, 111] on span at bounding box center [37, 102] width 35 height 23
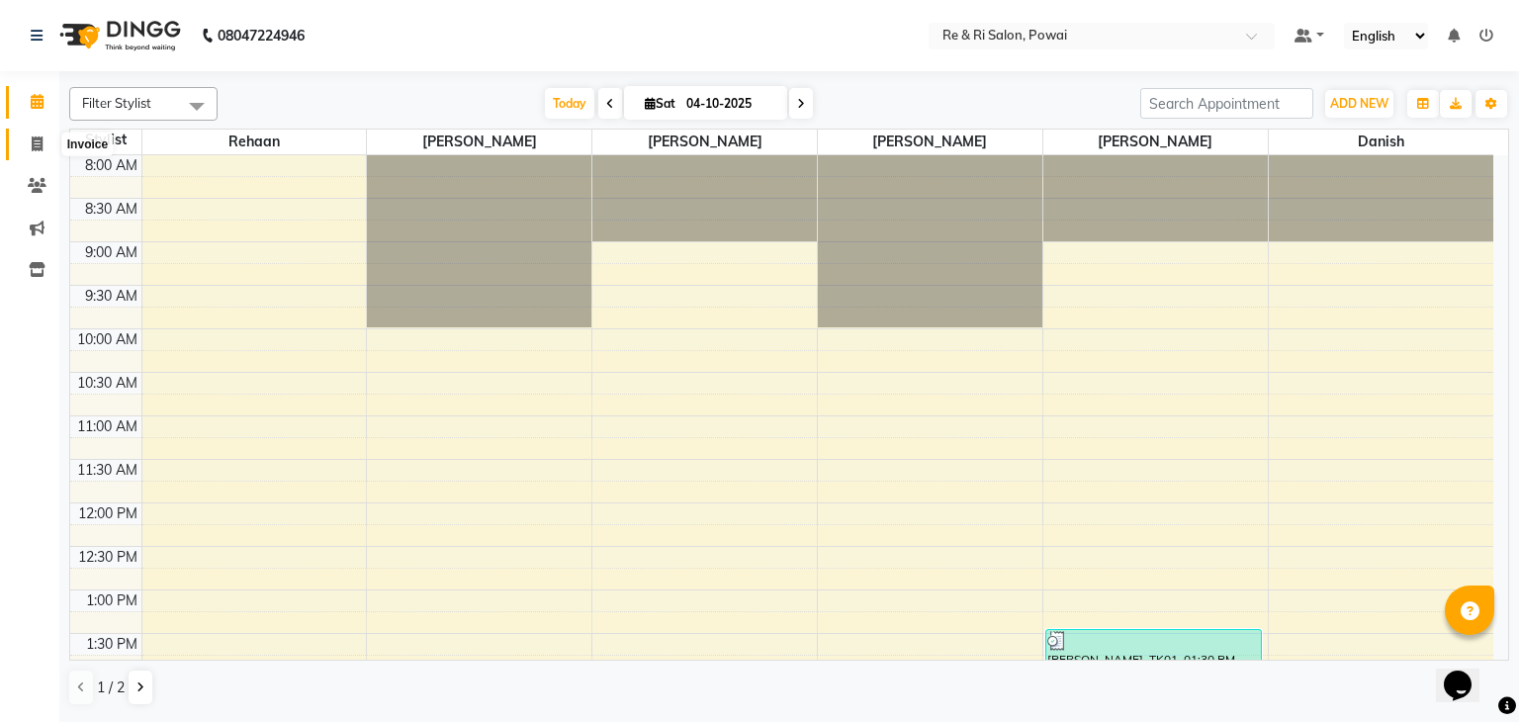
click at [32, 136] on icon at bounding box center [37, 143] width 11 height 15
select select "service"
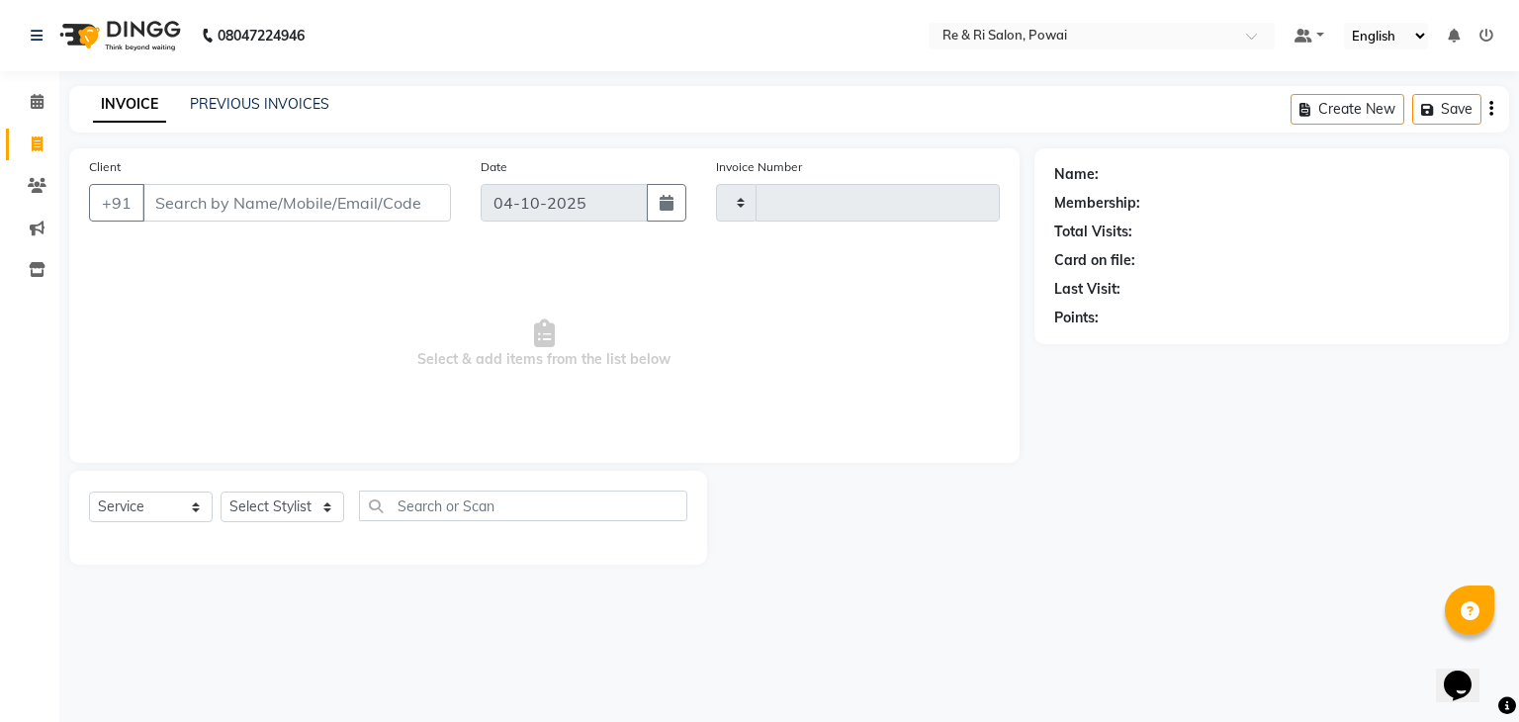
type input "2539"
select select "5364"
click at [204, 166] on div "Client +91" at bounding box center [270, 196] width 392 height 81
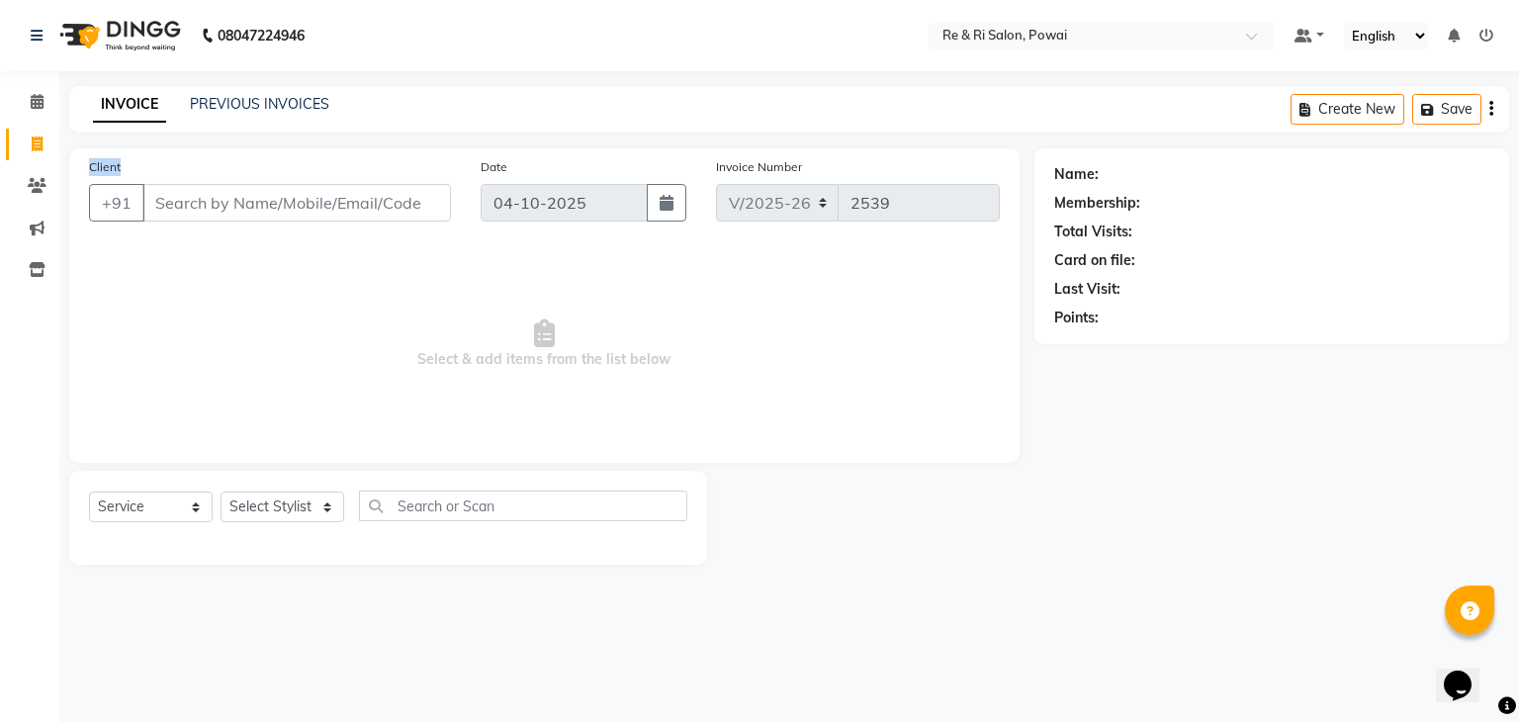
click at [204, 166] on div "Client +91" at bounding box center [270, 196] width 392 height 81
click at [227, 142] on main "INVOICE PREVIOUS INVOICES Create New Save Client +91 Date 04-10-2025 Invoice Nu…" at bounding box center [789, 340] width 1460 height 508
click at [228, 104] on link "PREVIOUS INVOICES" at bounding box center [259, 104] width 139 height 18
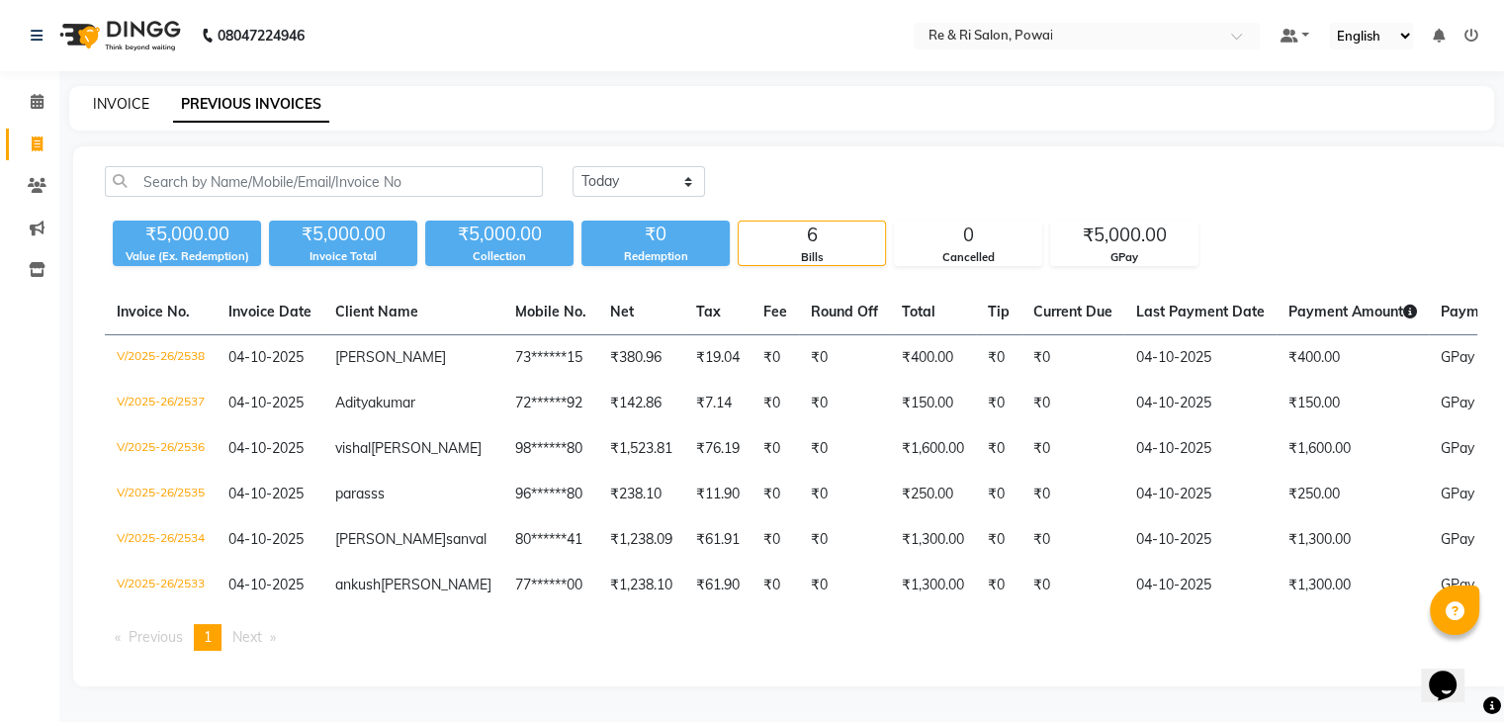
click at [123, 106] on link "INVOICE" at bounding box center [121, 104] width 56 height 18
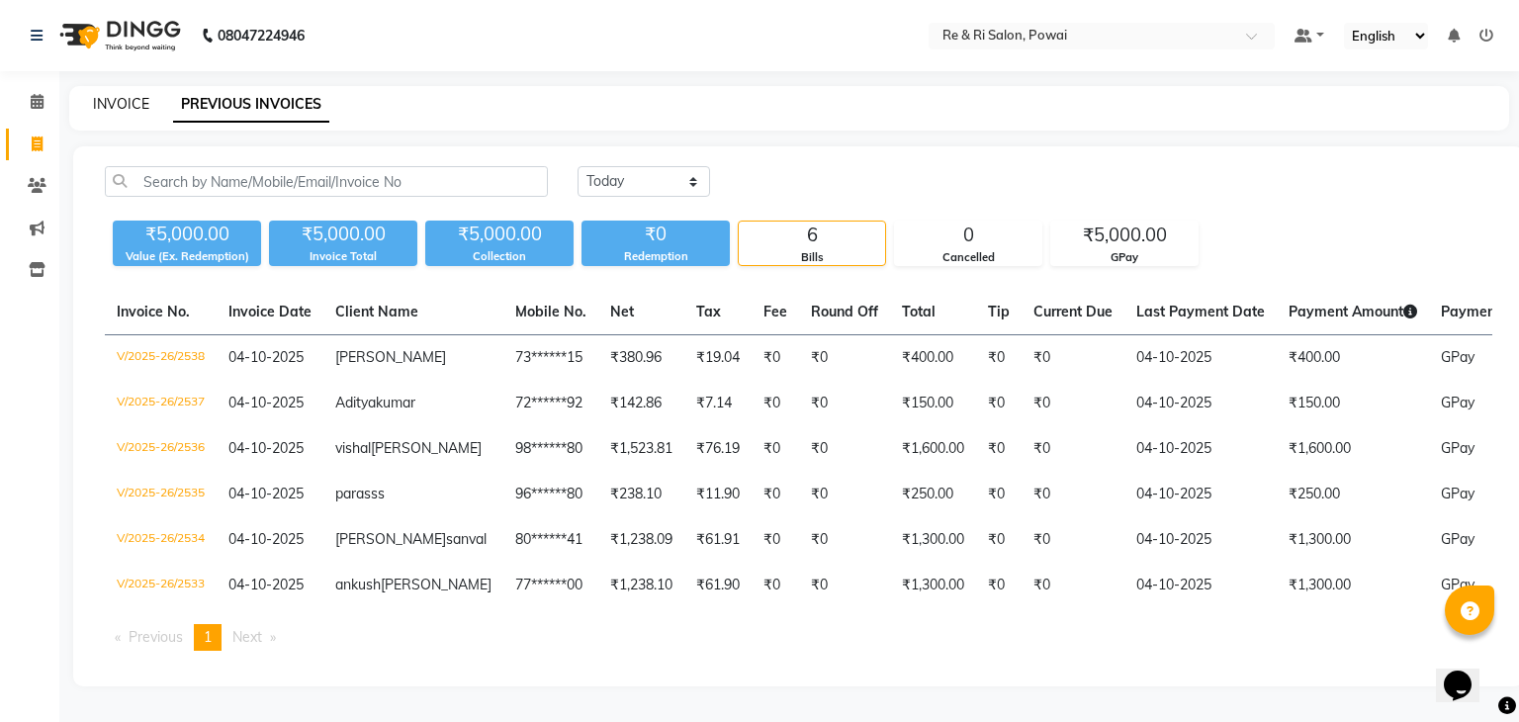
select select "service"
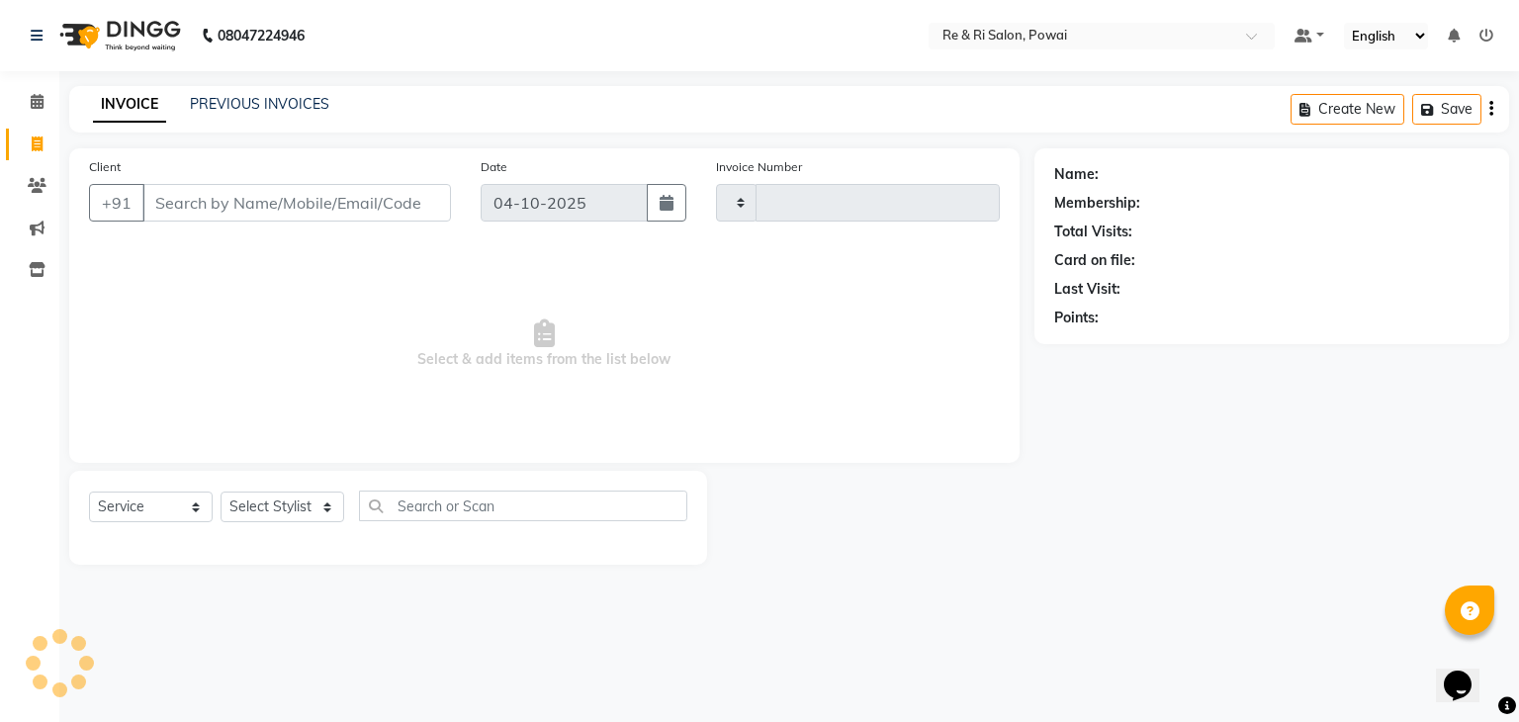
type input "2539"
select select "5364"
click at [256, 112] on link "PREVIOUS INVOICES" at bounding box center [259, 104] width 139 height 18
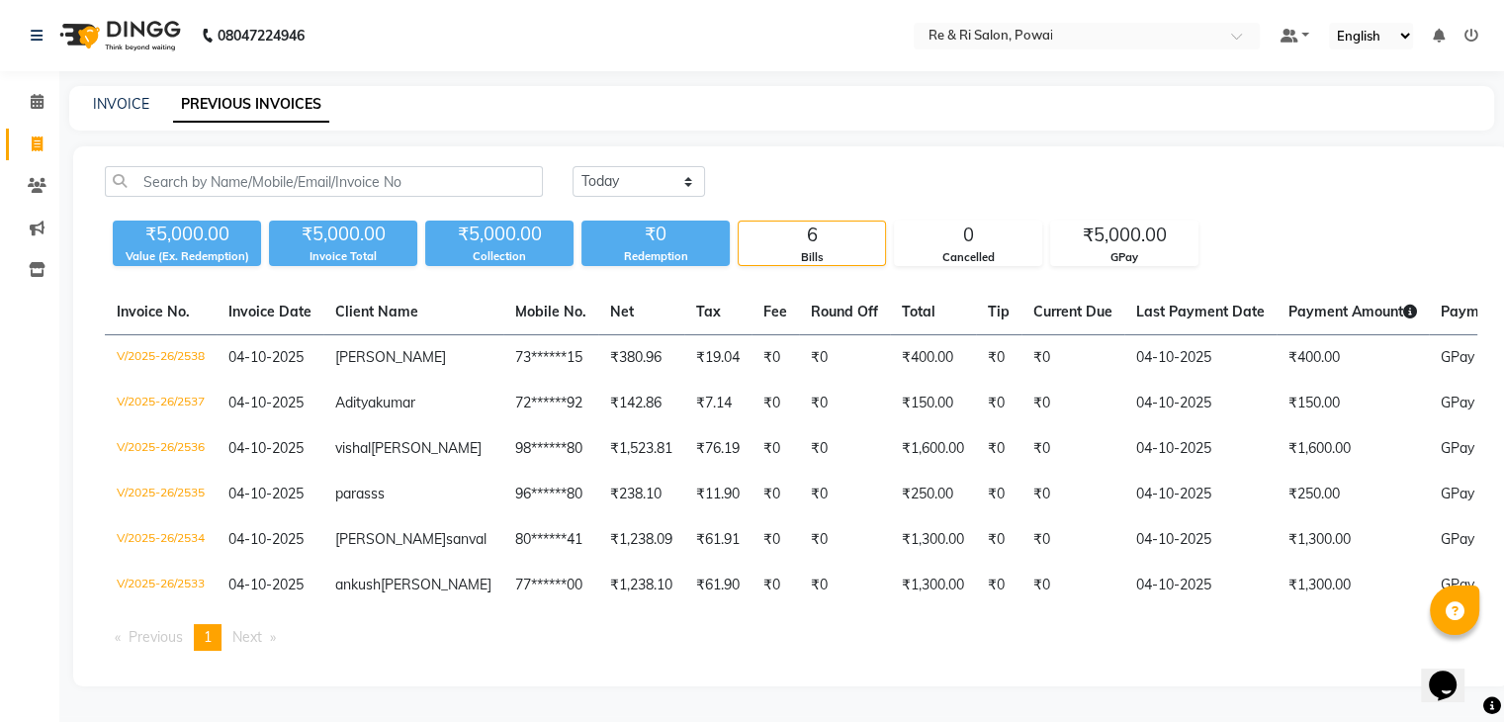
scroll to position [74, 0]
select select "service"
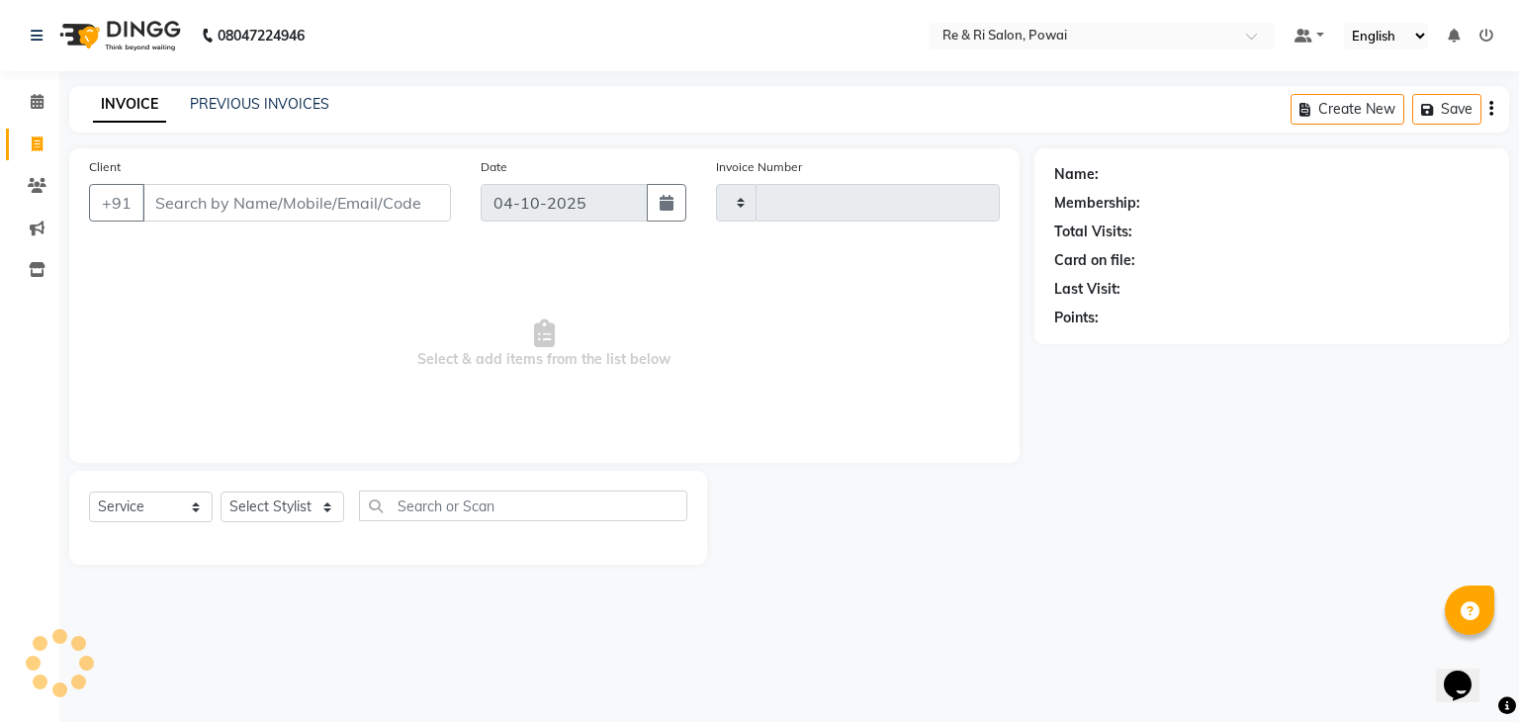
type input "2539"
select select "5364"
click at [184, 219] on input "Client" at bounding box center [296, 203] width 309 height 38
click at [184, 204] on input "Client" at bounding box center [296, 203] width 309 height 38
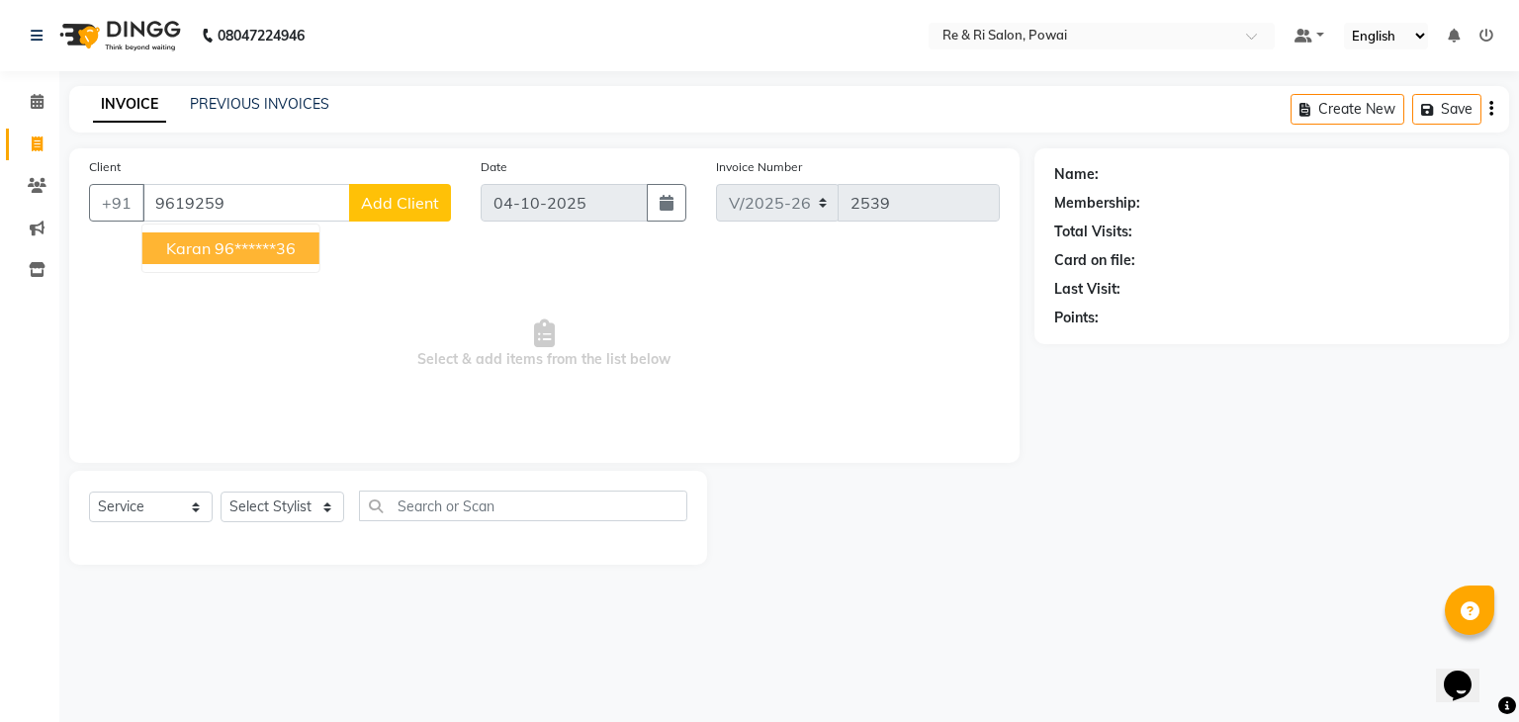
click at [209, 254] on span "karan" at bounding box center [188, 248] width 45 height 20
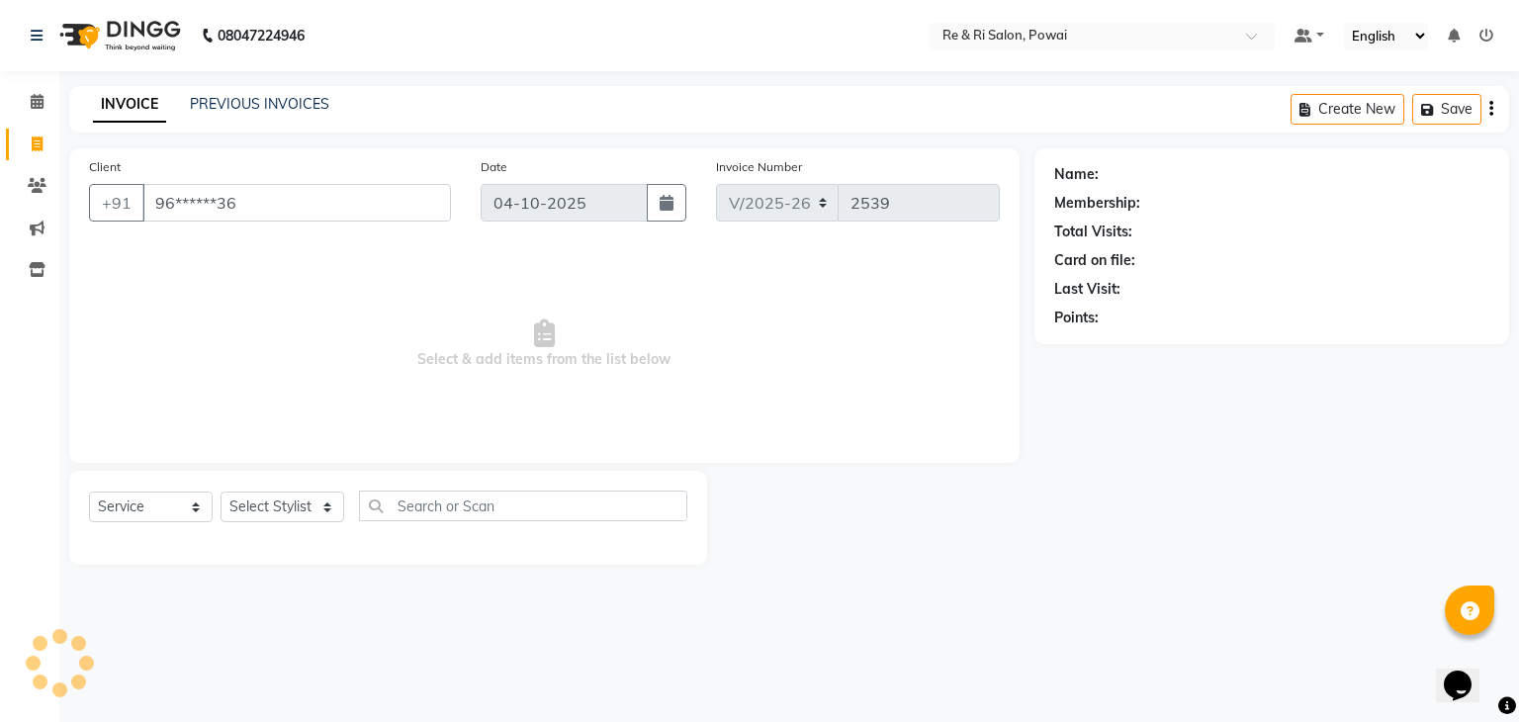
type input "96******36"
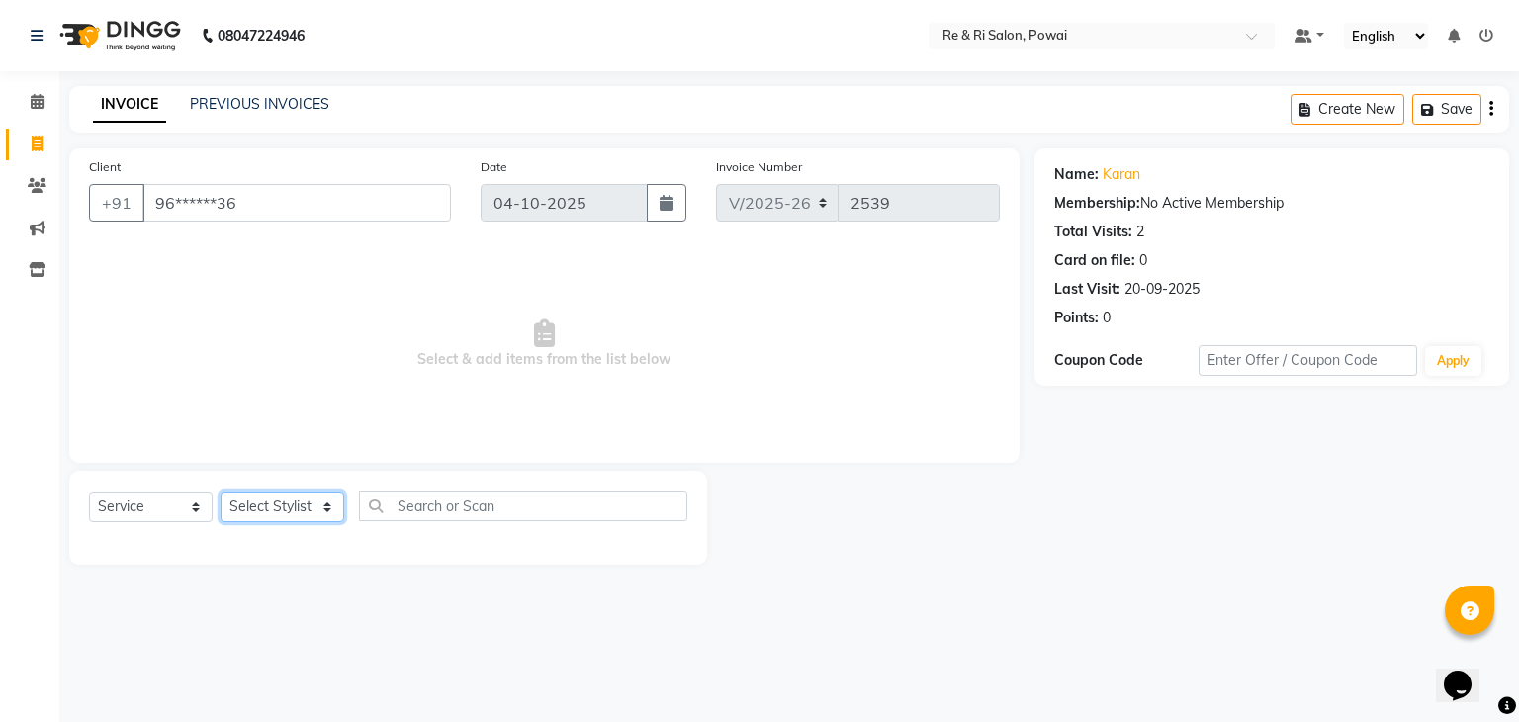
click at [323, 511] on select "Select Stylist [PERSON_NAME] Danish Poonam [PERSON_NAME] [PERSON_NAME] [PERSON_…" at bounding box center [283, 507] width 124 height 31
select select "63988"
click at [221, 493] on select "Select Stylist [PERSON_NAME] Danish Poonam [PERSON_NAME] [PERSON_NAME] [PERSON_…" at bounding box center [283, 507] width 124 height 31
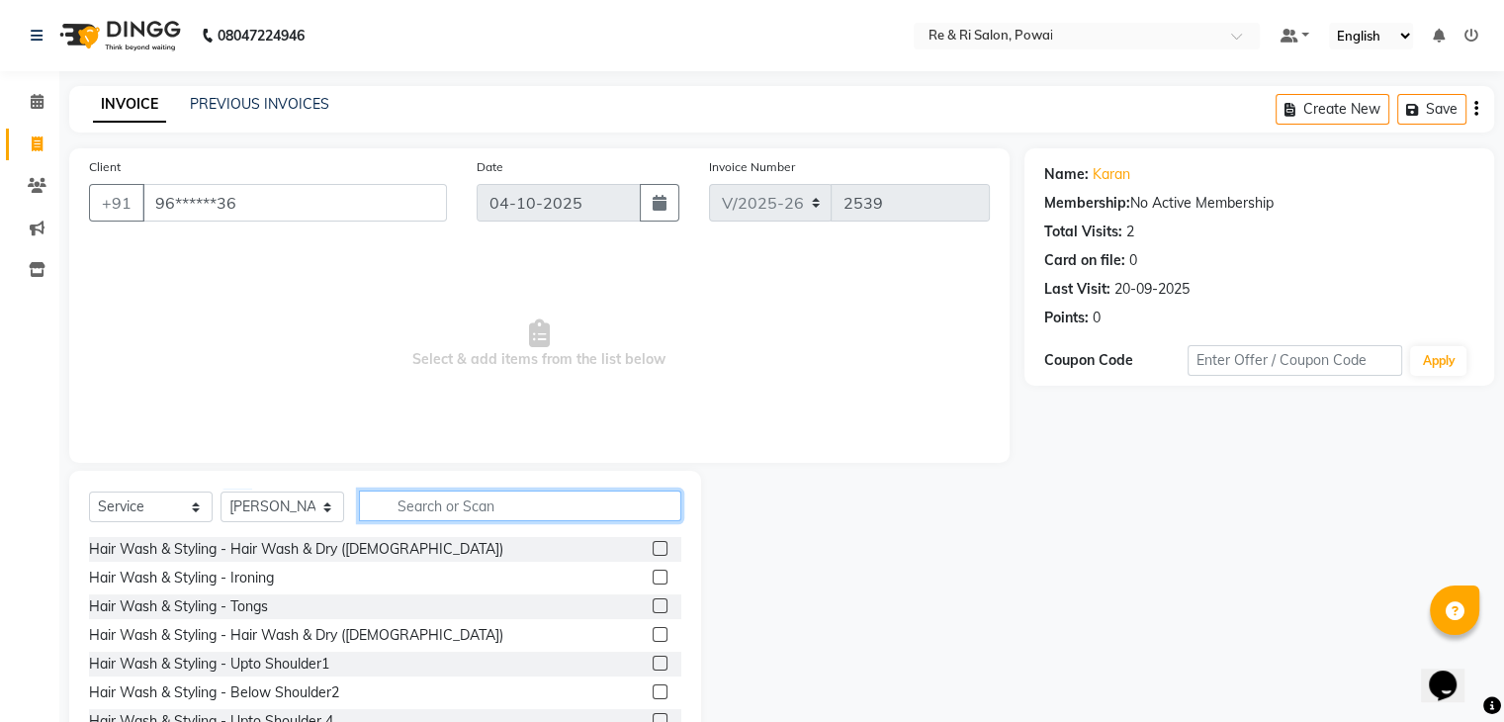
click at [430, 510] on input "text" at bounding box center [520, 506] width 322 height 31
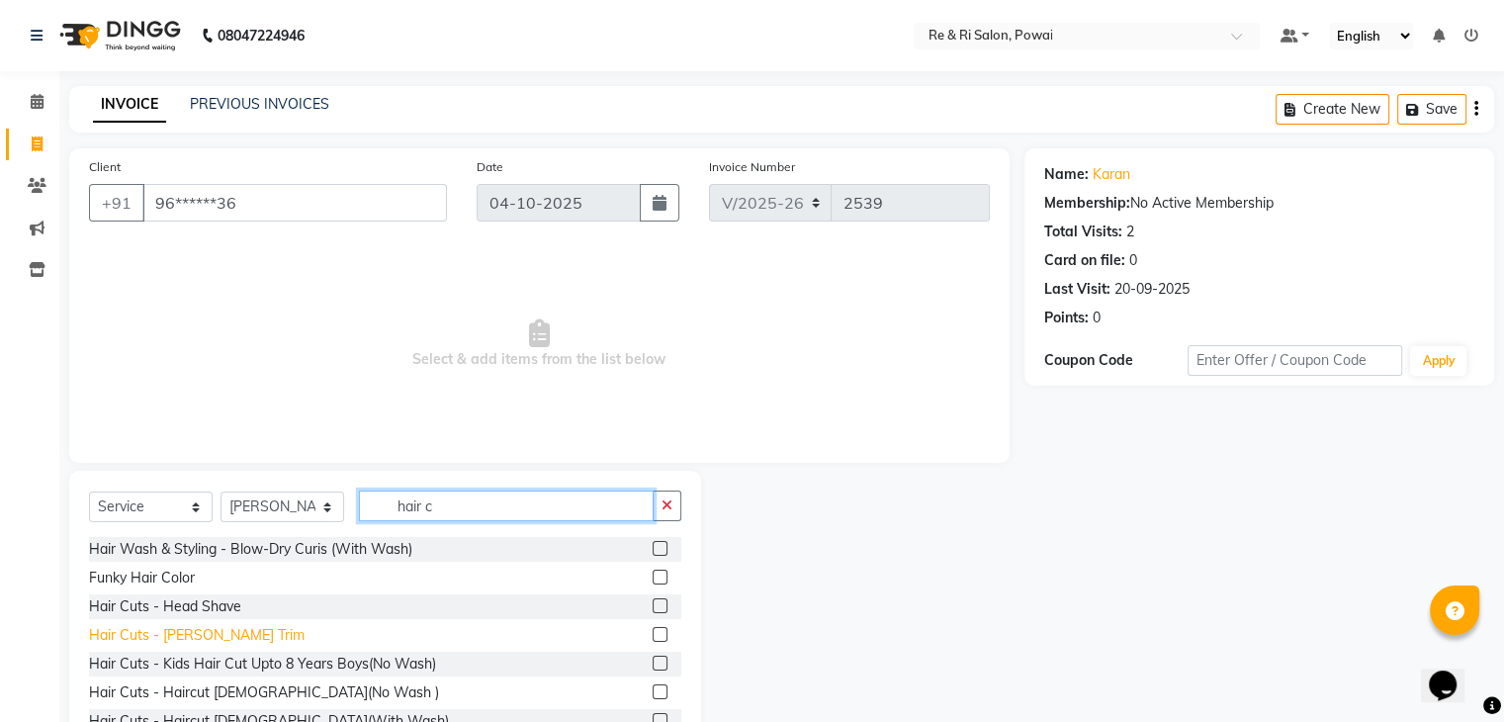
type input "hair c"
click at [178, 637] on div "Hair Cuts - [PERSON_NAME] Trim" at bounding box center [197, 635] width 216 height 21
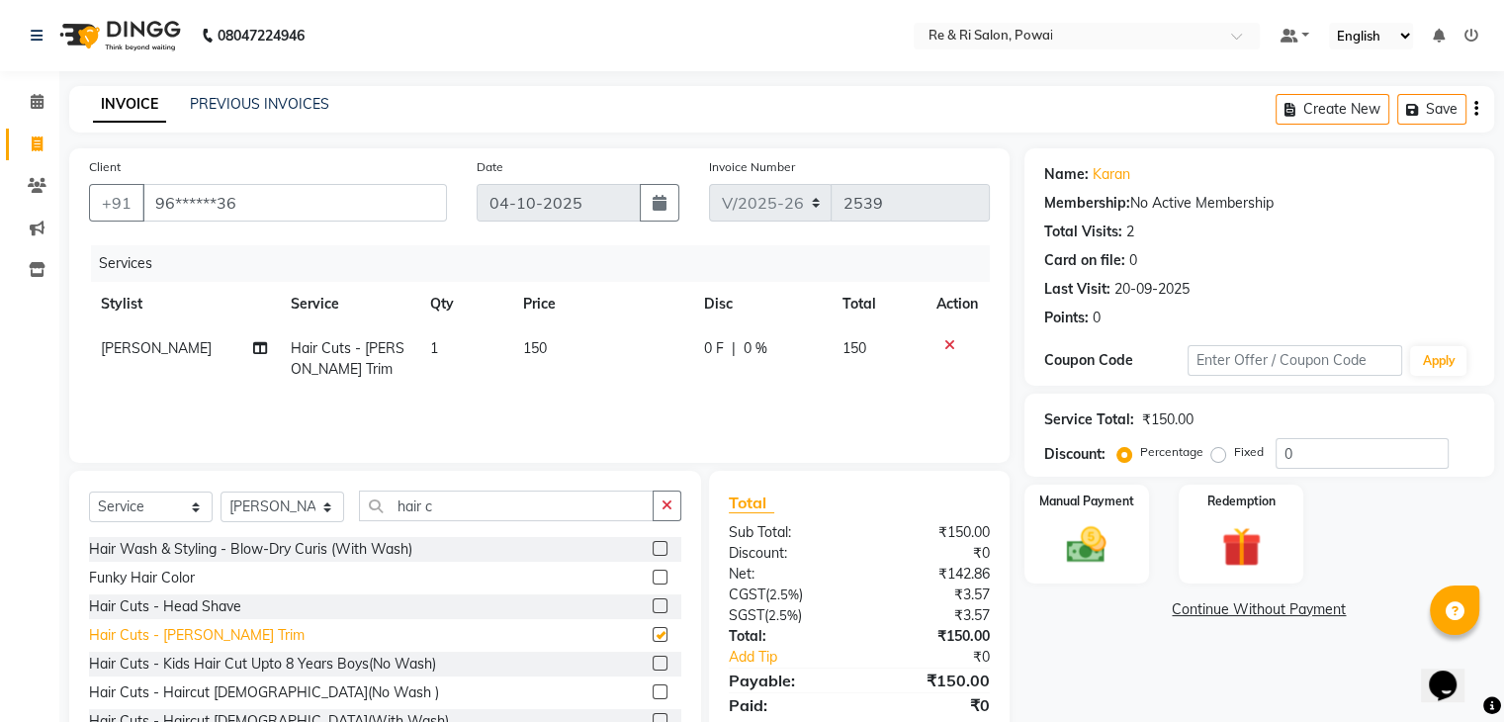
checkbox input "false"
click at [461, 514] on input "hair c" at bounding box center [506, 506] width 295 height 31
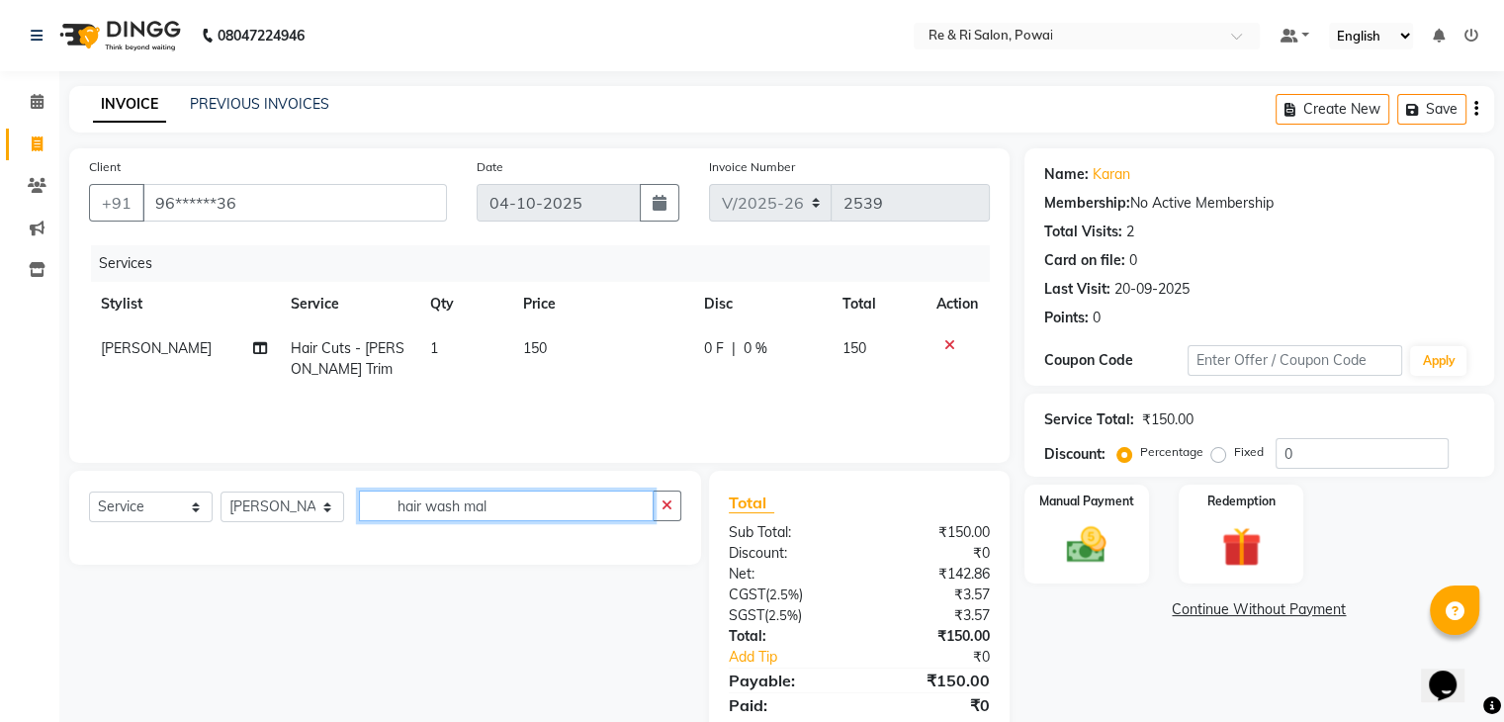
click at [457, 502] on input "hair wash mal" at bounding box center [506, 506] width 295 height 31
click at [504, 501] on input "male mal" at bounding box center [506, 506] width 295 height 31
type input "m"
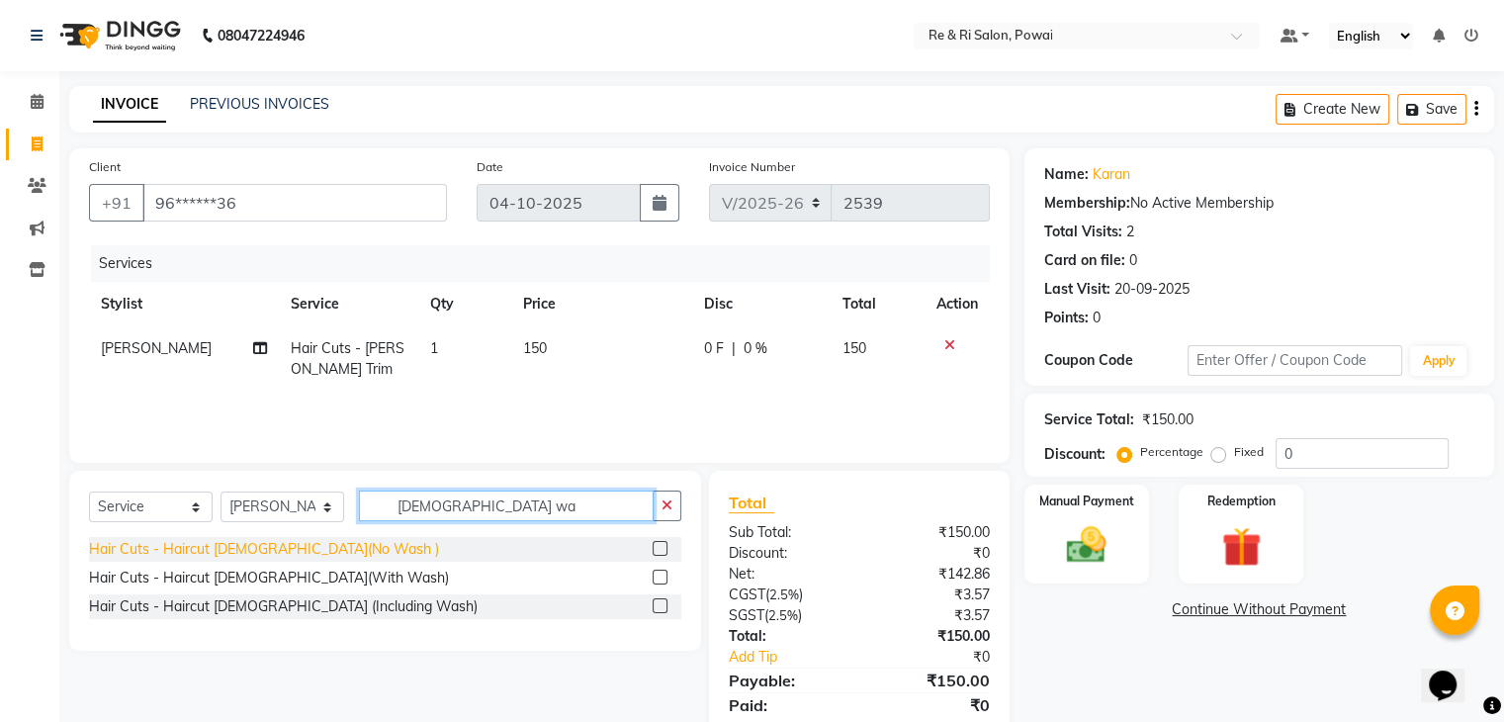
type input "male wa"
click at [188, 559] on div "Hair Cuts - Haircut [DEMOGRAPHIC_DATA](No Wash )" at bounding box center [264, 549] width 350 height 21
checkbox input "false"
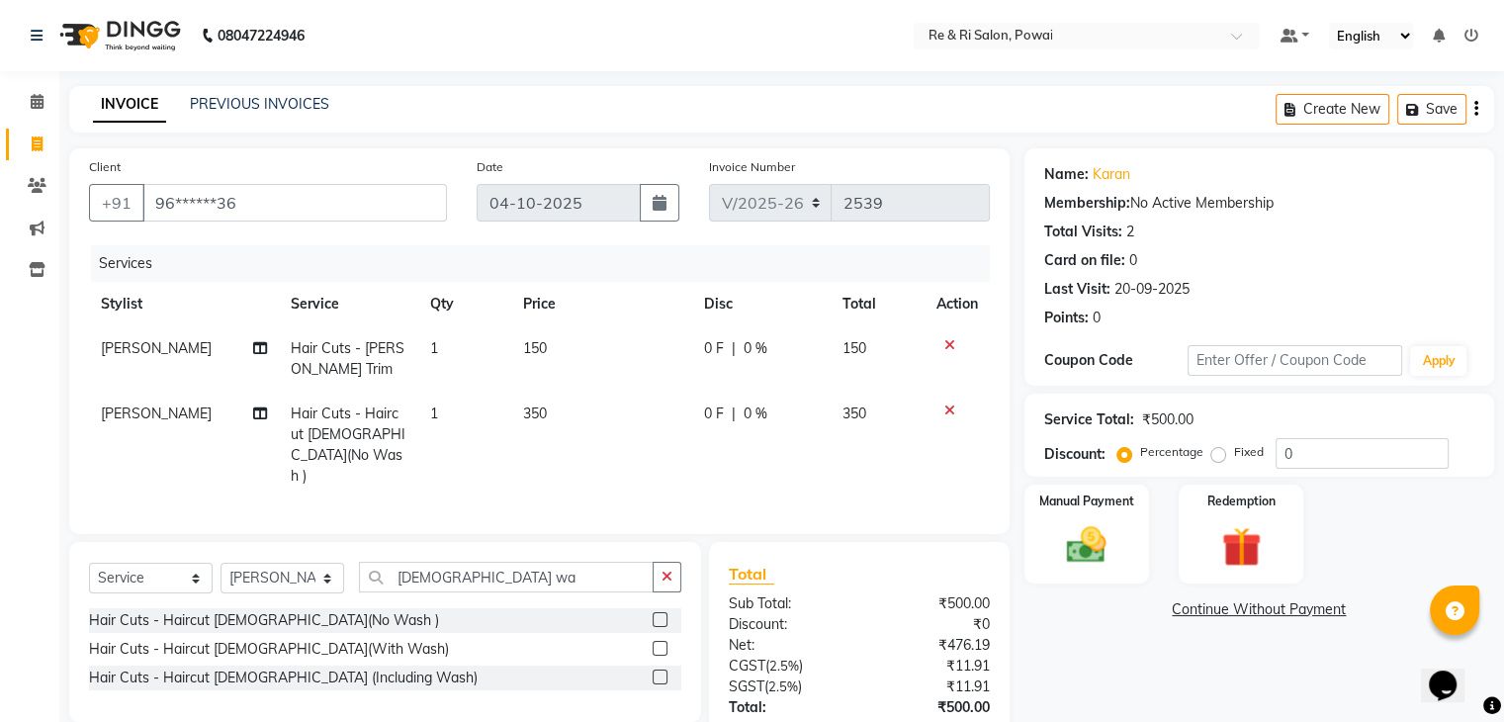
click at [952, 412] on icon at bounding box center [950, 411] width 11 height 14
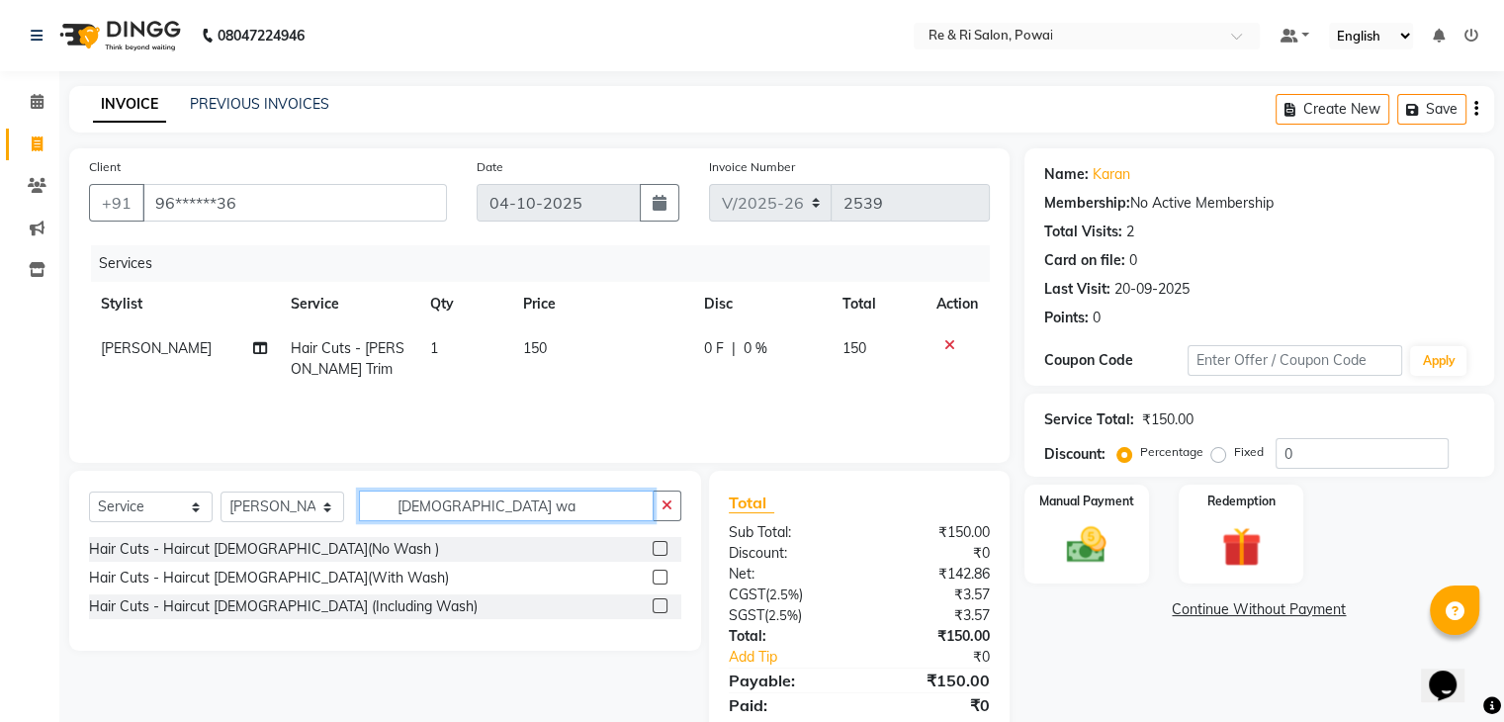
click at [474, 511] on input "male wa" at bounding box center [506, 506] width 295 height 31
type input "m"
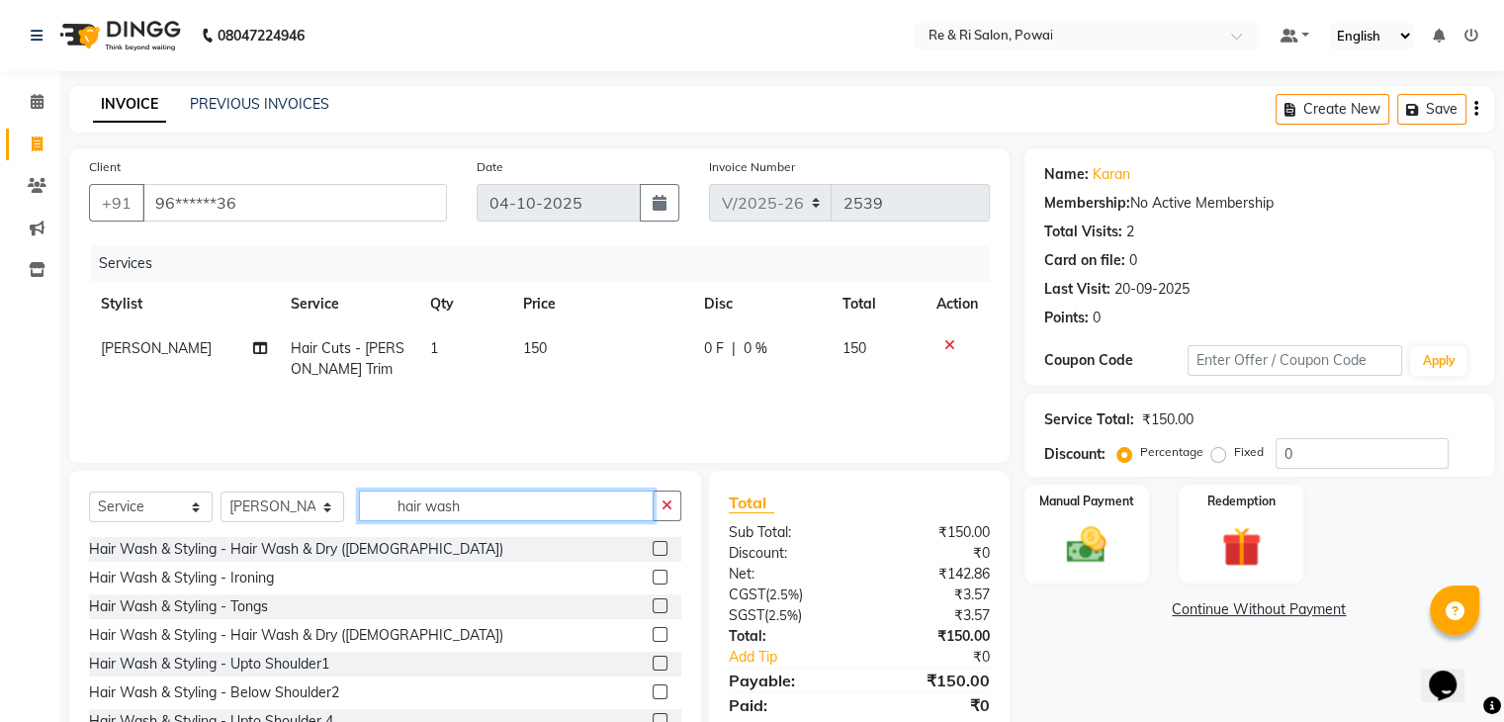
scroll to position [172, 0]
click at [525, 506] on input "hair wash" at bounding box center [506, 506] width 295 height 31
type input "hair wash"
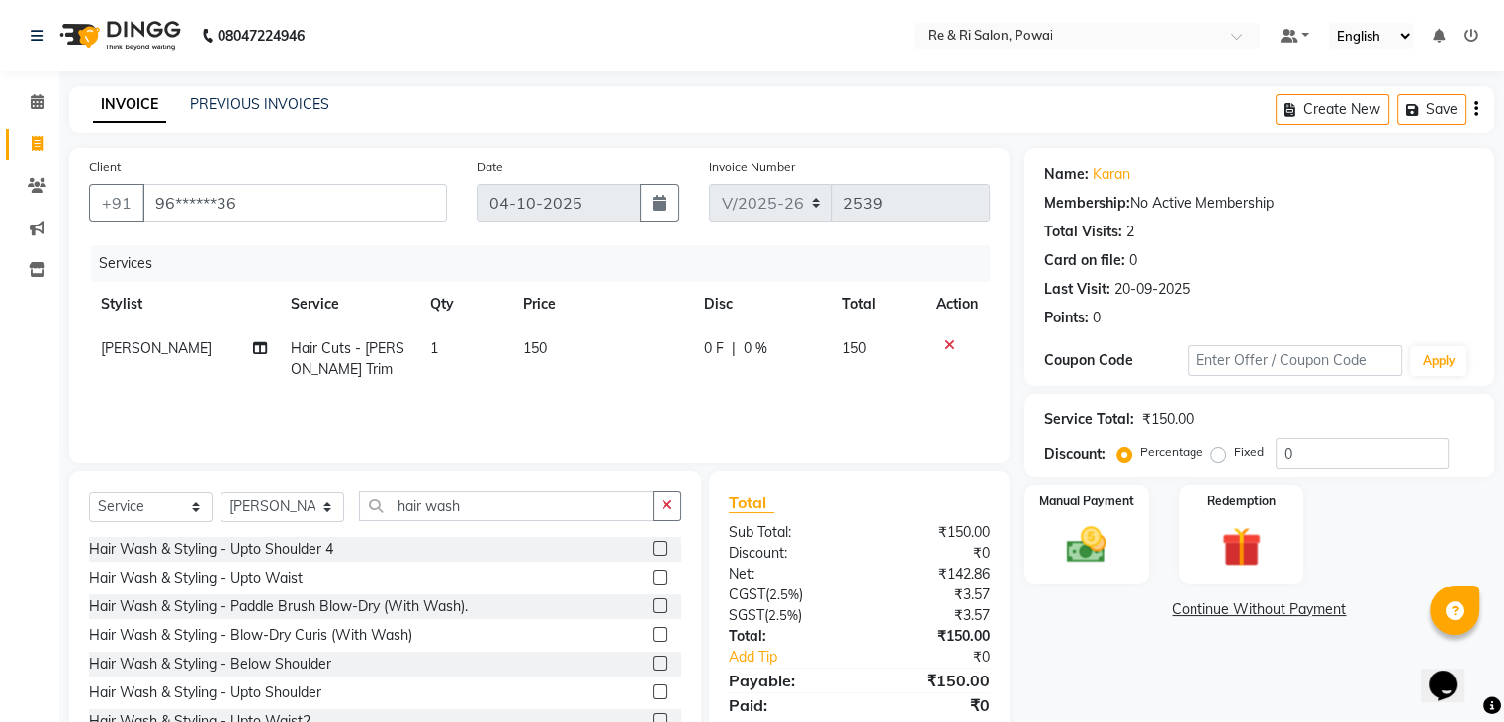
click at [537, 357] on span "150" at bounding box center [535, 348] width 24 height 18
select select "63988"
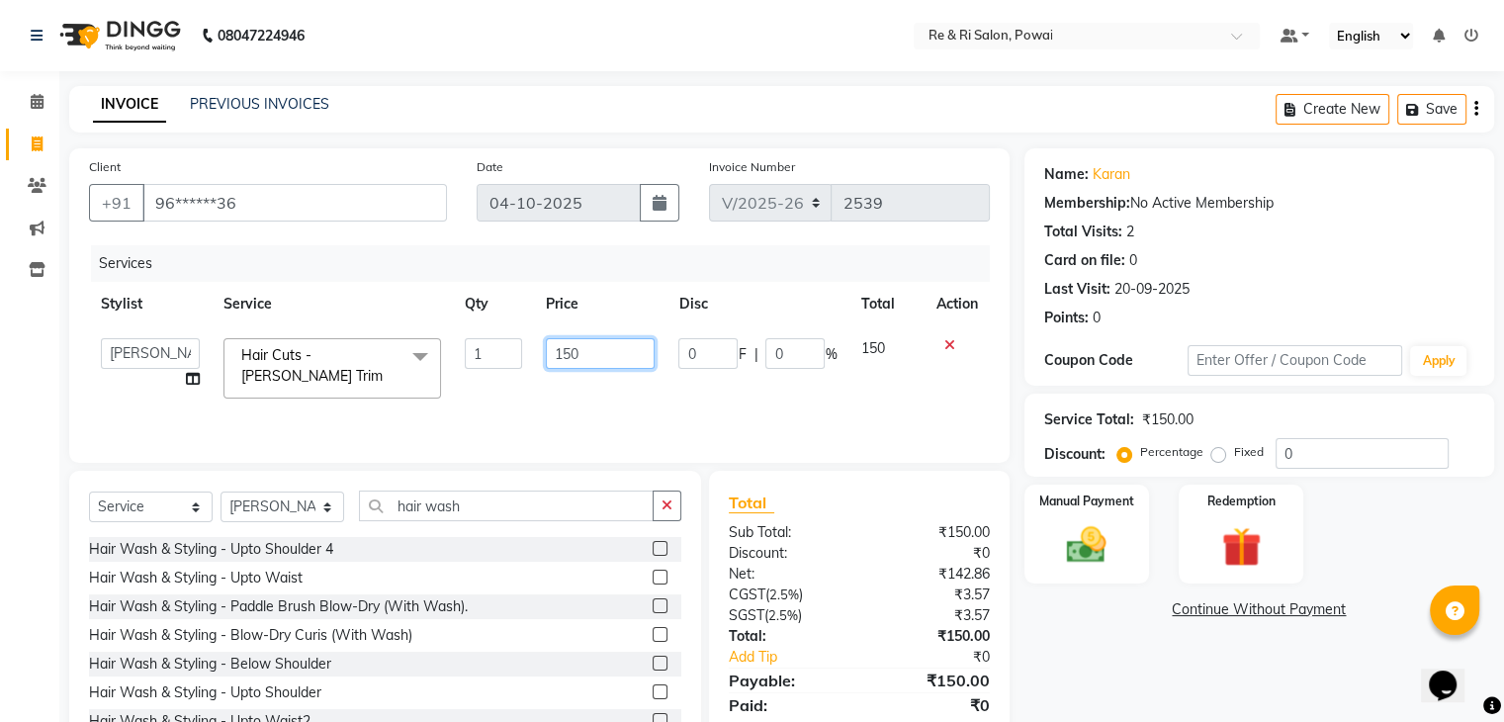
click at [582, 353] on input "150" at bounding box center [600, 353] width 109 height 31
type input "1"
type input "250"
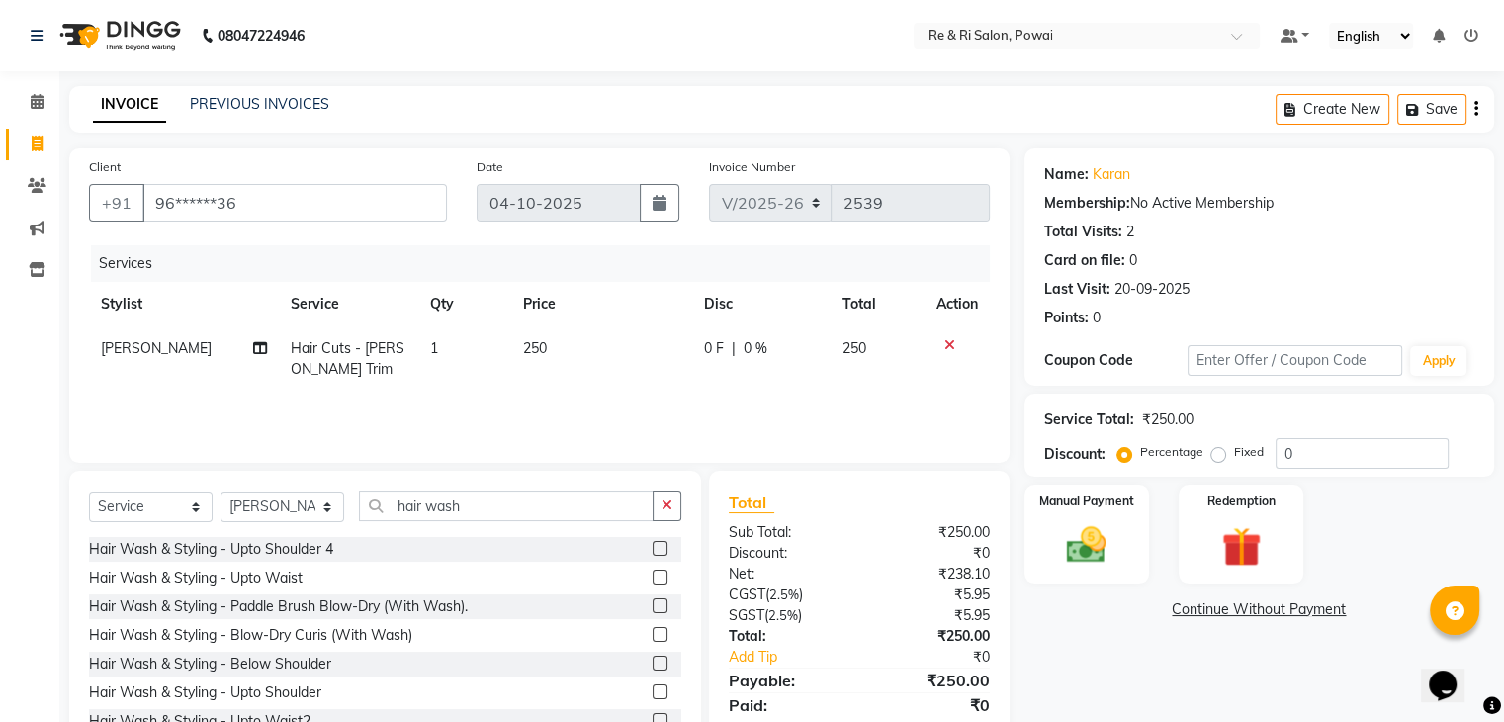
click at [884, 356] on td "250" at bounding box center [878, 358] width 94 height 65
select select "63988"
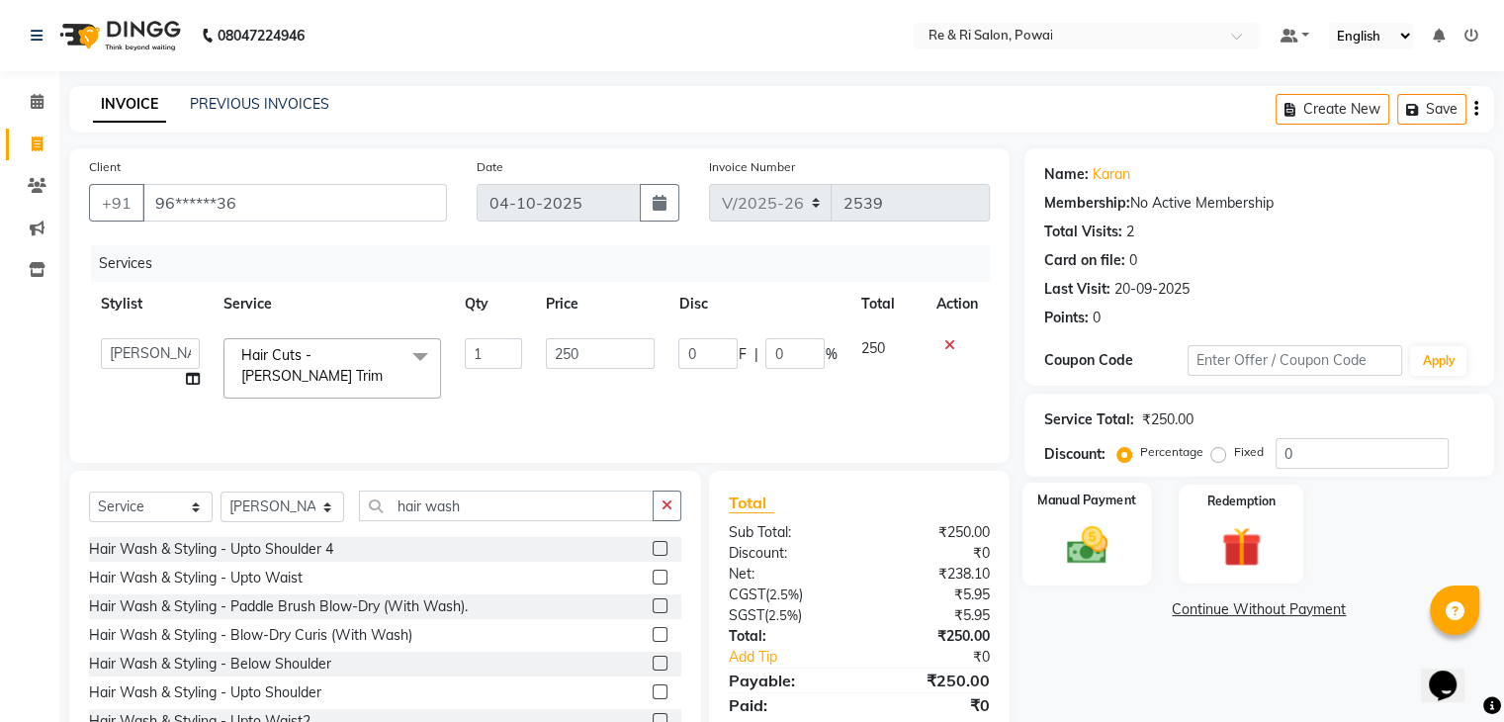
click at [1063, 548] on img at bounding box center [1086, 545] width 66 height 47
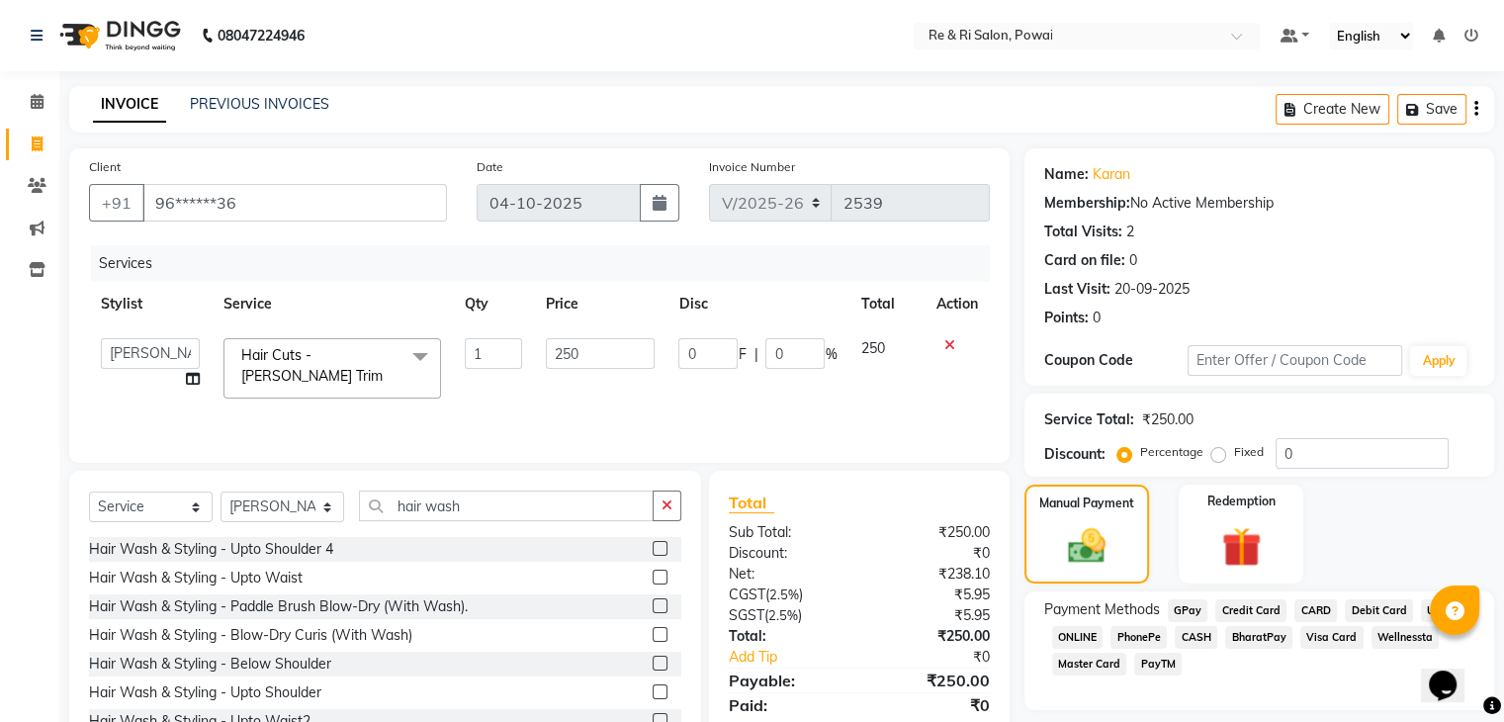
click at [1181, 610] on span "GPay" at bounding box center [1188, 610] width 41 height 23
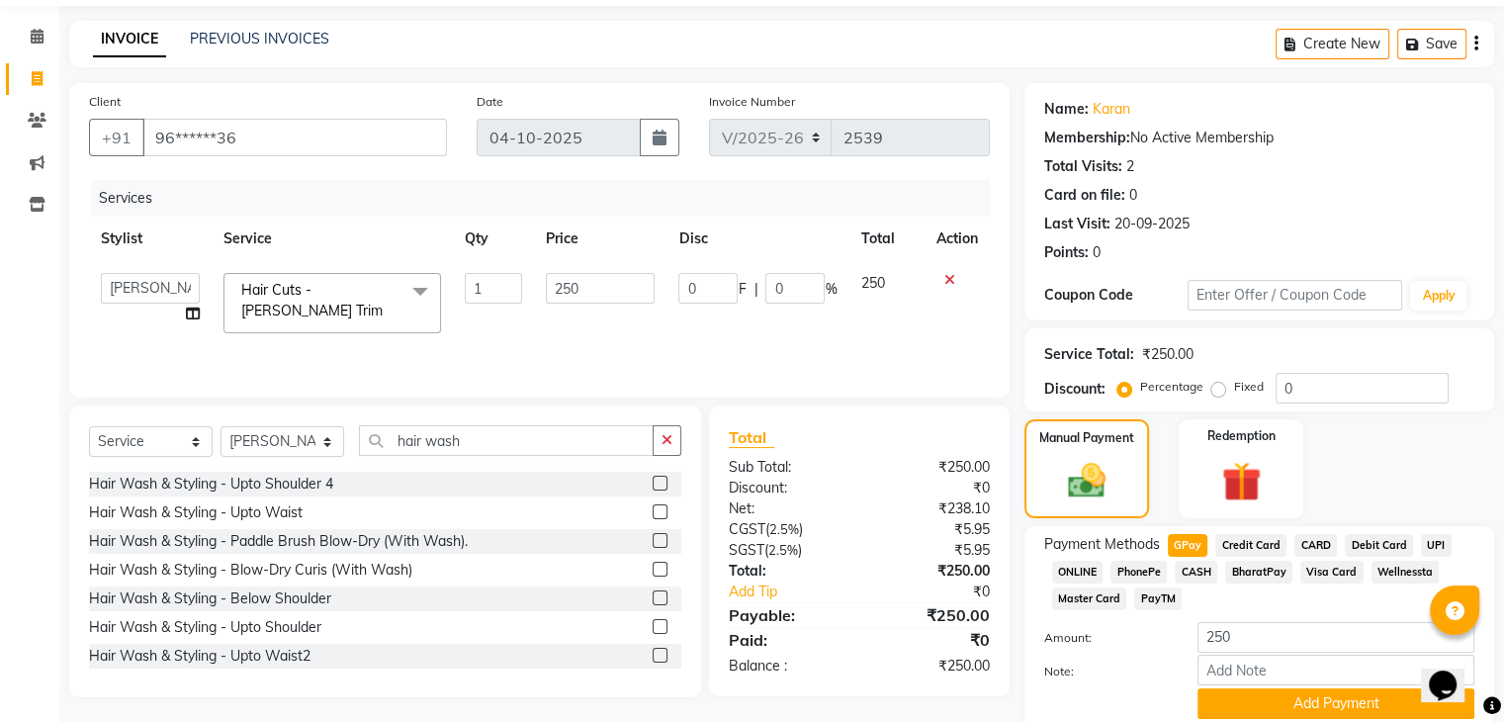
scroll to position [143, 0]
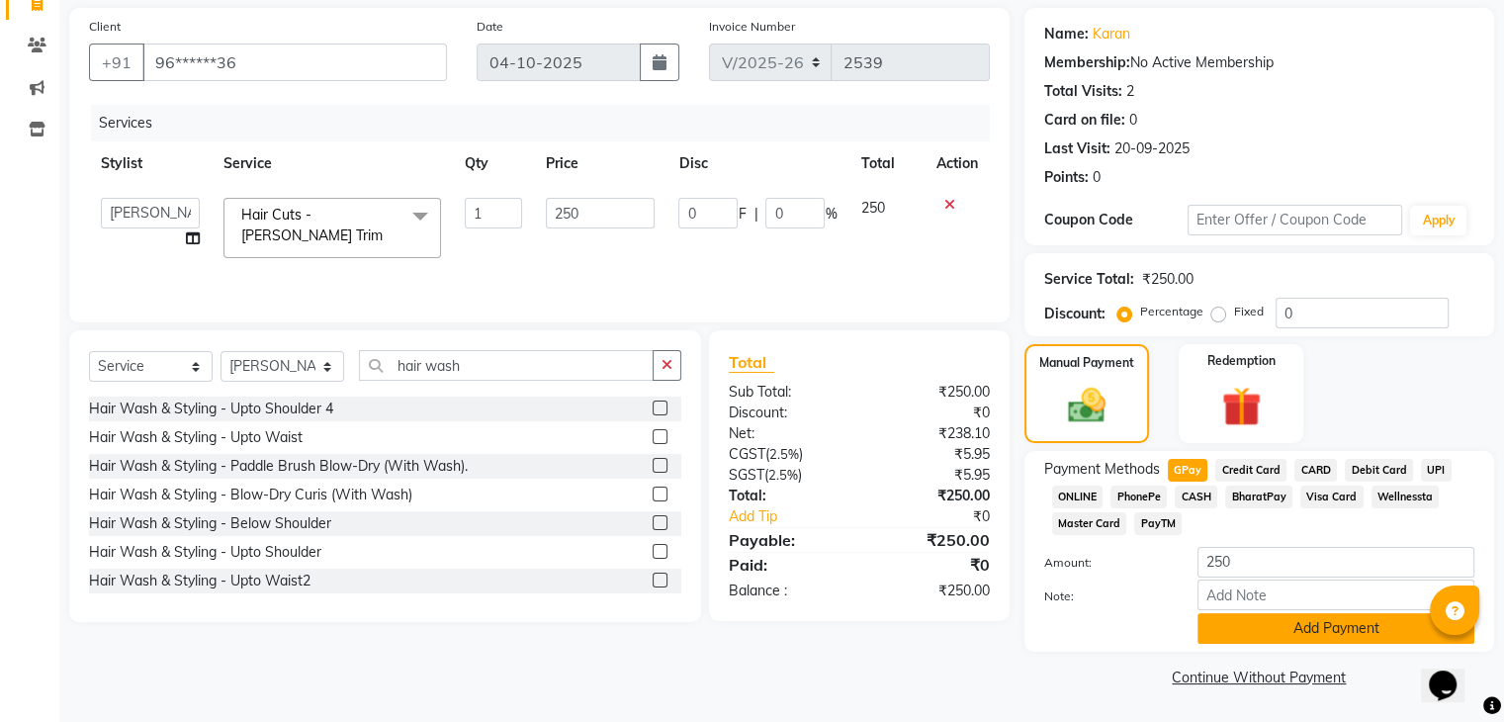
click at [1336, 630] on button "Add Payment" at bounding box center [1336, 628] width 277 height 31
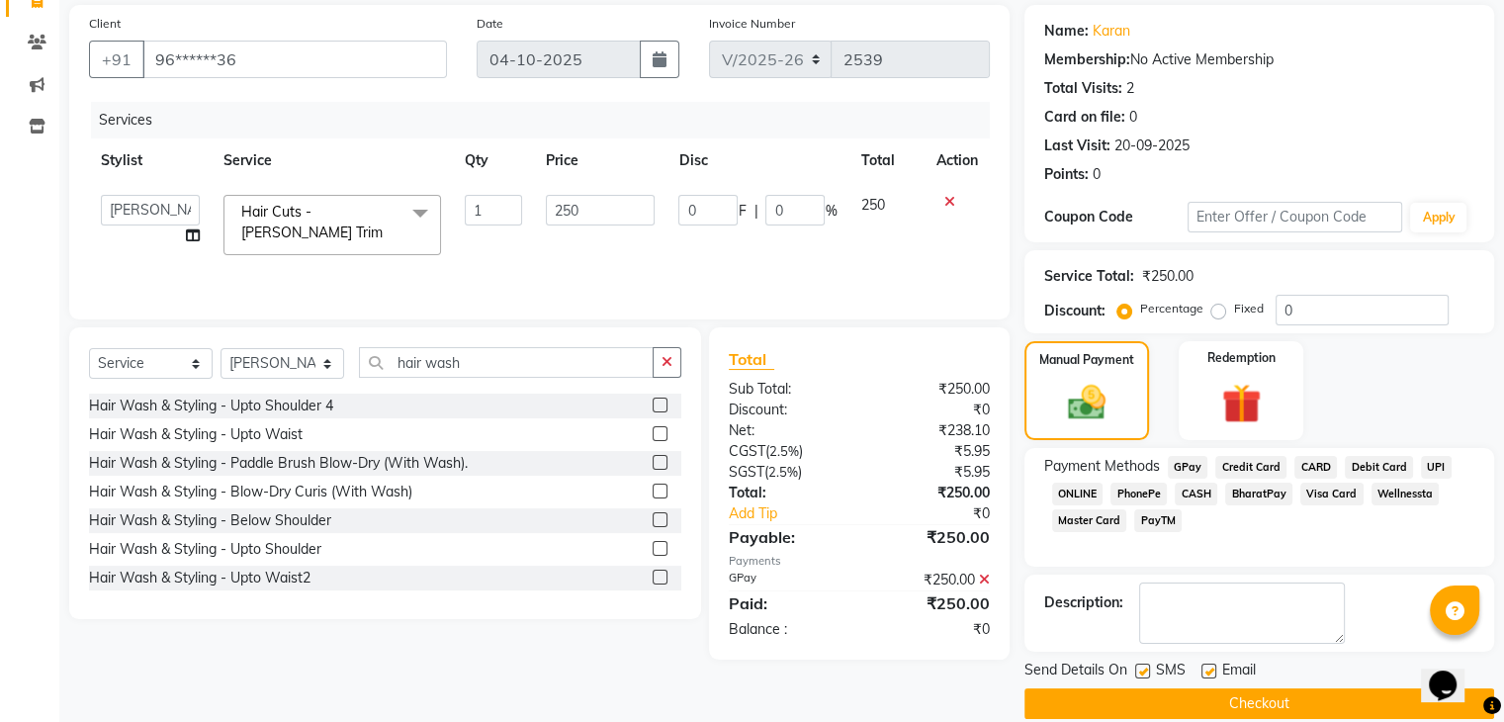
click at [1139, 677] on div at bounding box center [1141, 674] width 13 height 21
click at [1208, 669] on label at bounding box center [1209, 671] width 15 height 15
click at [1208, 669] on input "checkbox" at bounding box center [1208, 672] width 13 height 13
checkbox input "false"
click at [1140, 672] on label at bounding box center [1142, 671] width 15 height 15
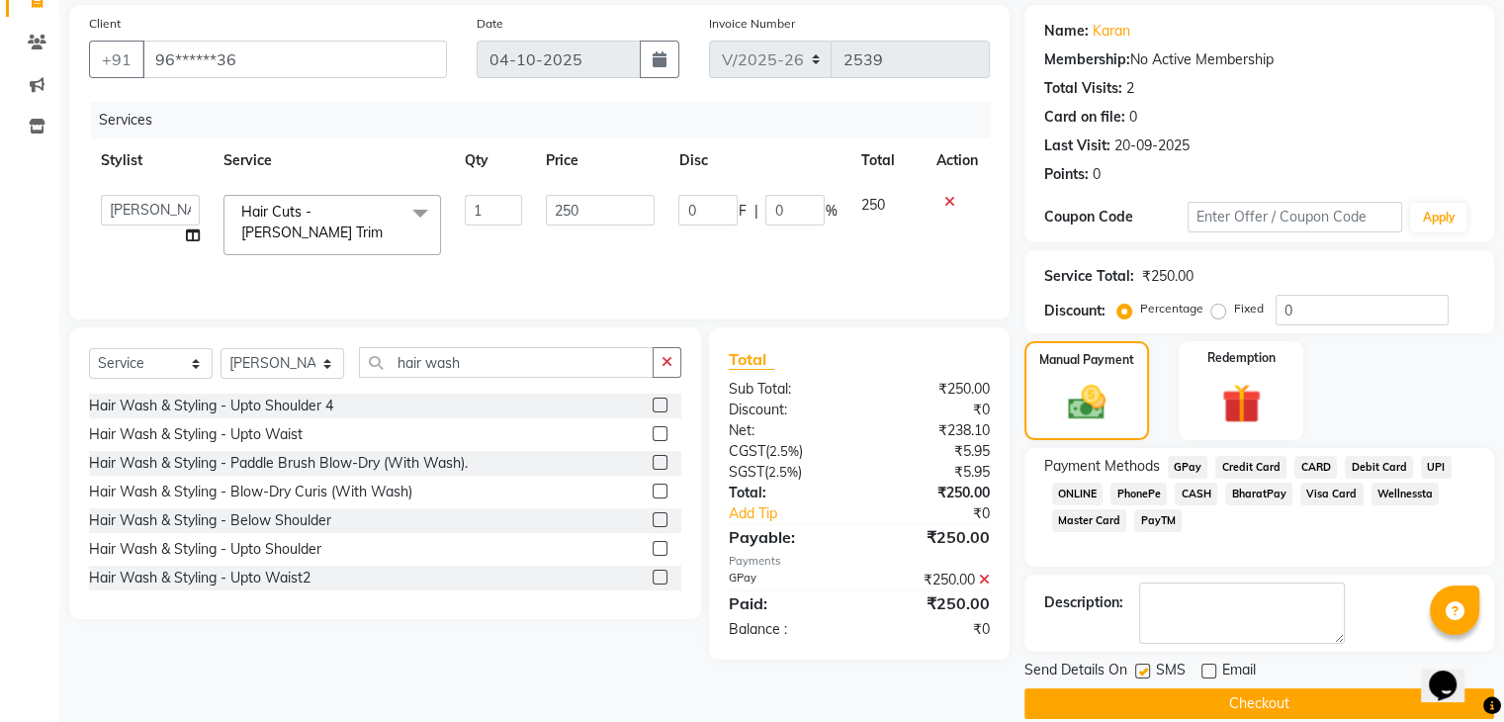
click at [1140, 672] on input "checkbox" at bounding box center [1141, 672] width 13 height 13
checkbox input "false"
click at [1140, 703] on button "Checkout" at bounding box center [1260, 703] width 470 height 31
